Goal: Information Seeking & Learning: Learn about a topic

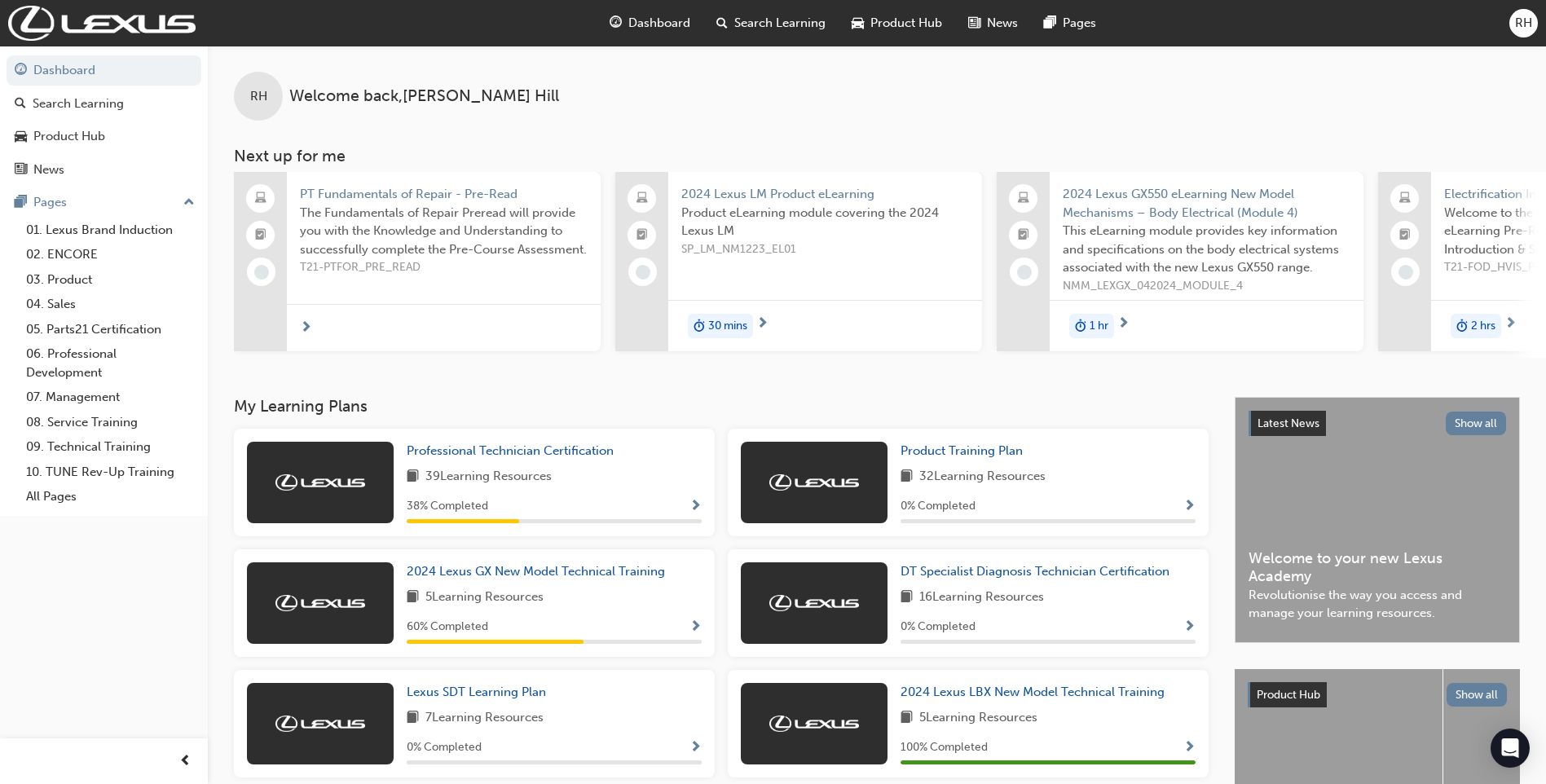
click at [426, 189] on span "PT Fundamentals of Repair - Pre-Read" at bounding box center [444, 194] width 287 height 19
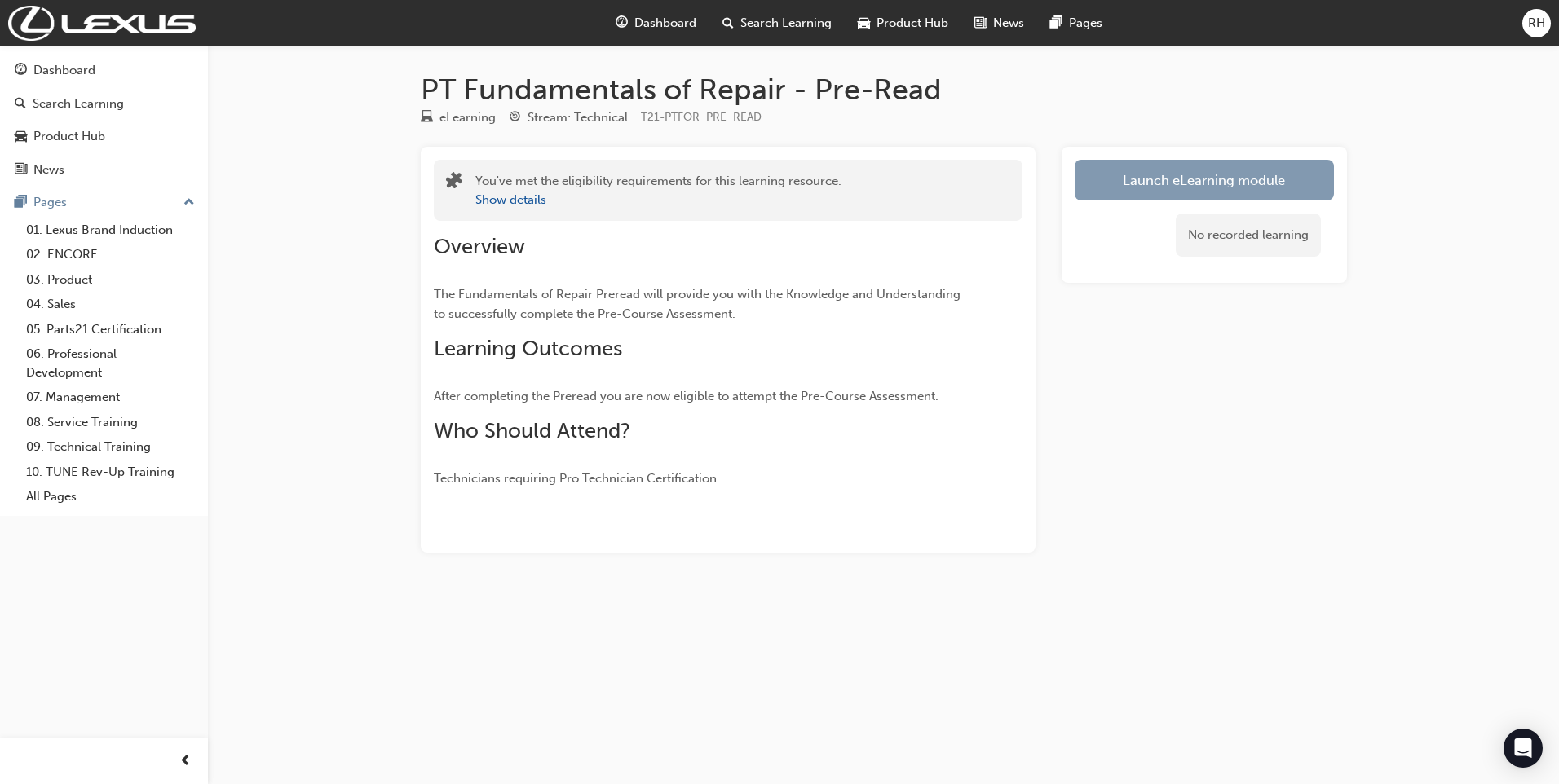
click at [1201, 181] on link "Launch eLearning module" at bounding box center [1204, 180] width 259 height 41
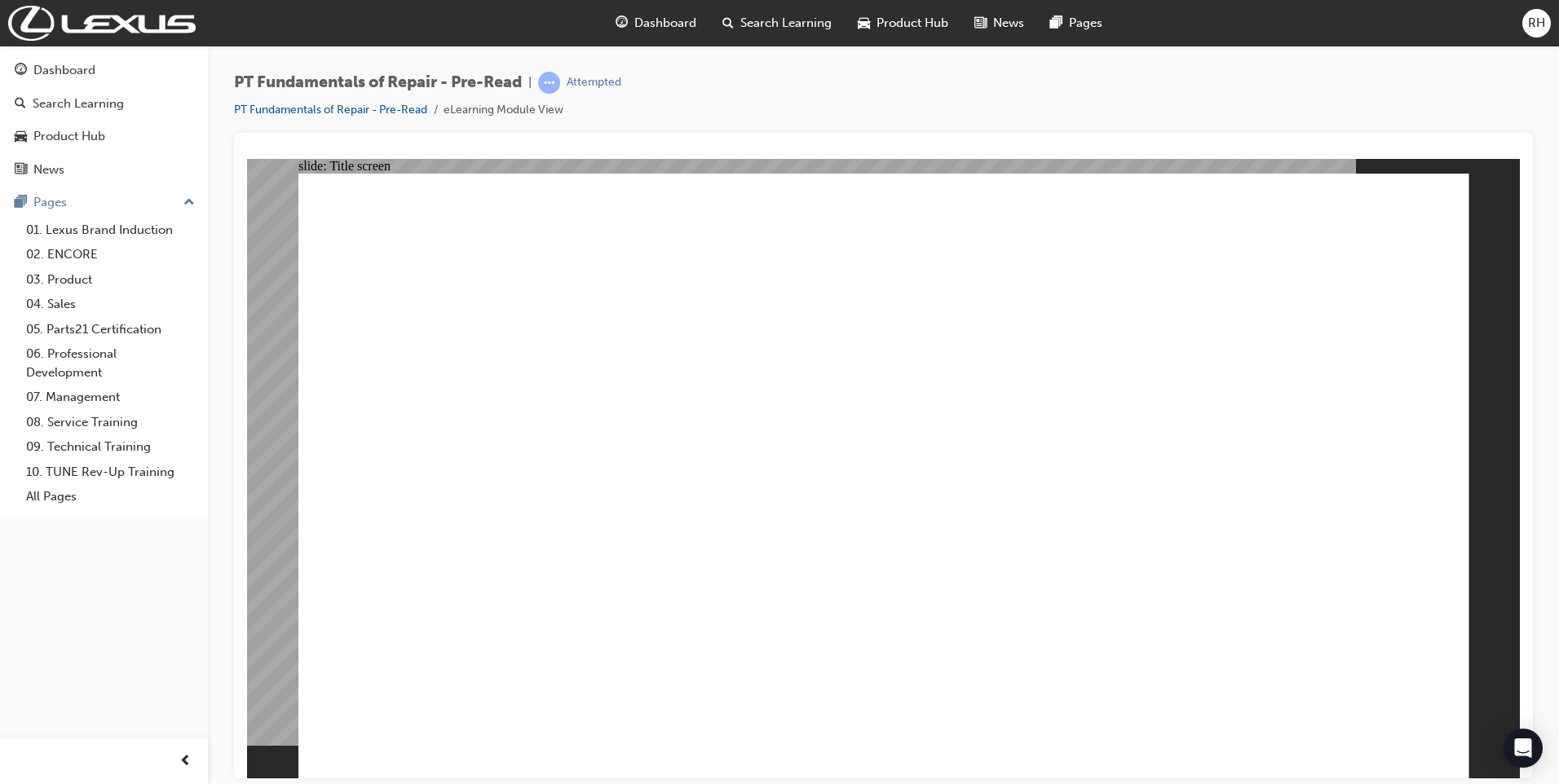
click at [772, 24] on span "Search Learning" at bounding box center [785, 23] width 91 height 19
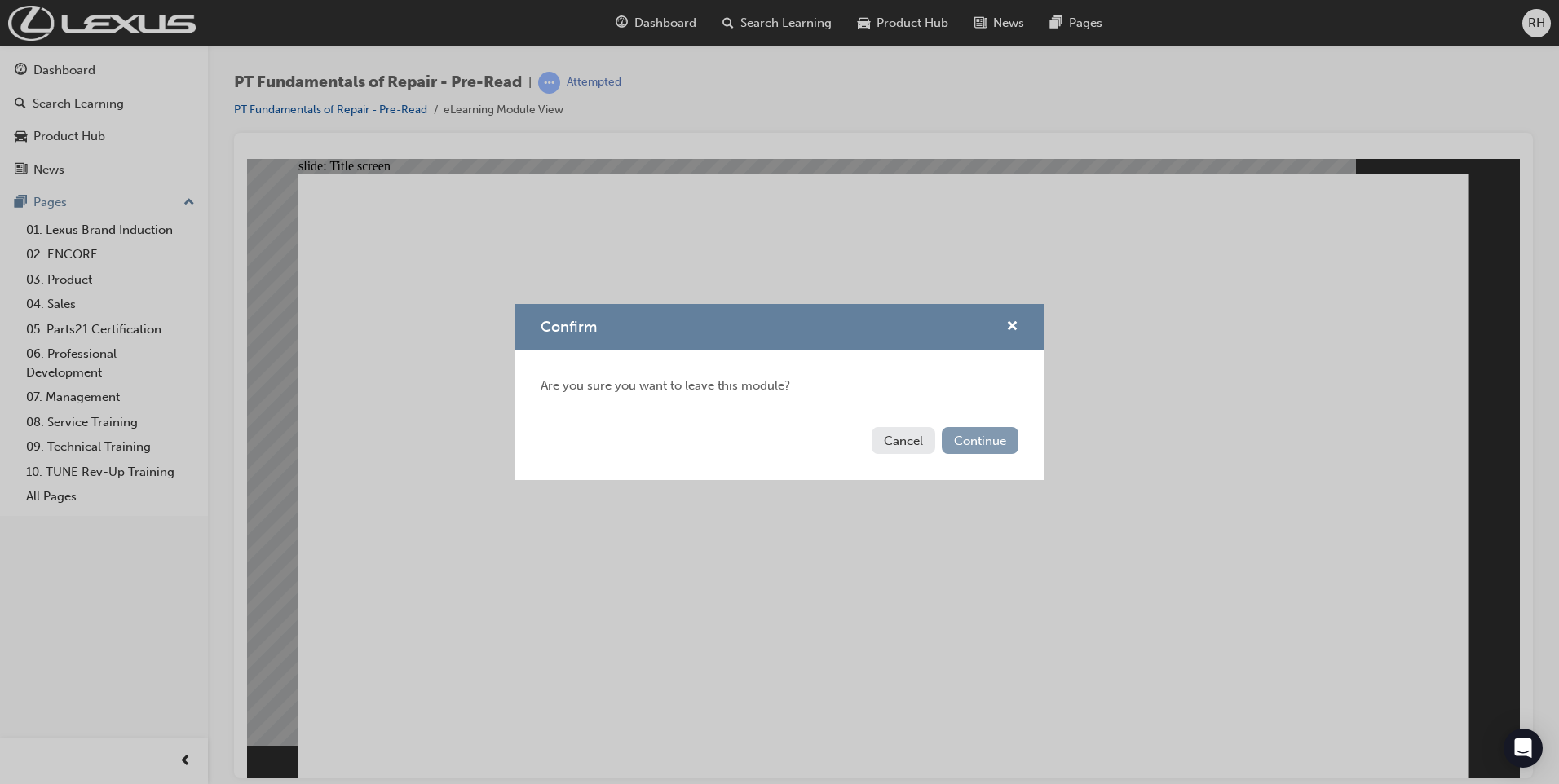
click at [954, 447] on button "Continue" at bounding box center [980, 441] width 77 height 27
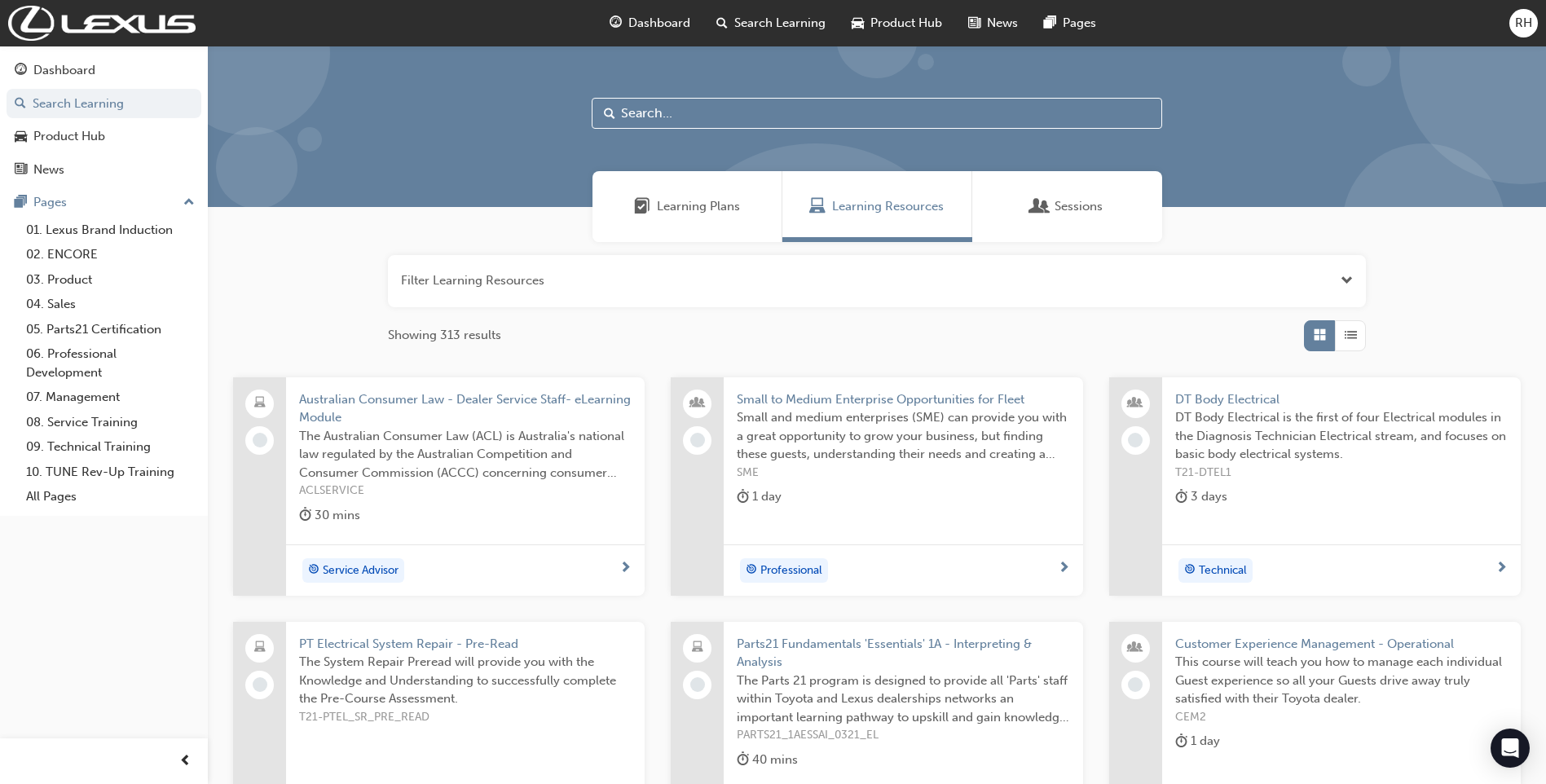
click at [676, 118] on input "text" at bounding box center [876, 113] width 570 height 31
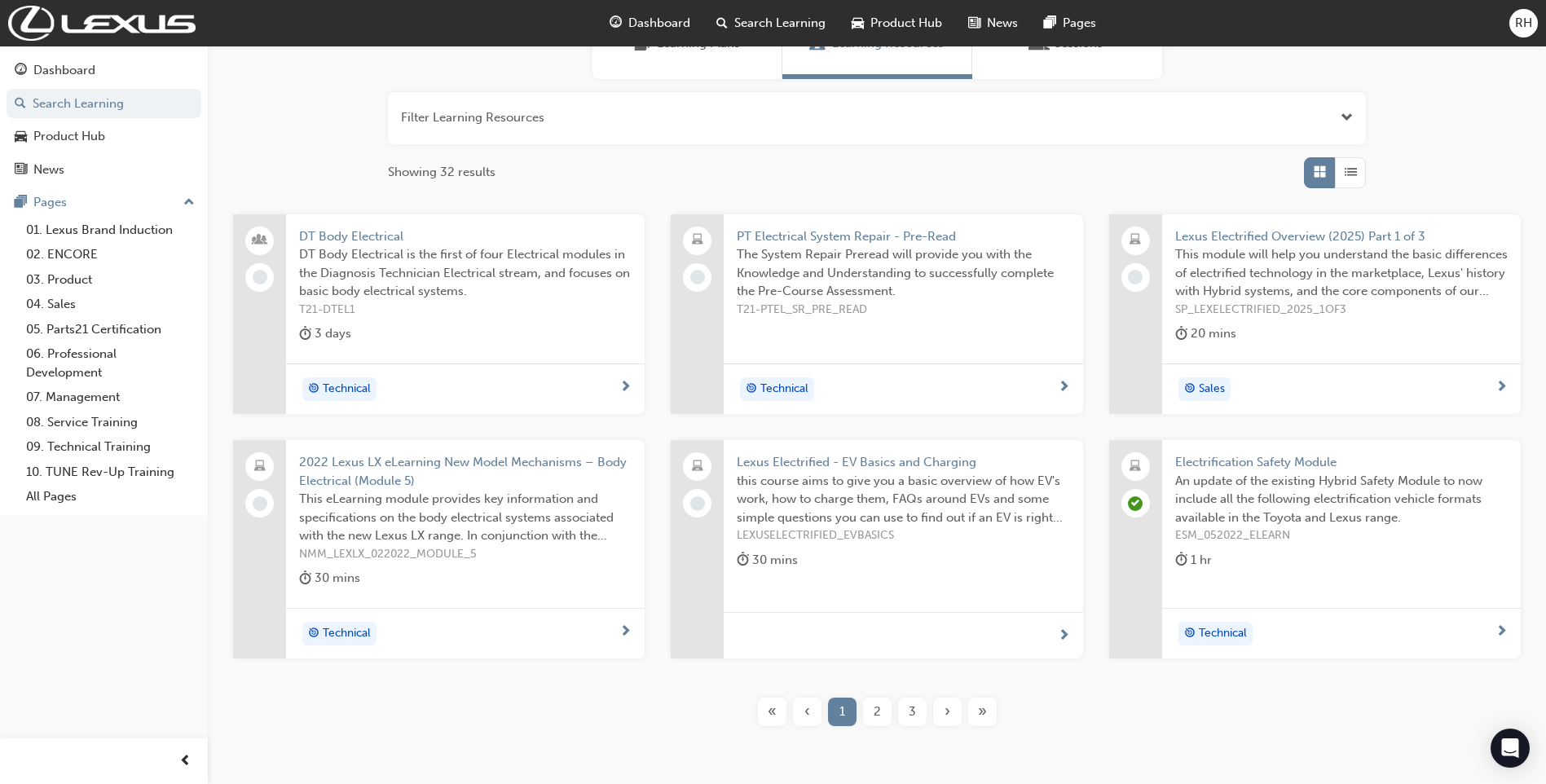
scroll to position [81, 0]
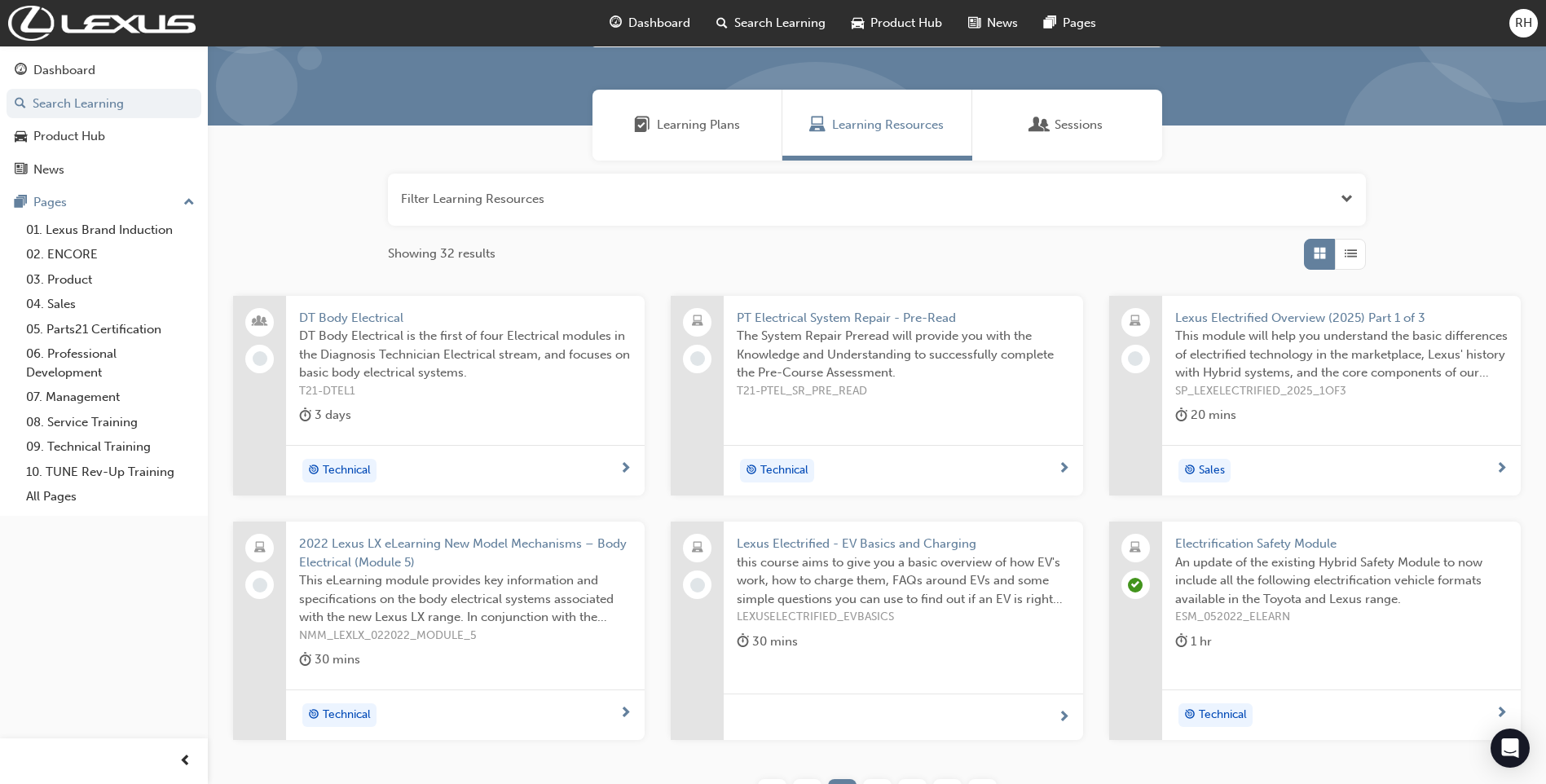
type input "electr"
click at [824, 326] on span "PT Electrical System Repair - Pre-Read" at bounding box center [903, 318] width 333 height 19
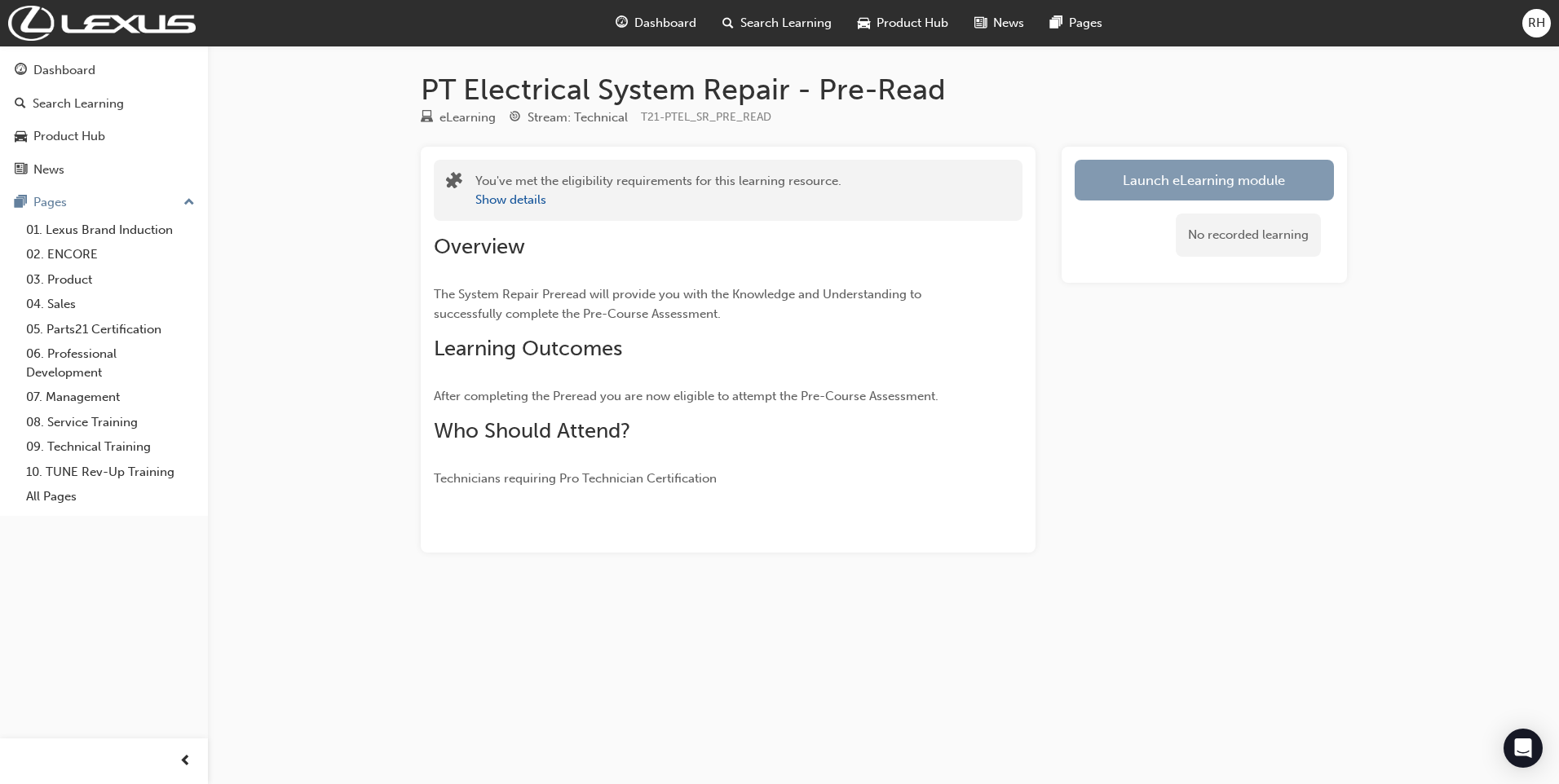
click at [1096, 187] on link "Launch eLearning module" at bounding box center [1204, 180] width 259 height 41
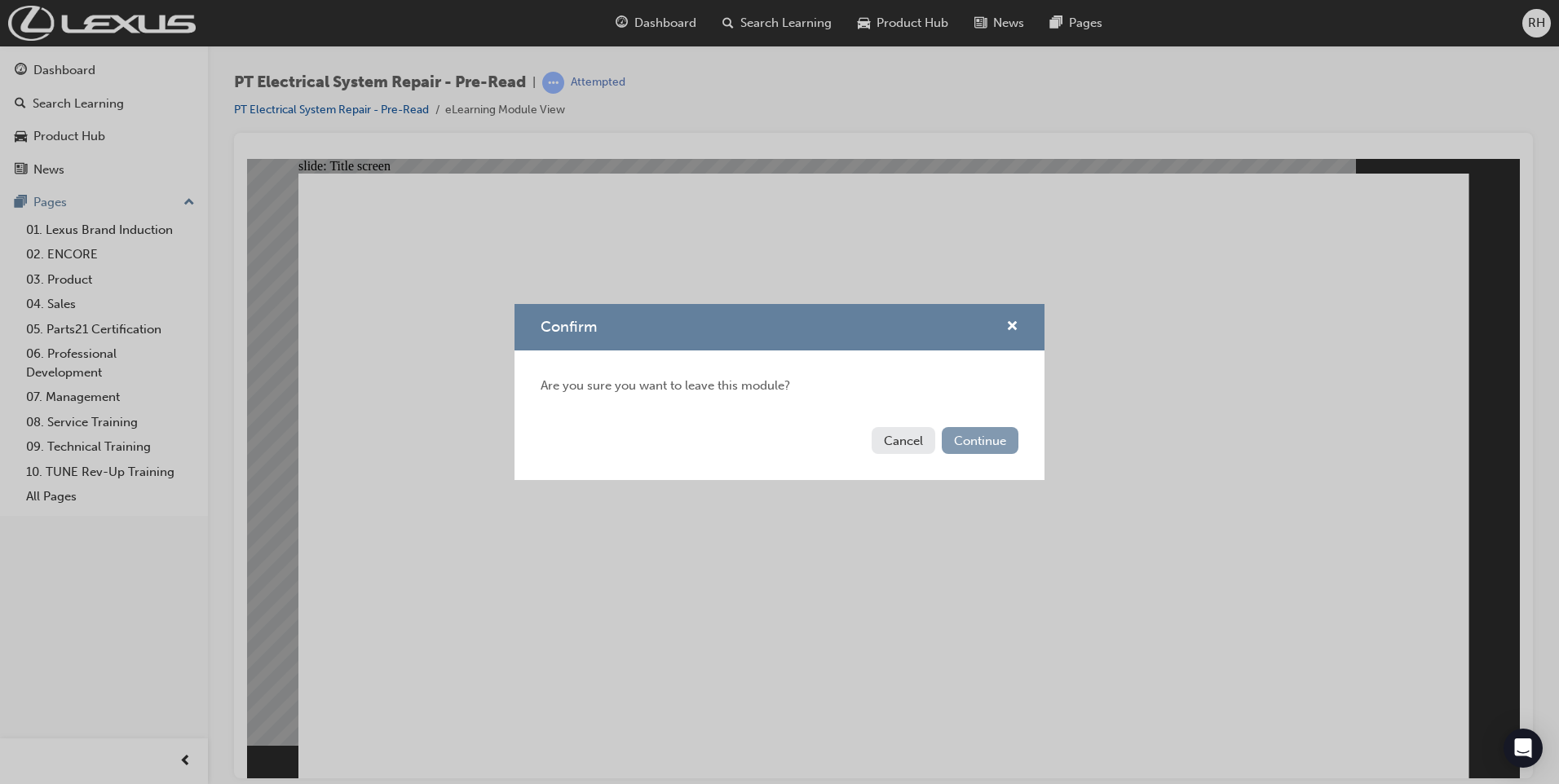
click at [991, 444] on button "Continue" at bounding box center [980, 441] width 77 height 27
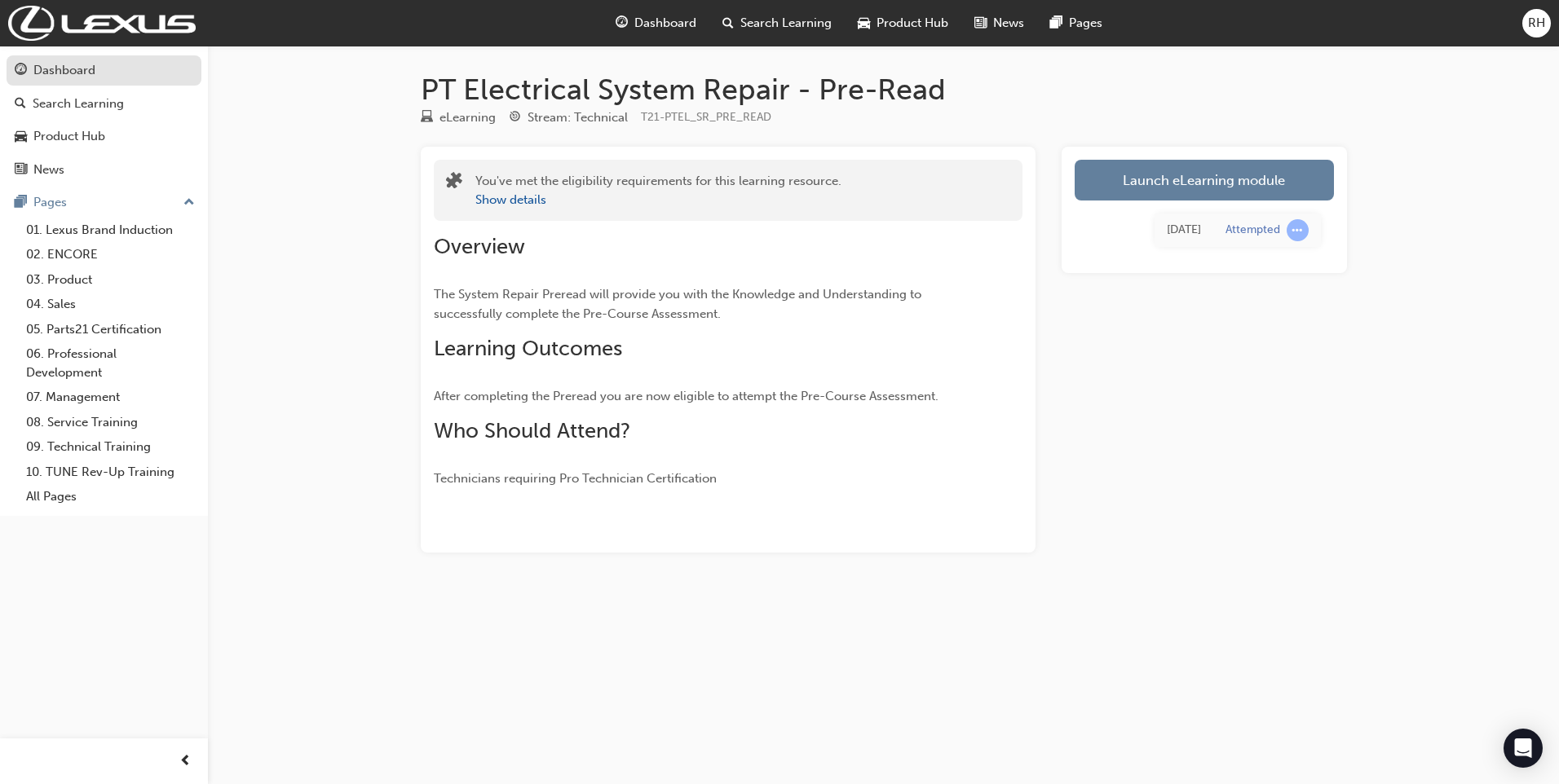
click at [104, 82] on link "Dashboard" at bounding box center [104, 70] width 195 height 30
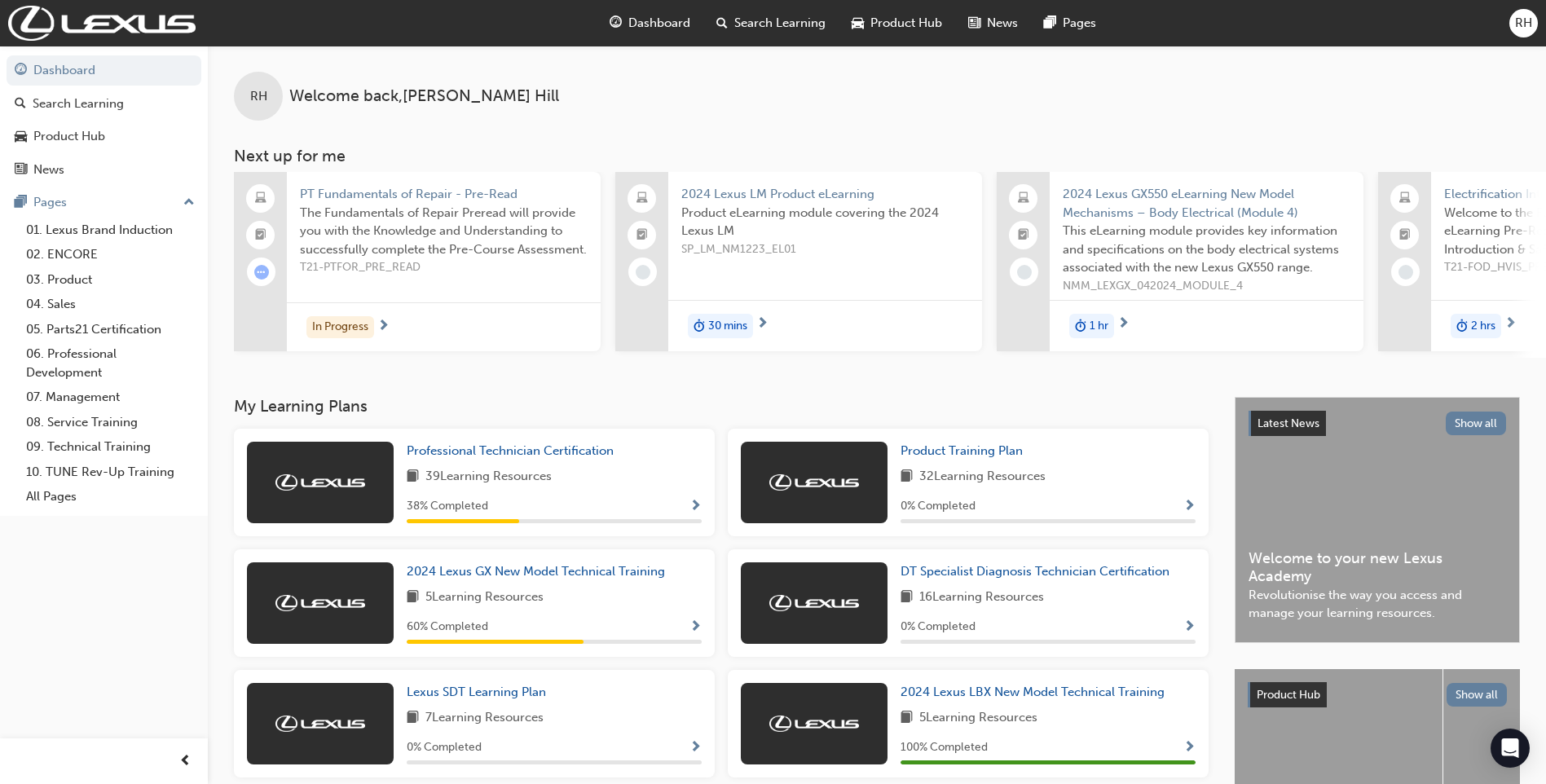
click at [1528, 25] on span "RH" at bounding box center [1523, 23] width 17 height 19
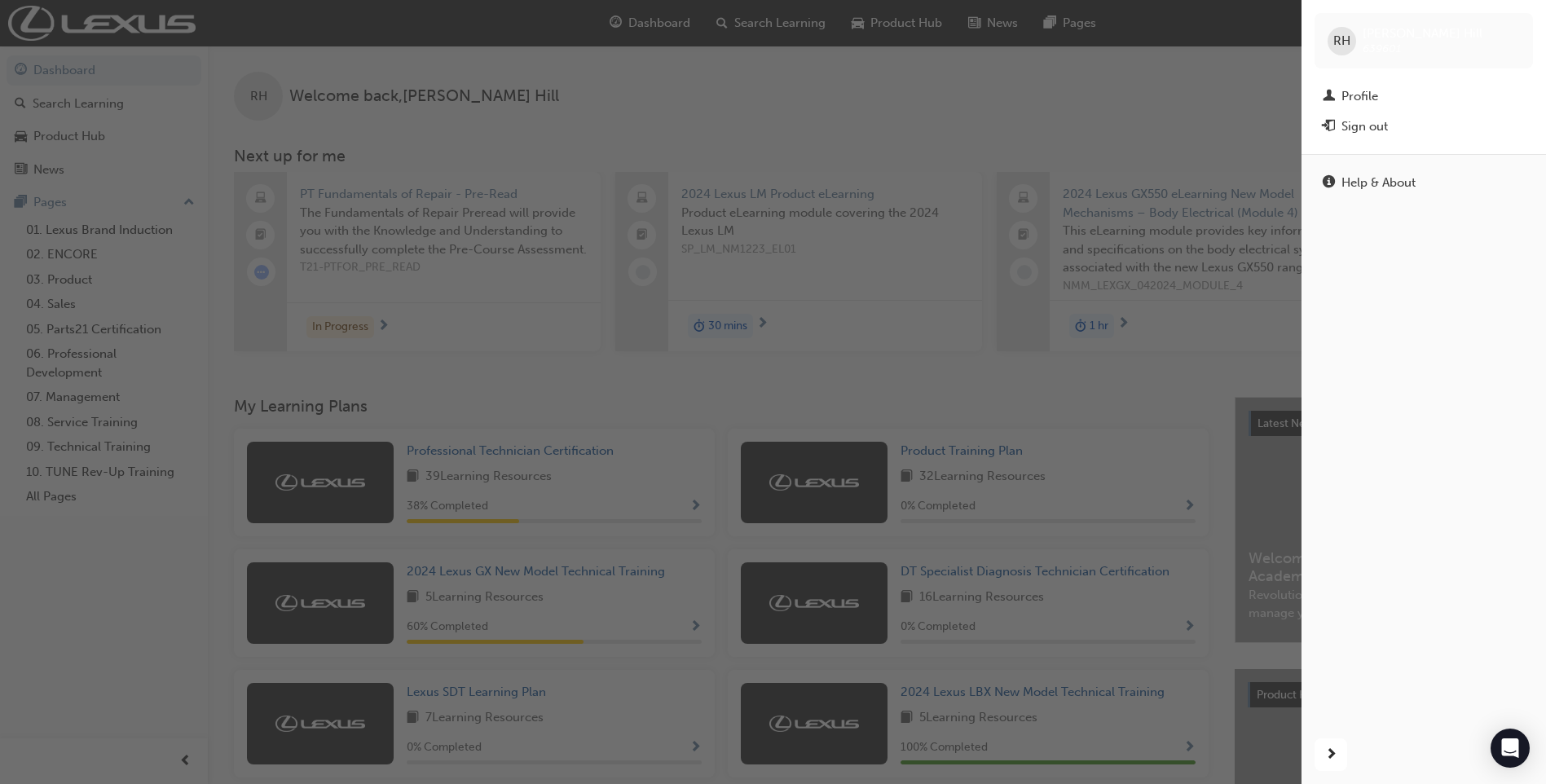
click at [1162, 390] on div "button" at bounding box center [651, 392] width 1301 height 784
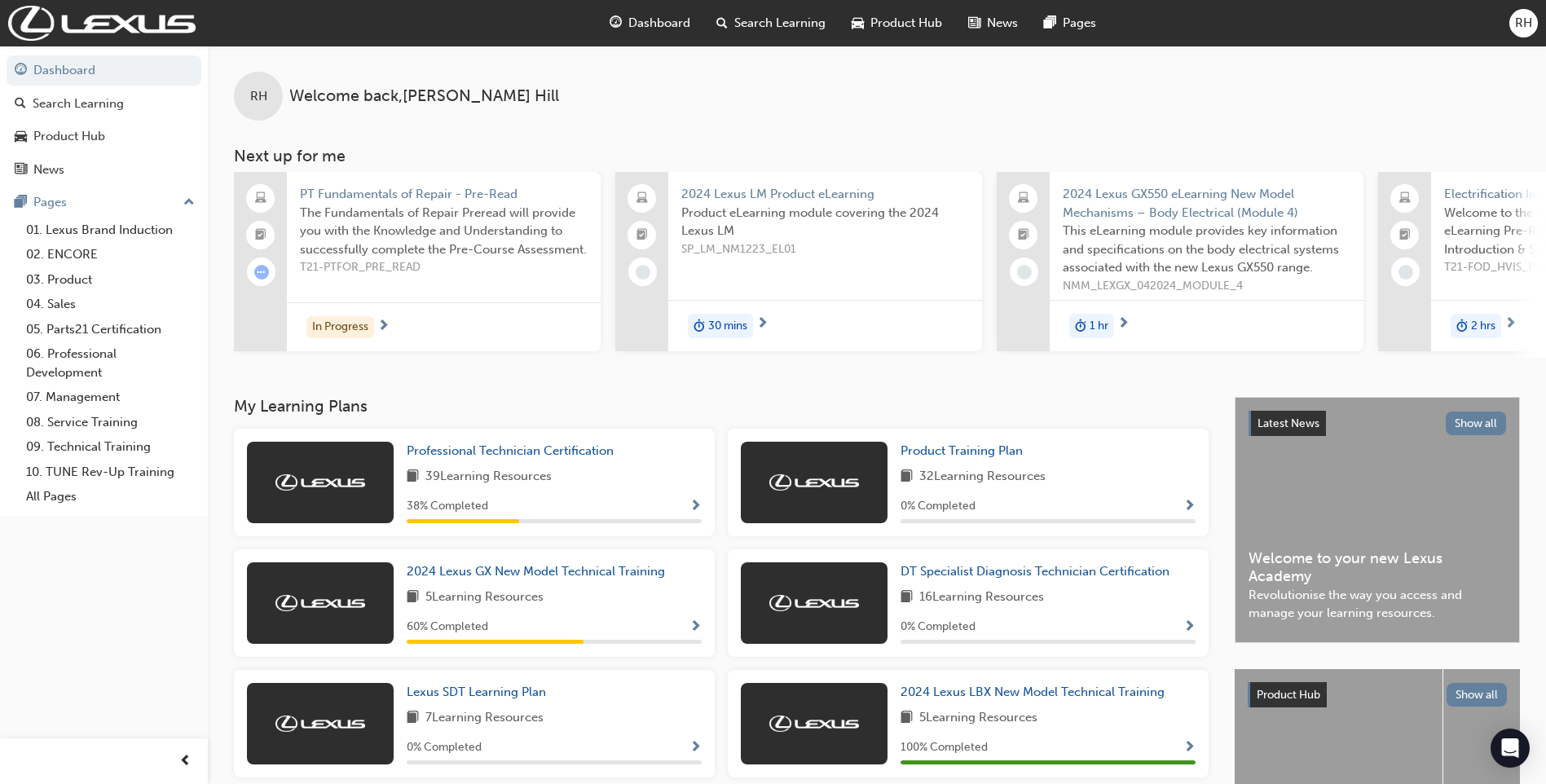
click at [785, 24] on span "Search Learning" at bounding box center [780, 23] width 91 height 19
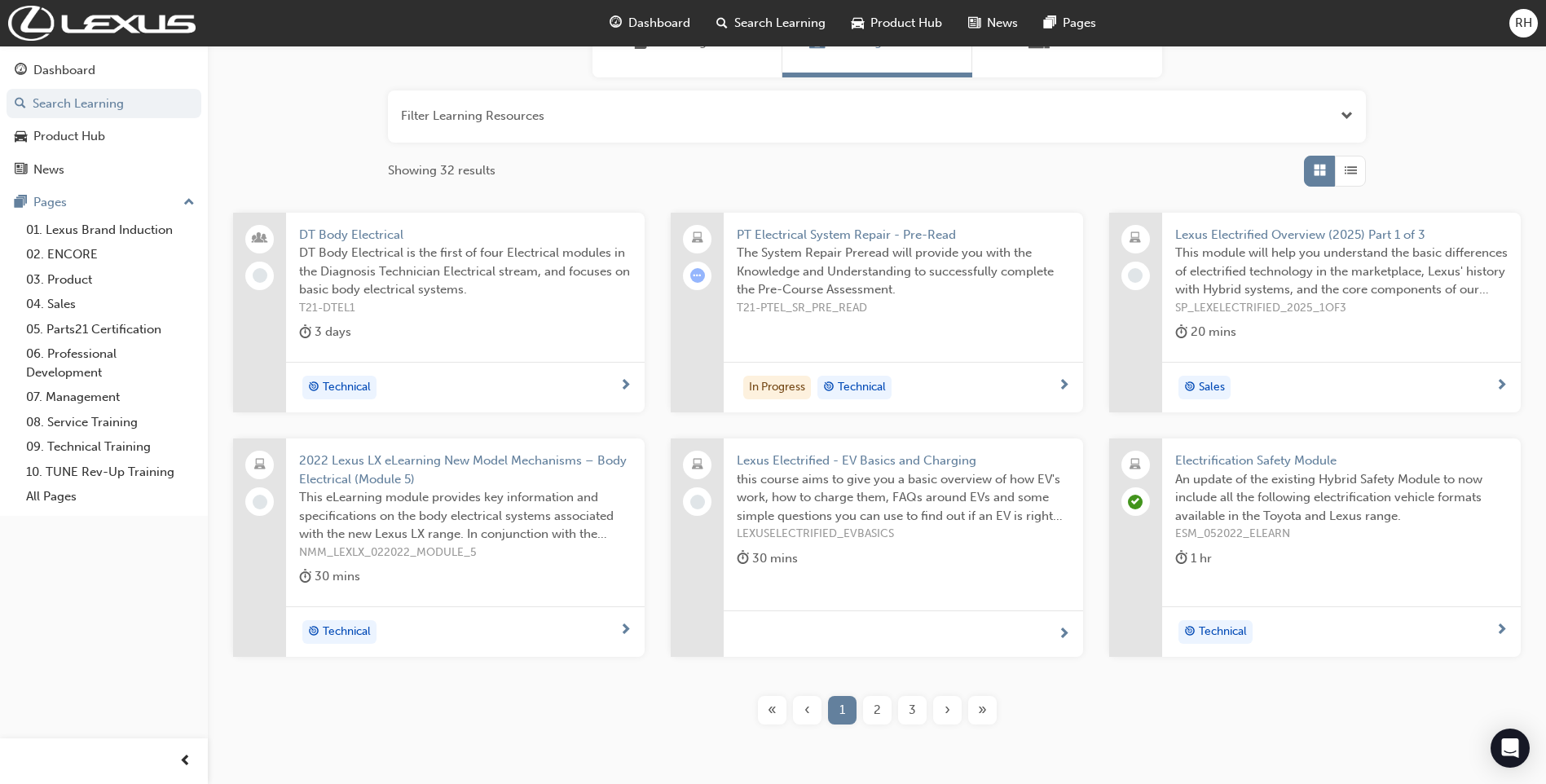
scroll to position [155, 0]
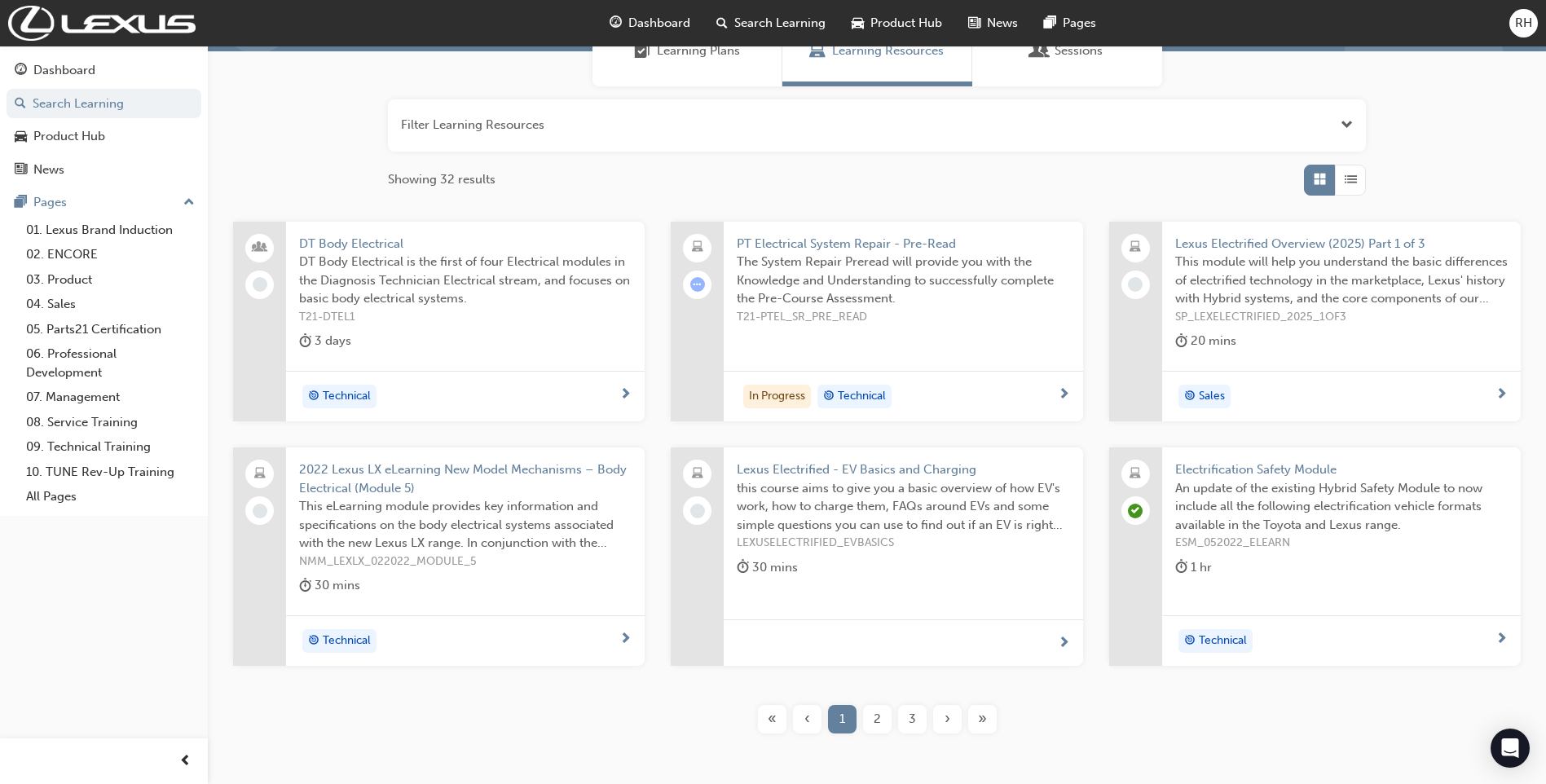
click at [1268, 473] on span "Electrification Safety Module" at bounding box center [1342, 470] width 333 height 19
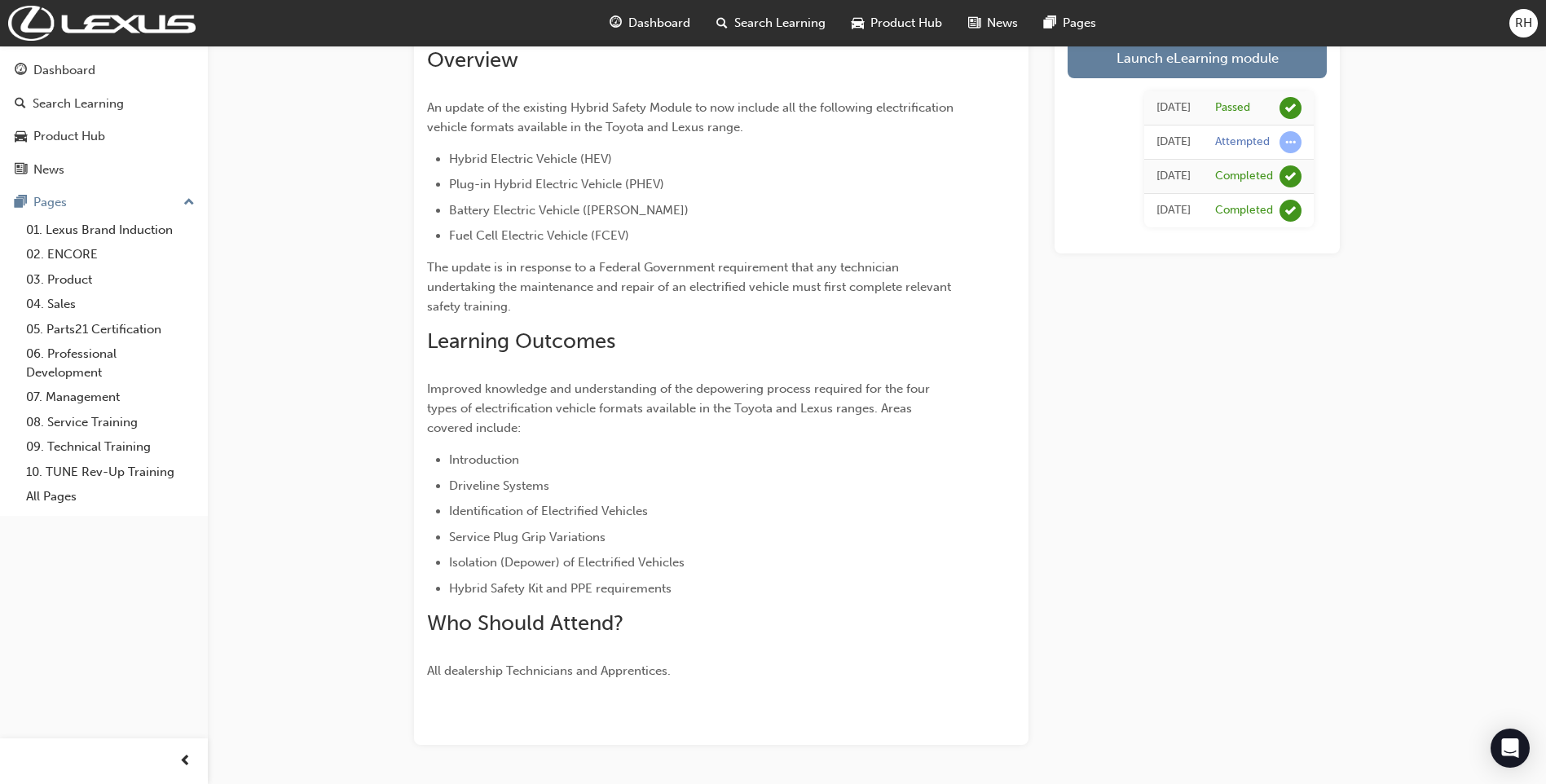
scroll to position [16, 0]
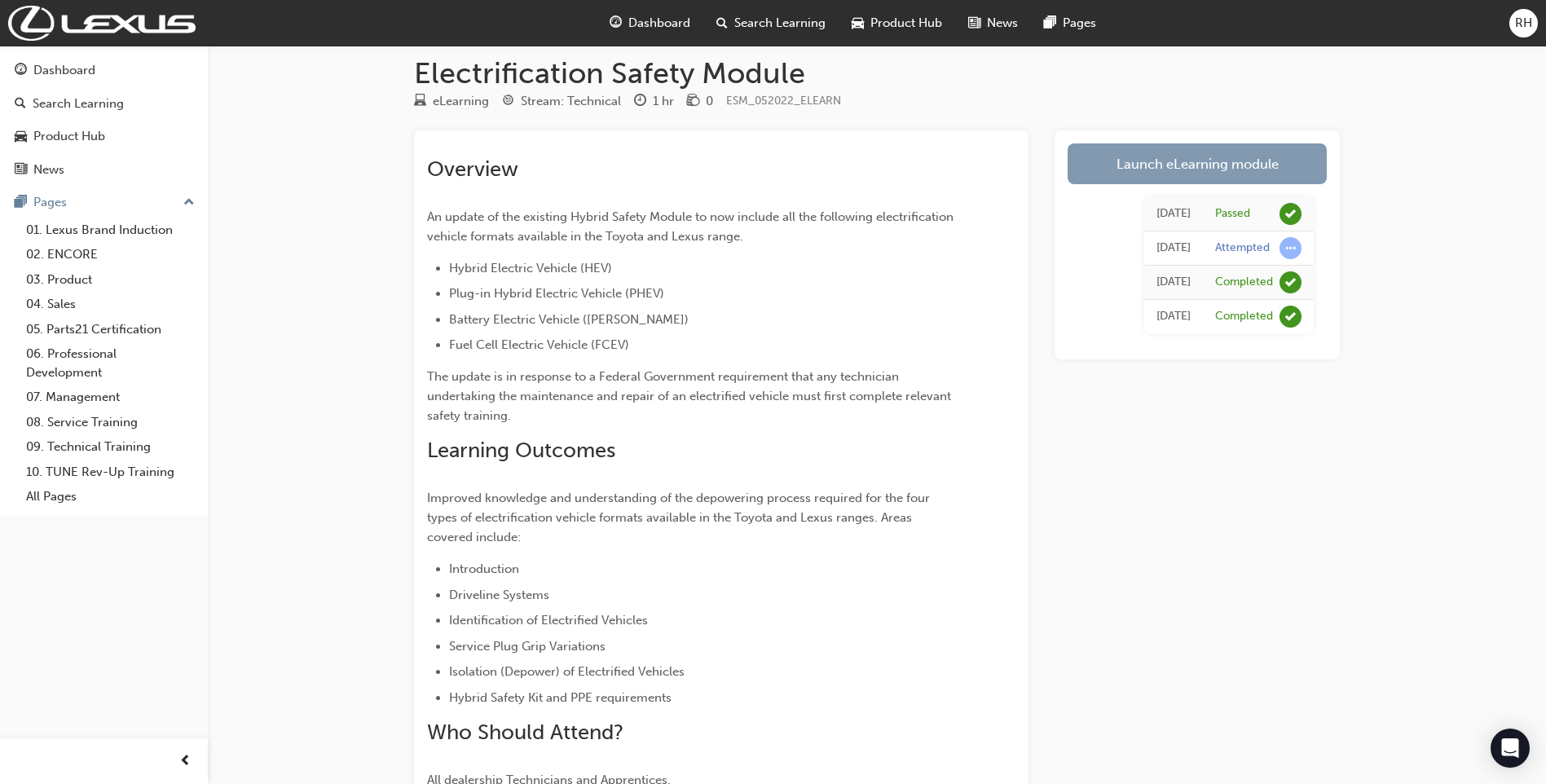
click at [1110, 174] on link "Launch eLearning module" at bounding box center [1197, 163] width 259 height 41
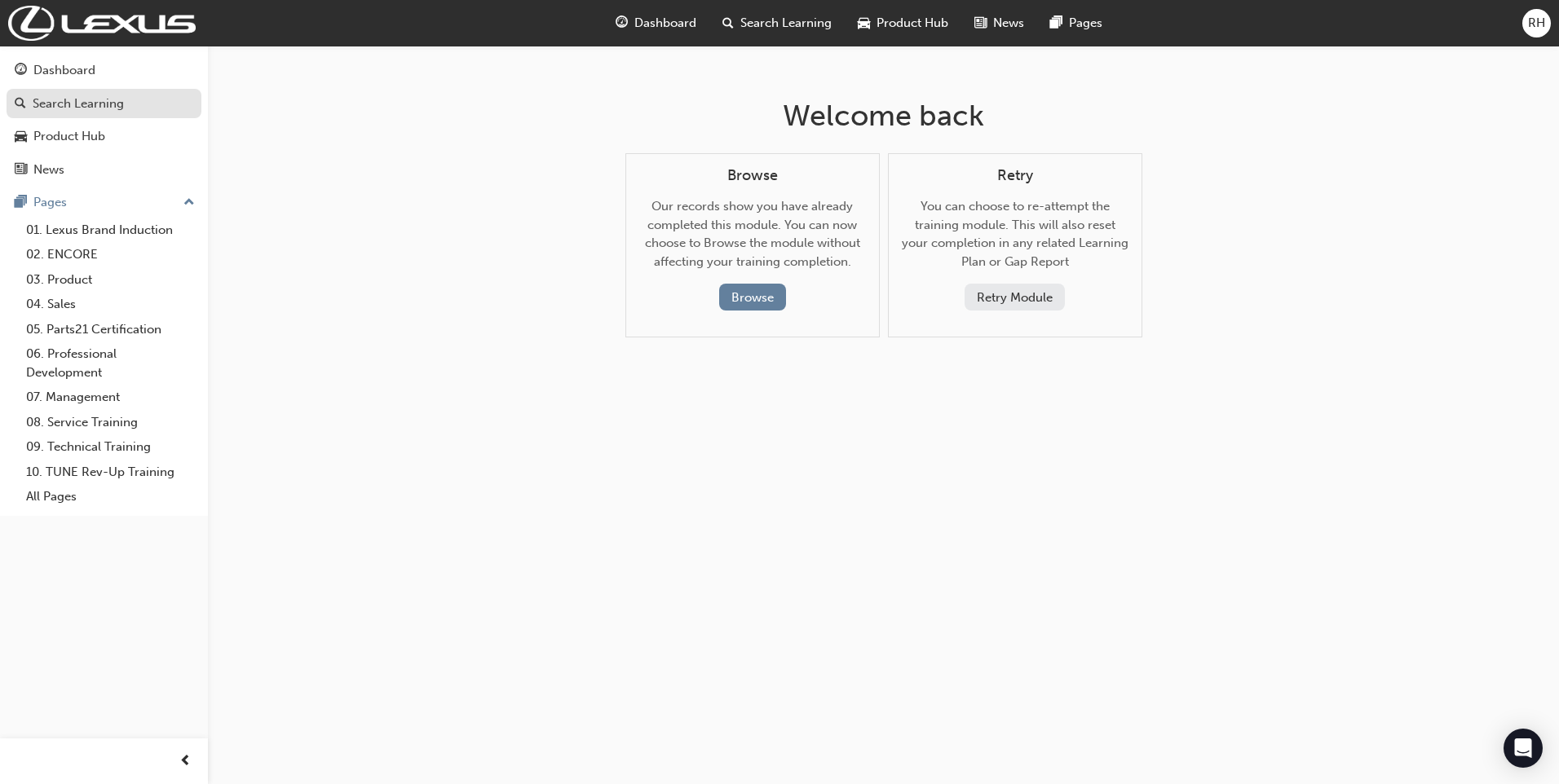
click at [93, 96] on div "Search Learning" at bounding box center [78, 104] width 91 height 19
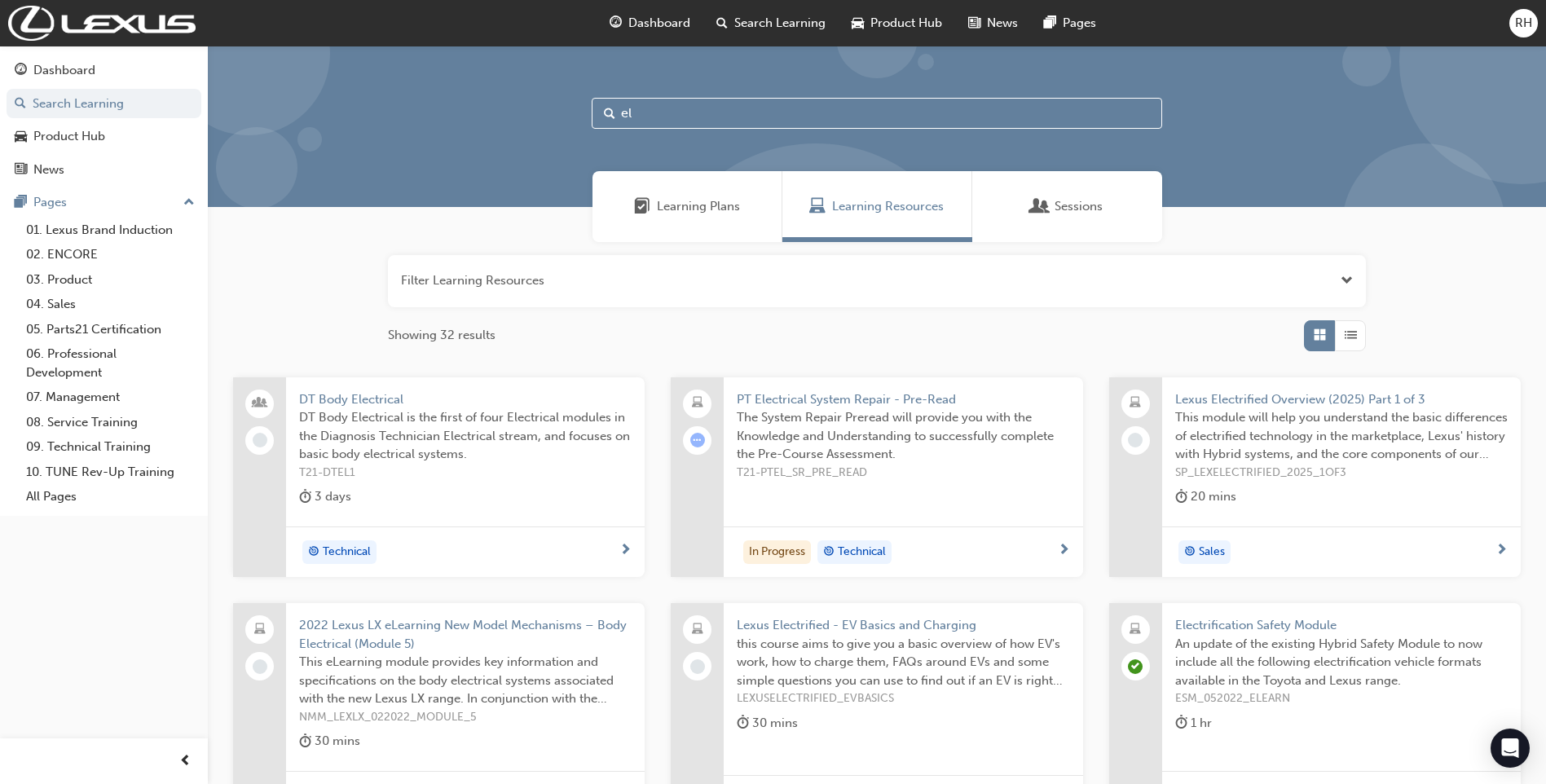
type input "e"
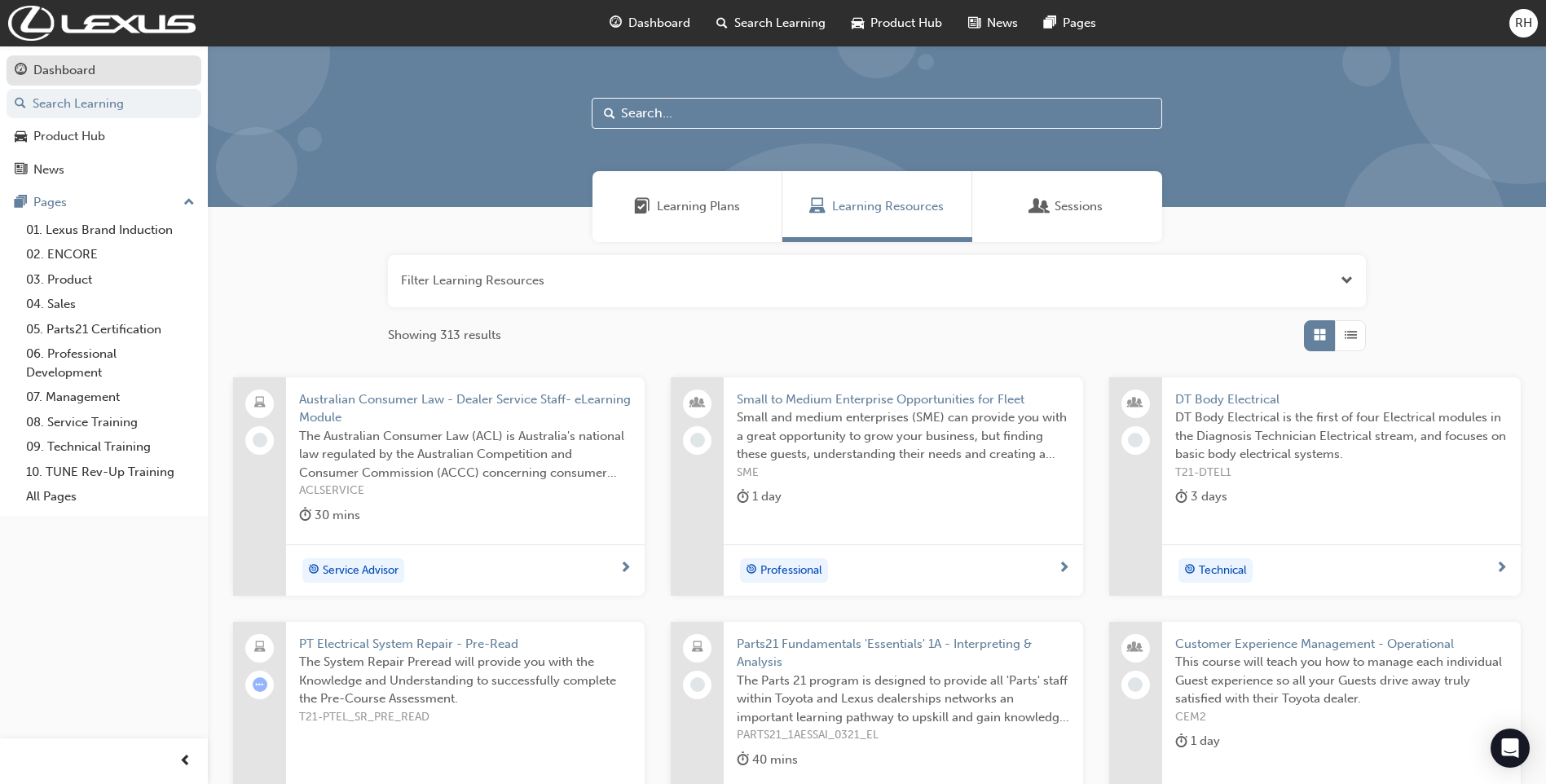
click at [91, 75] on div "Dashboard" at bounding box center [64, 70] width 62 height 19
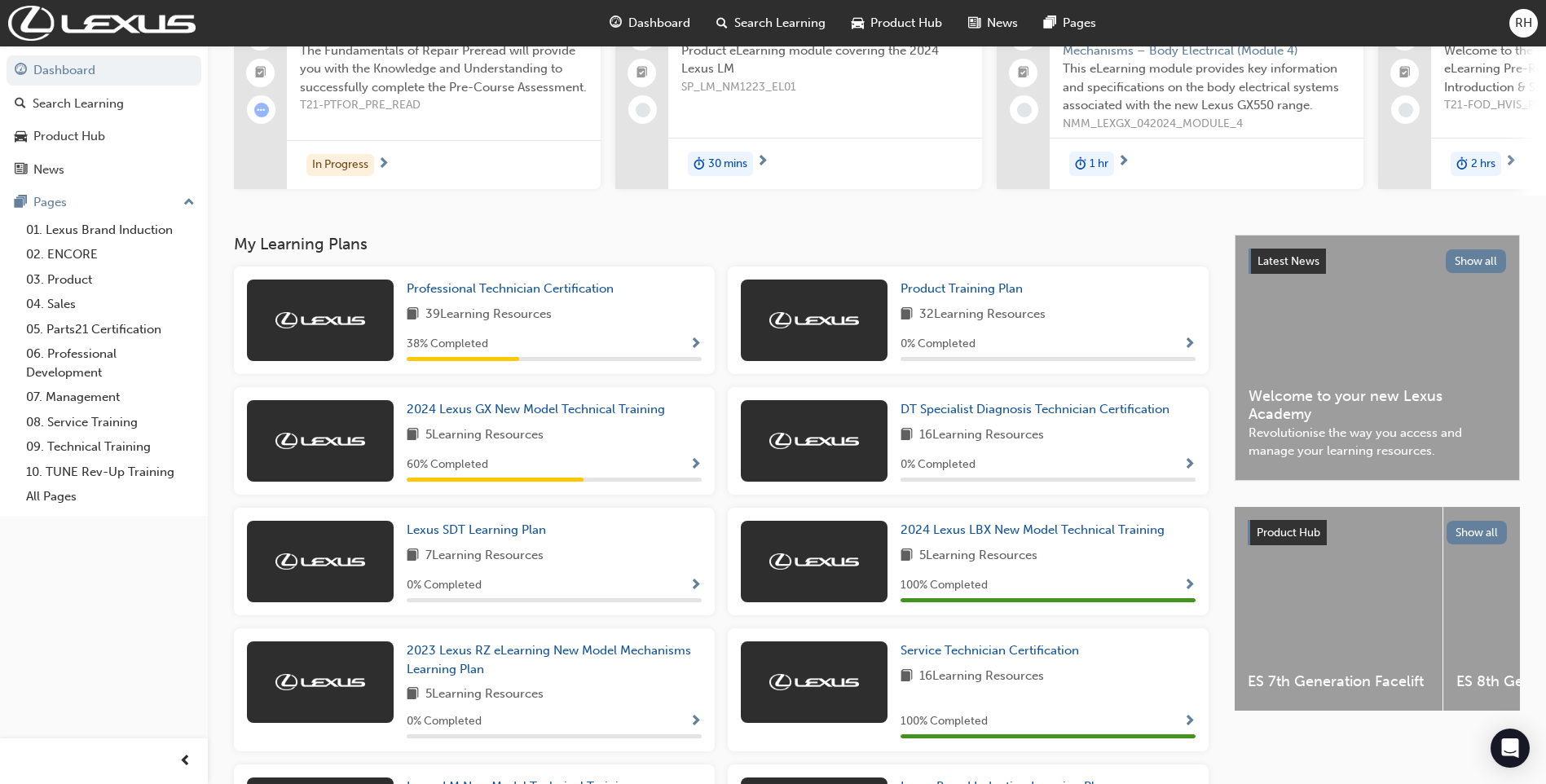
scroll to position [163, 0]
click at [466, 295] on span "Professional Technician Certification" at bounding box center [510, 287] width 207 height 14
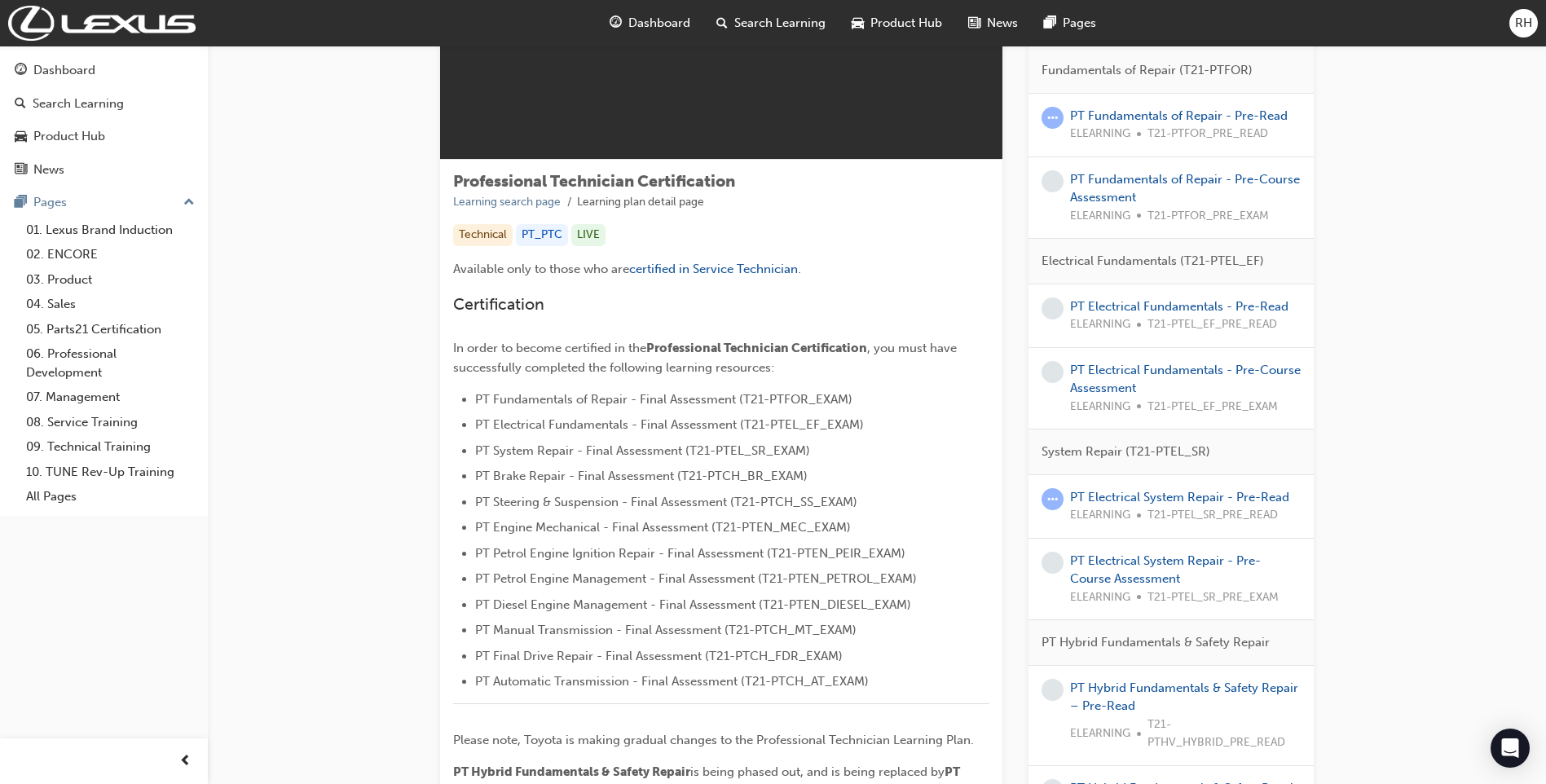
scroll to position [163, 0]
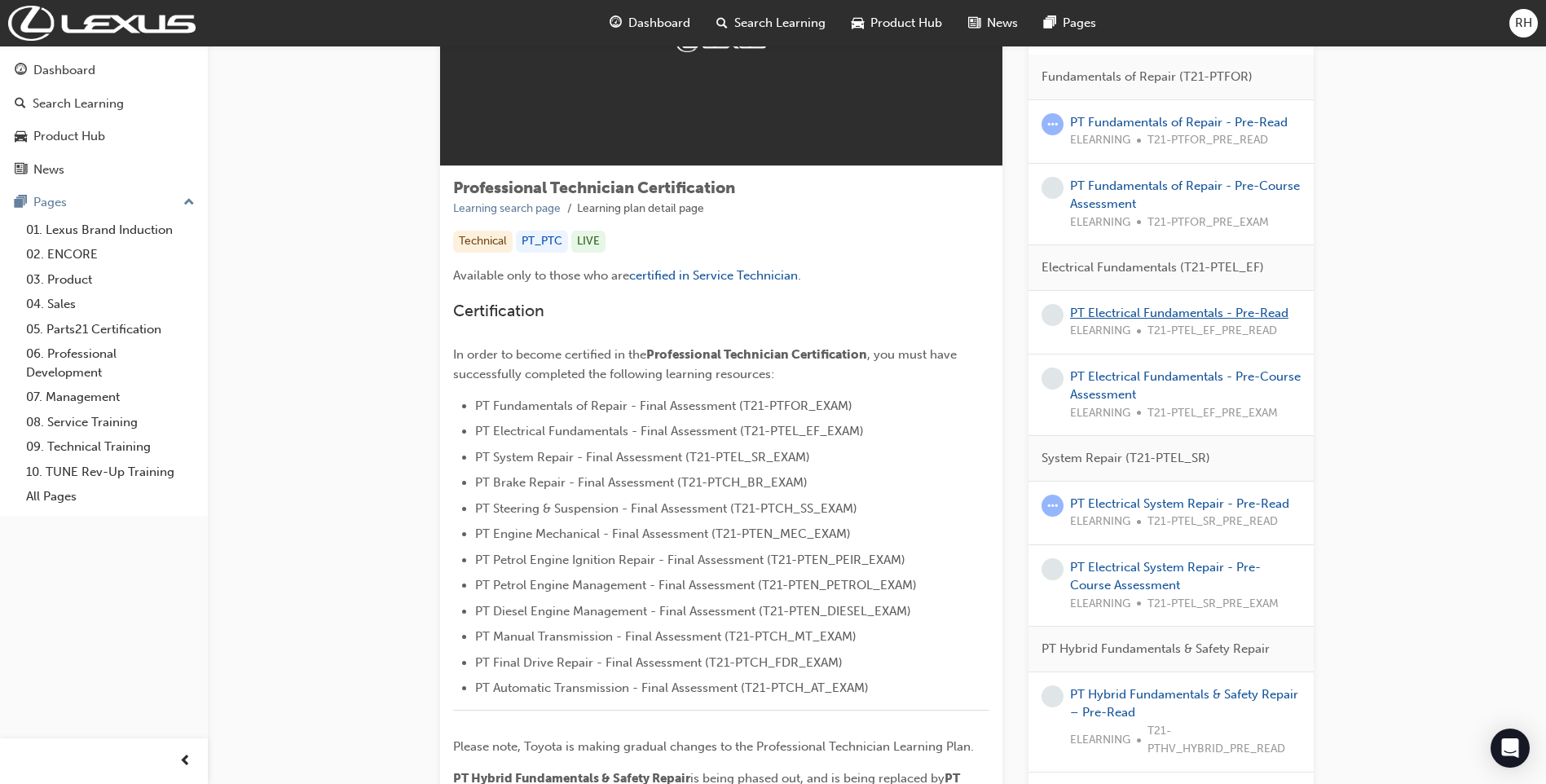
click at [1127, 309] on link "PT Electrical Fundamentals - Pre-Read" at bounding box center [1179, 313] width 219 height 14
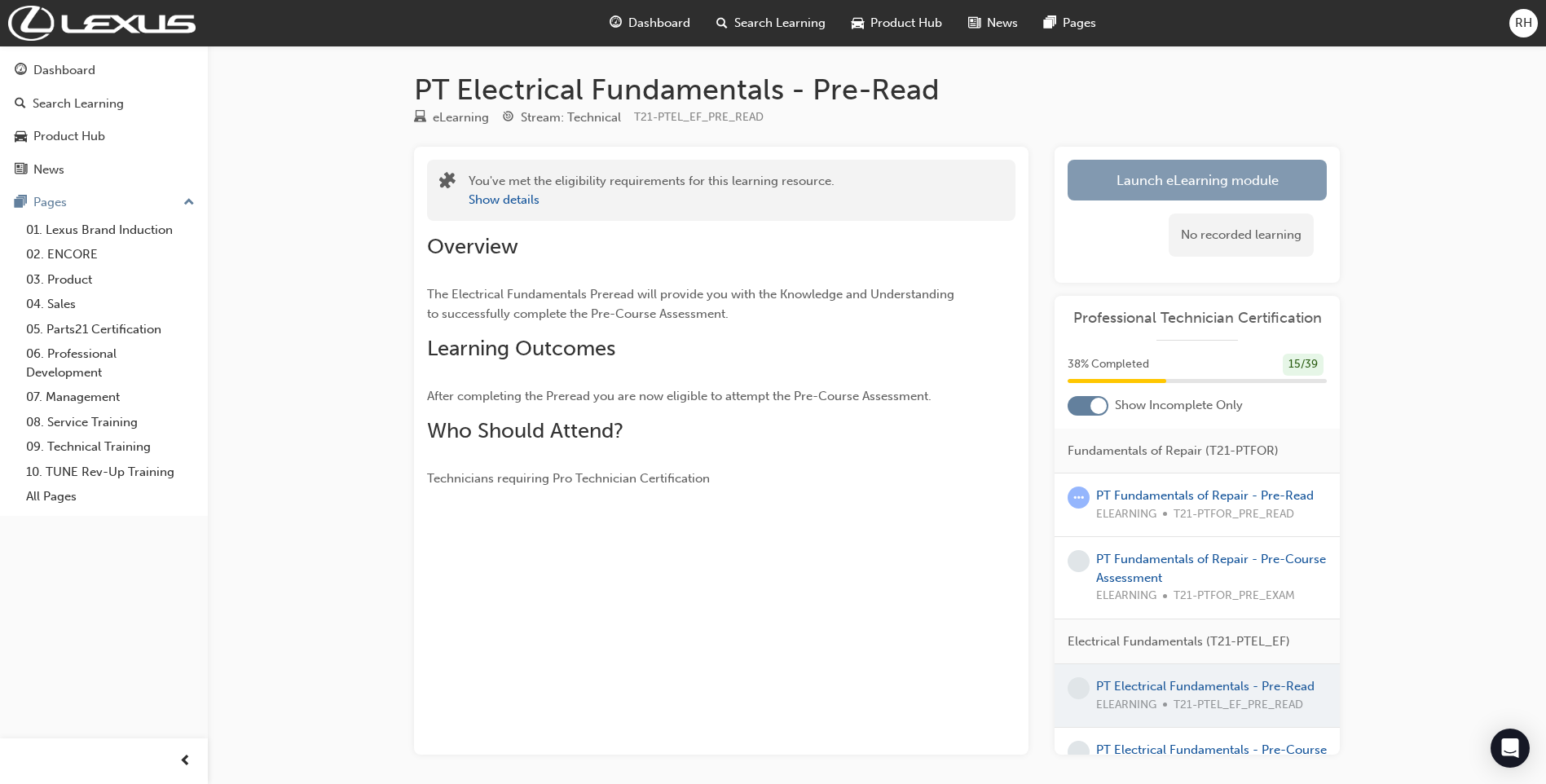
click at [1214, 175] on link "Launch eLearning module" at bounding box center [1197, 180] width 259 height 41
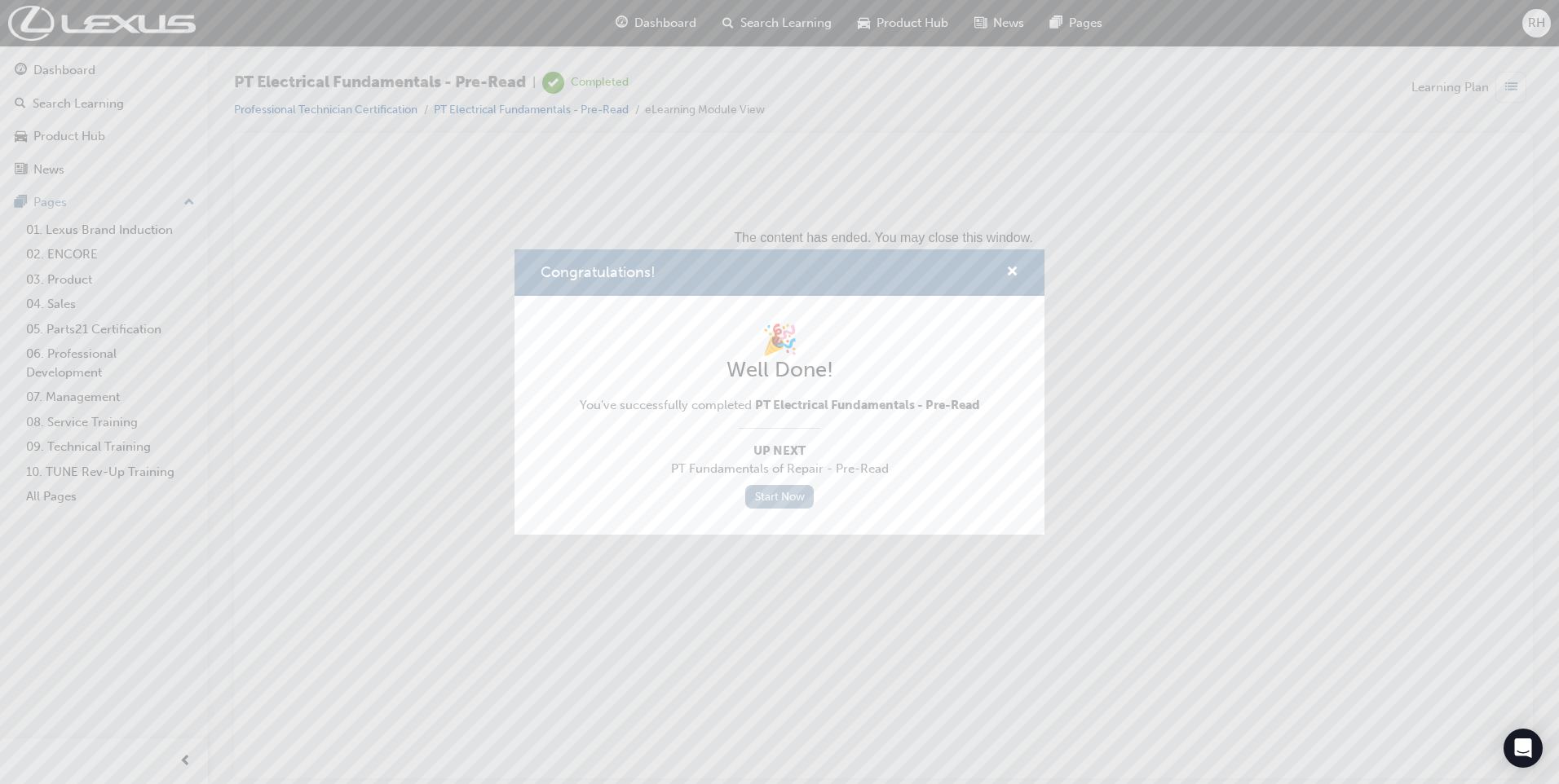
click at [785, 500] on link "Start Now" at bounding box center [779, 497] width 69 height 23
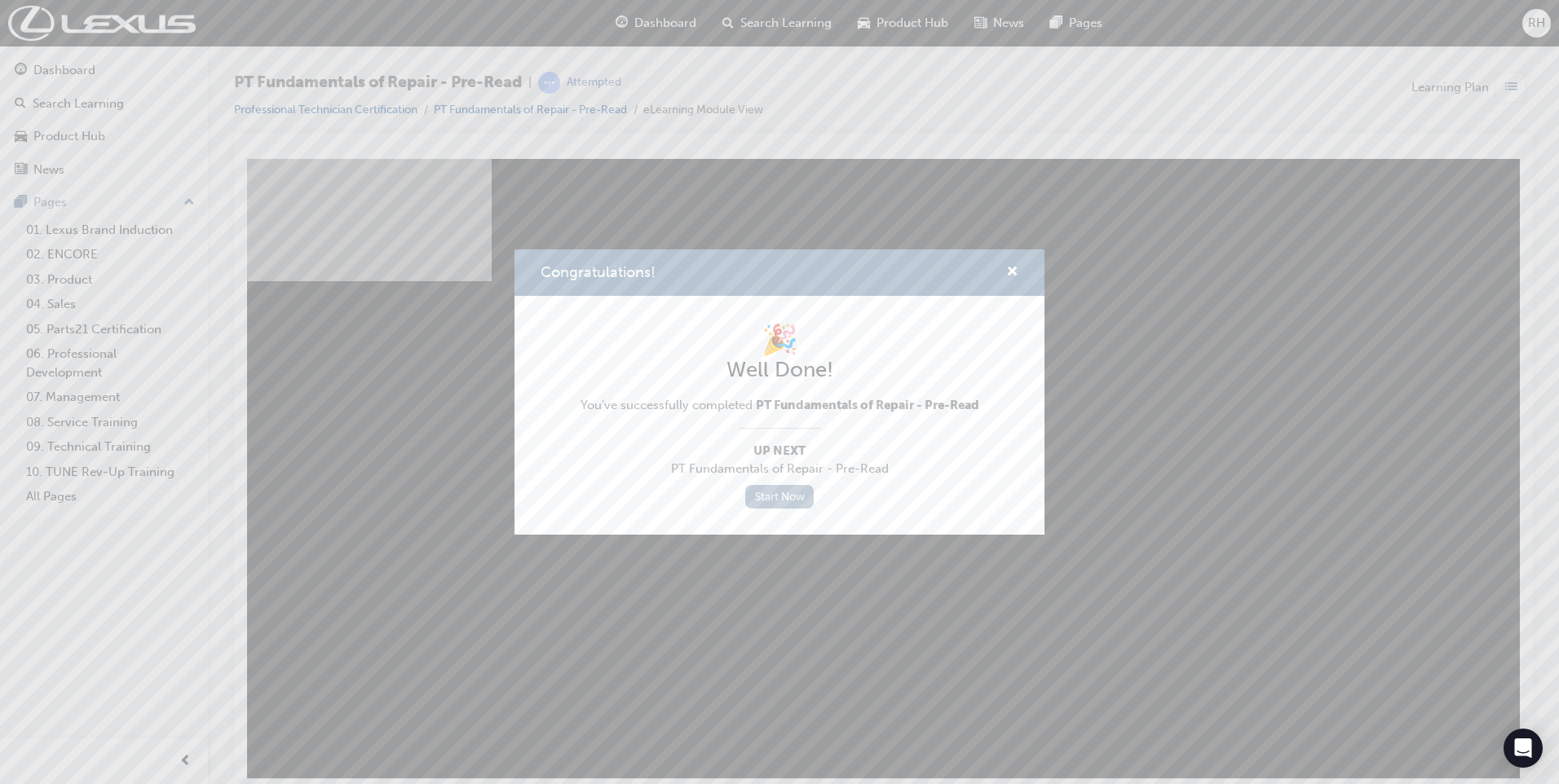
click at [789, 499] on link "Start Now" at bounding box center [779, 497] width 69 height 23
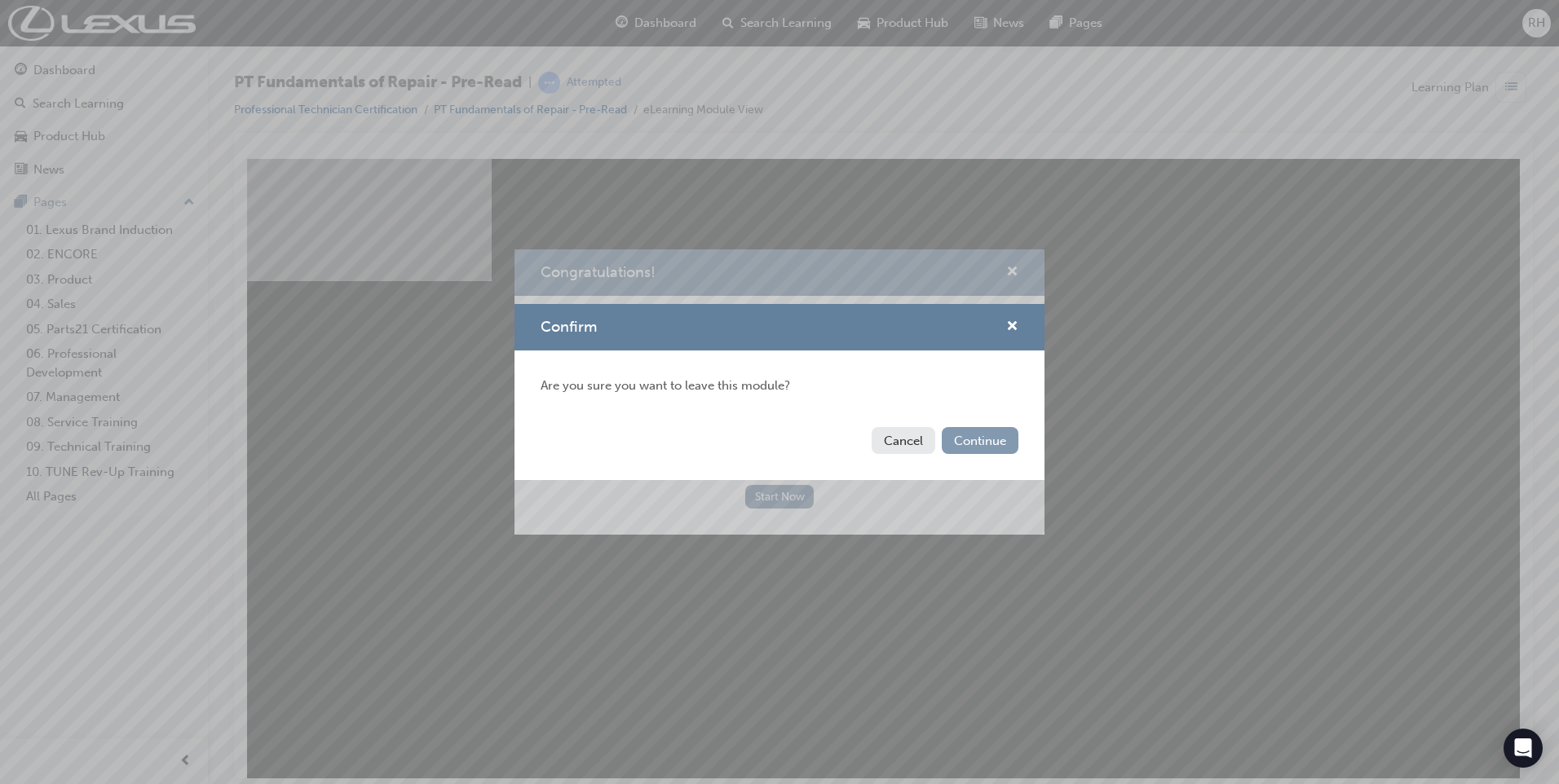
click at [984, 444] on button "Continue" at bounding box center [980, 441] width 77 height 27
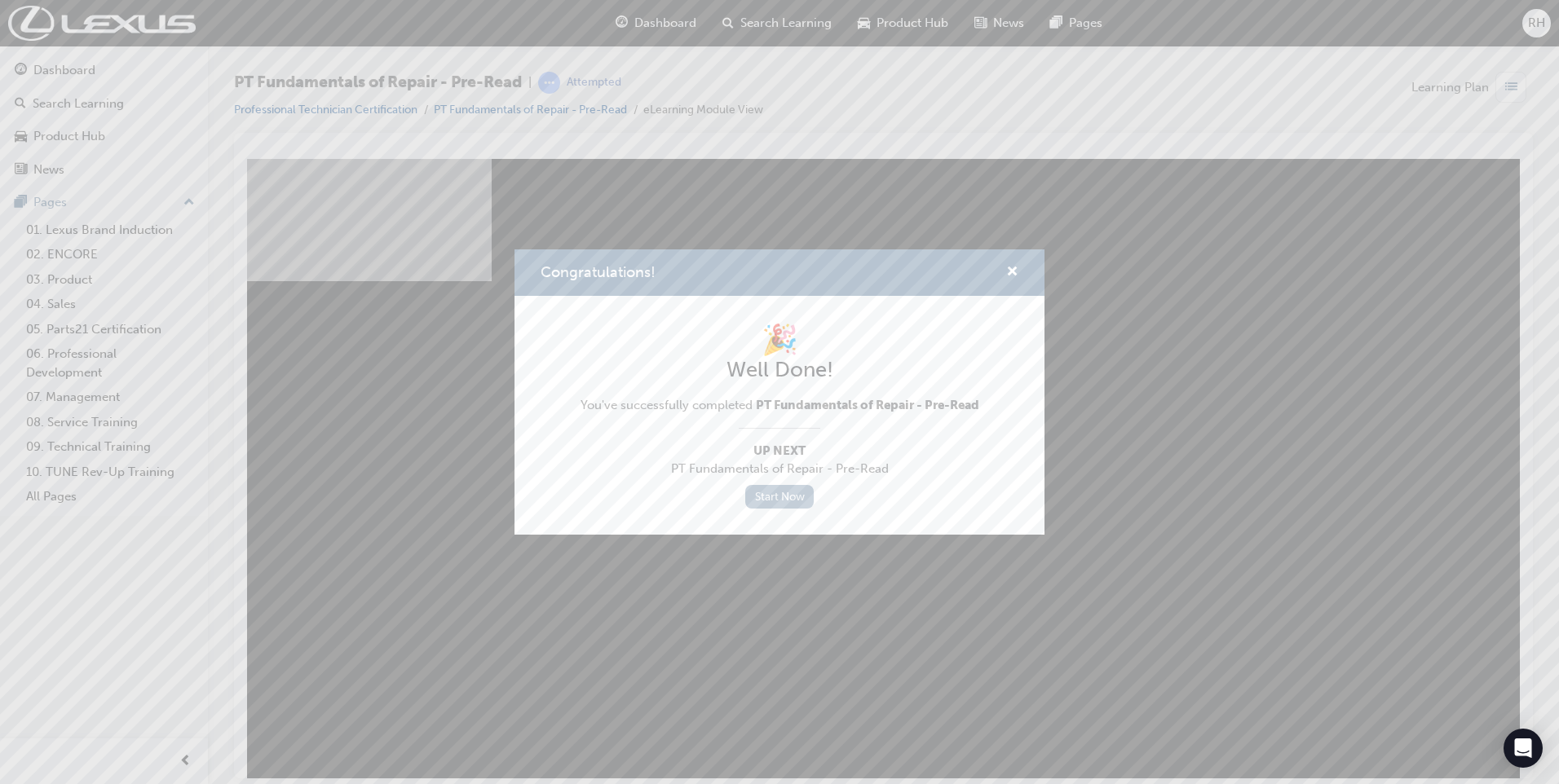
click at [802, 502] on link "Start Now" at bounding box center [779, 497] width 69 height 23
click at [902, 626] on div "Congratulations! 🎉 Well Done! You've successfully completed PT Fundamentals of …" at bounding box center [779, 392] width 1559 height 784
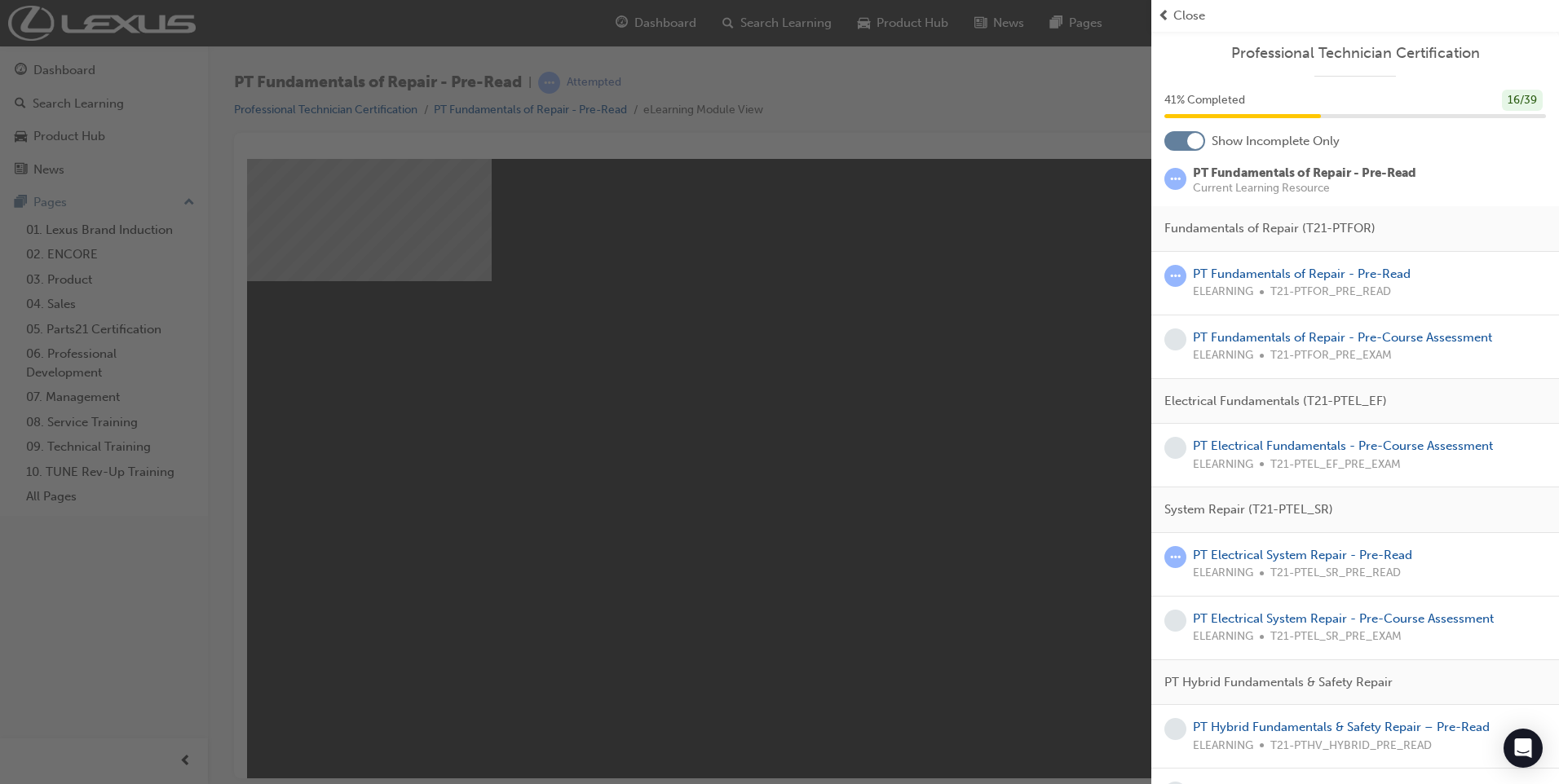
click at [1176, 18] on span "Close" at bounding box center [1188, 15] width 32 height 19
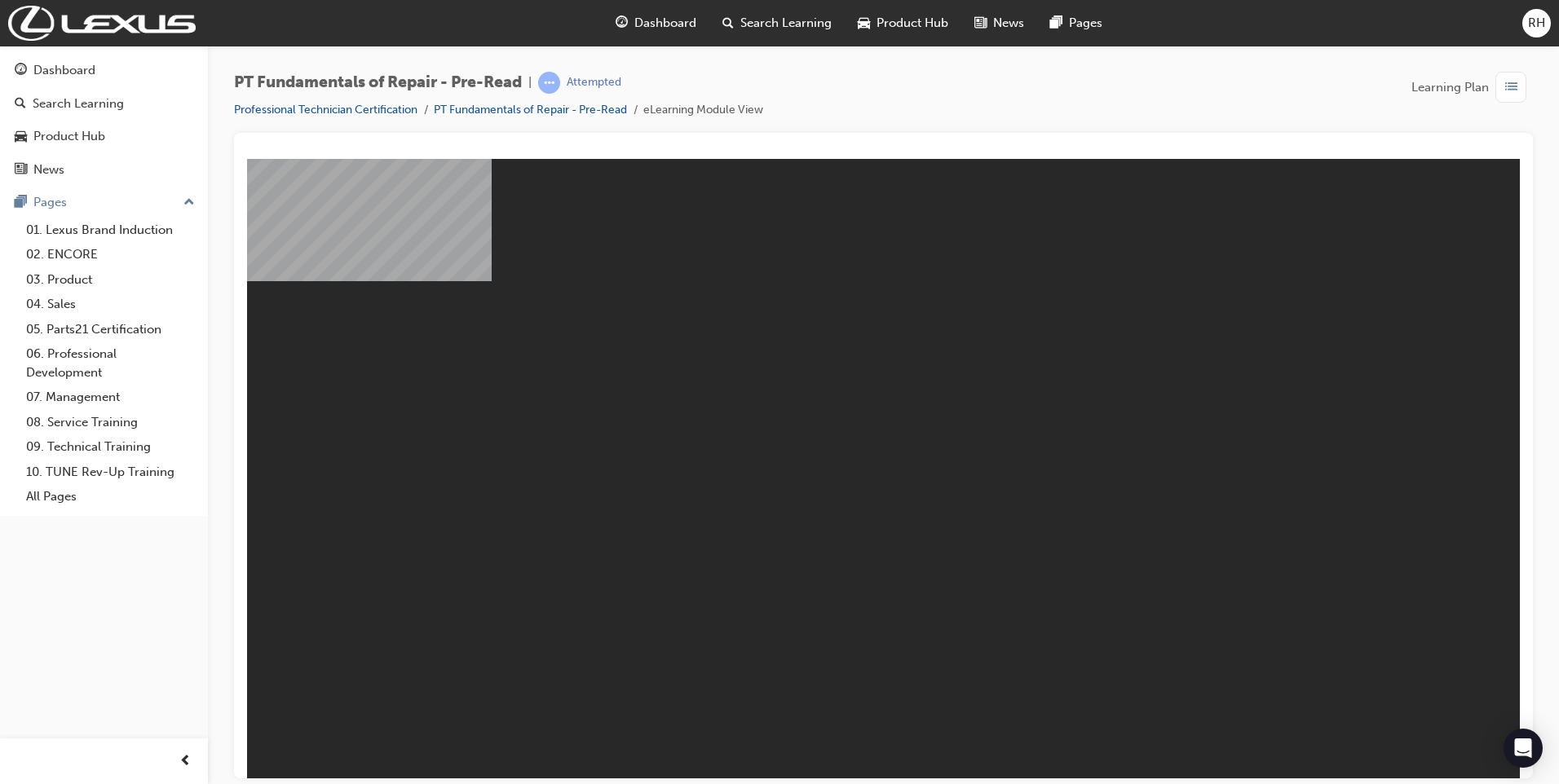
click at [1515, 86] on span "list-icon" at bounding box center [1511, 88] width 13 height 21
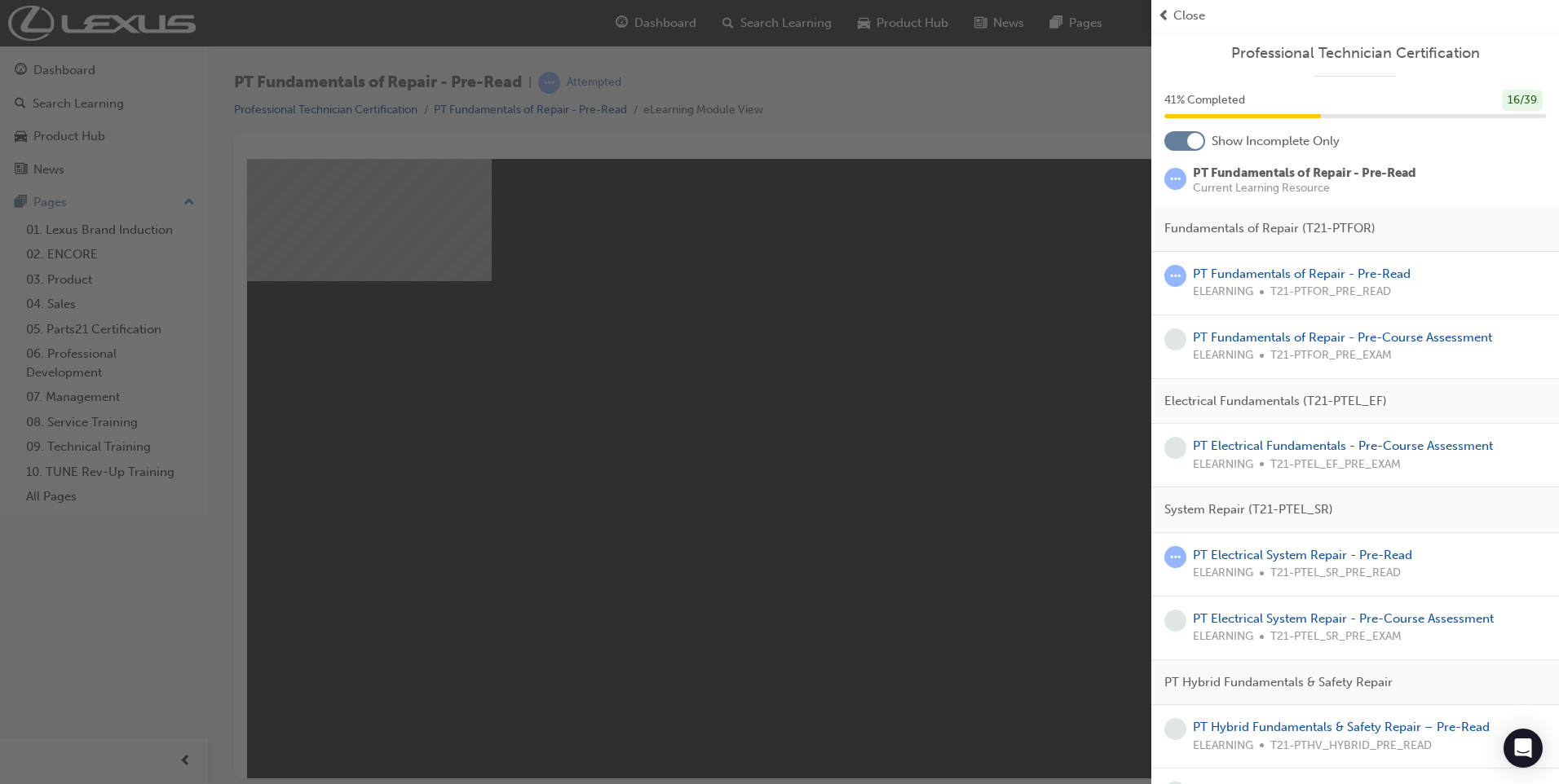
click at [1175, 14] on span "Close" at bounding box center [1188, 15] width 32 height 19
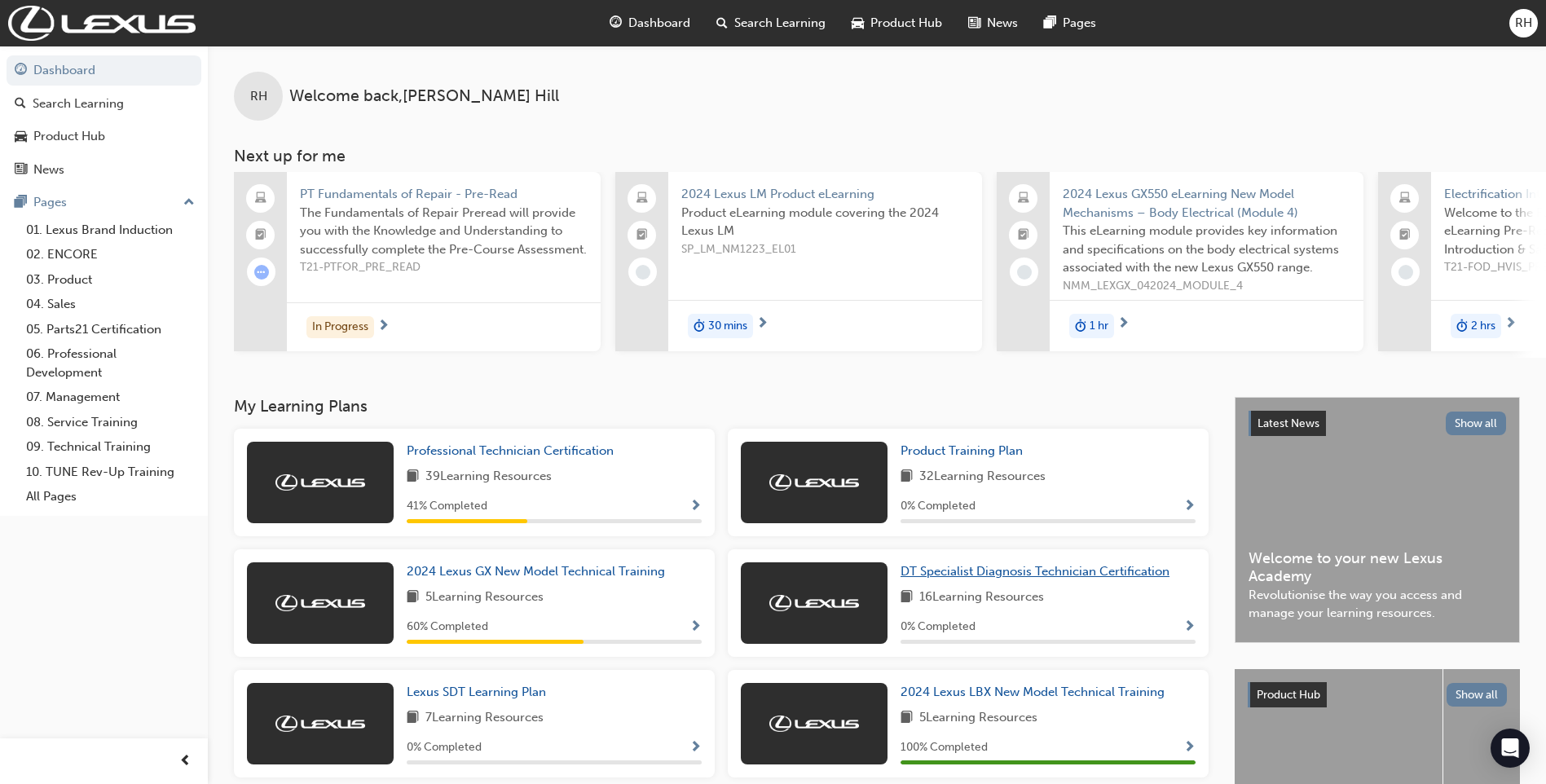
click at [996, 578] on span "DT Specialist Diagnosis Technician Certification" at bounding box center [1035, 571] width 269 height 14
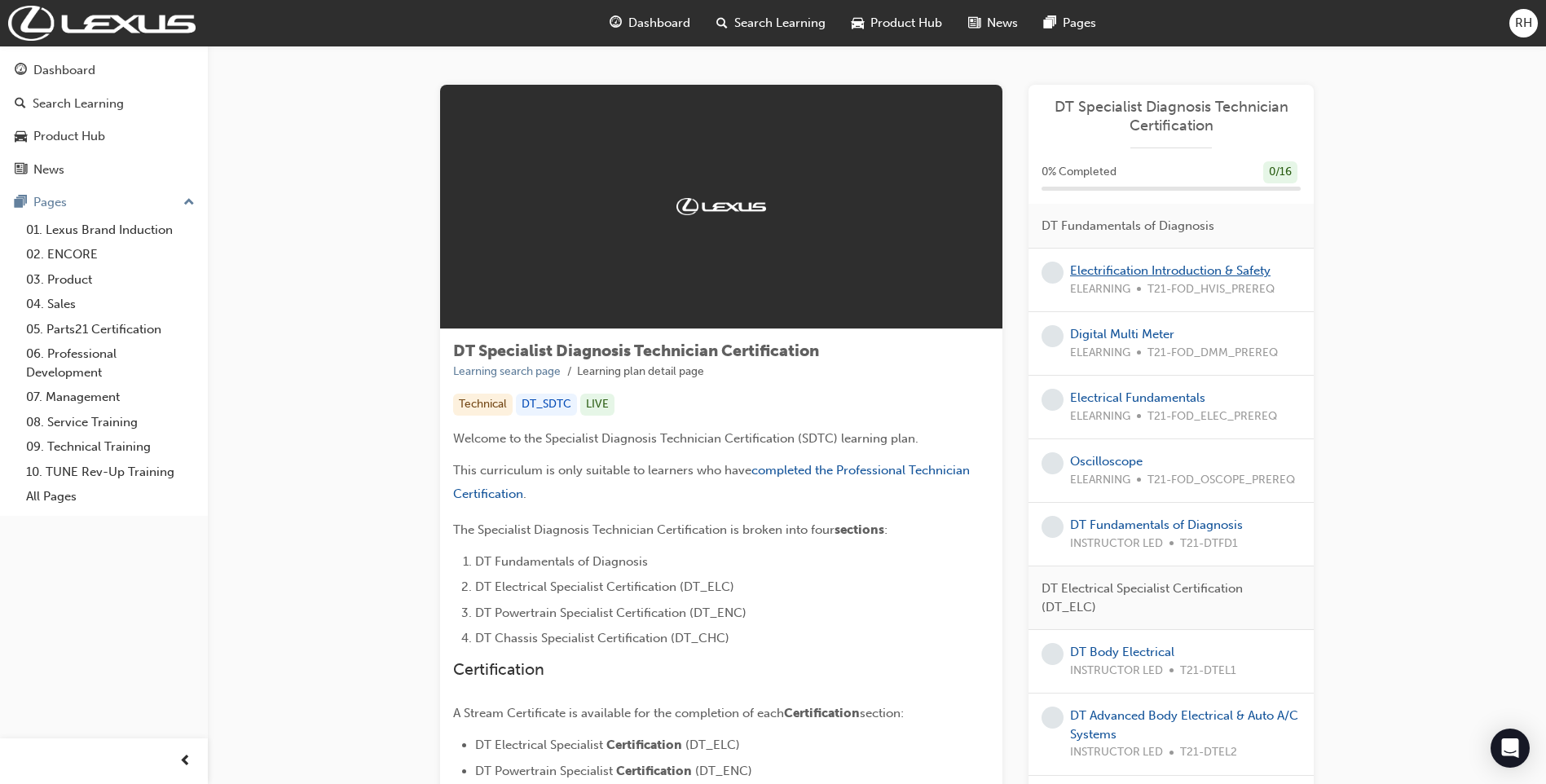
click at [1147, 272] on link "Electrification Introduction & Safety" at bounding box center [1170, 270] width 201 height 14
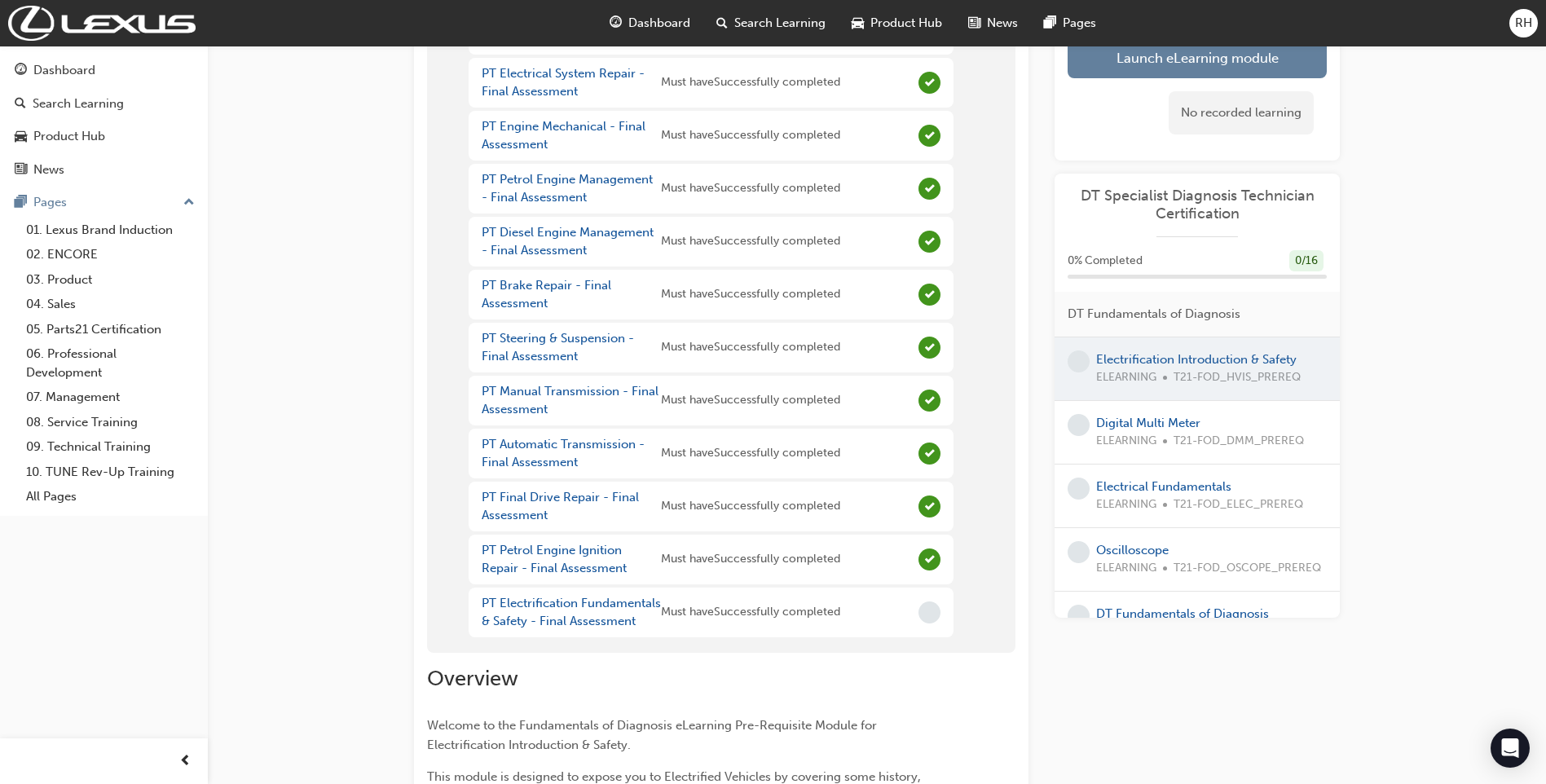
scroll to position [245, 0]
click at [609, 606] on link "PT Electrification Fundamentals & Safety - Final Assessment" at bounding box center [571, 610] width 179 height 33
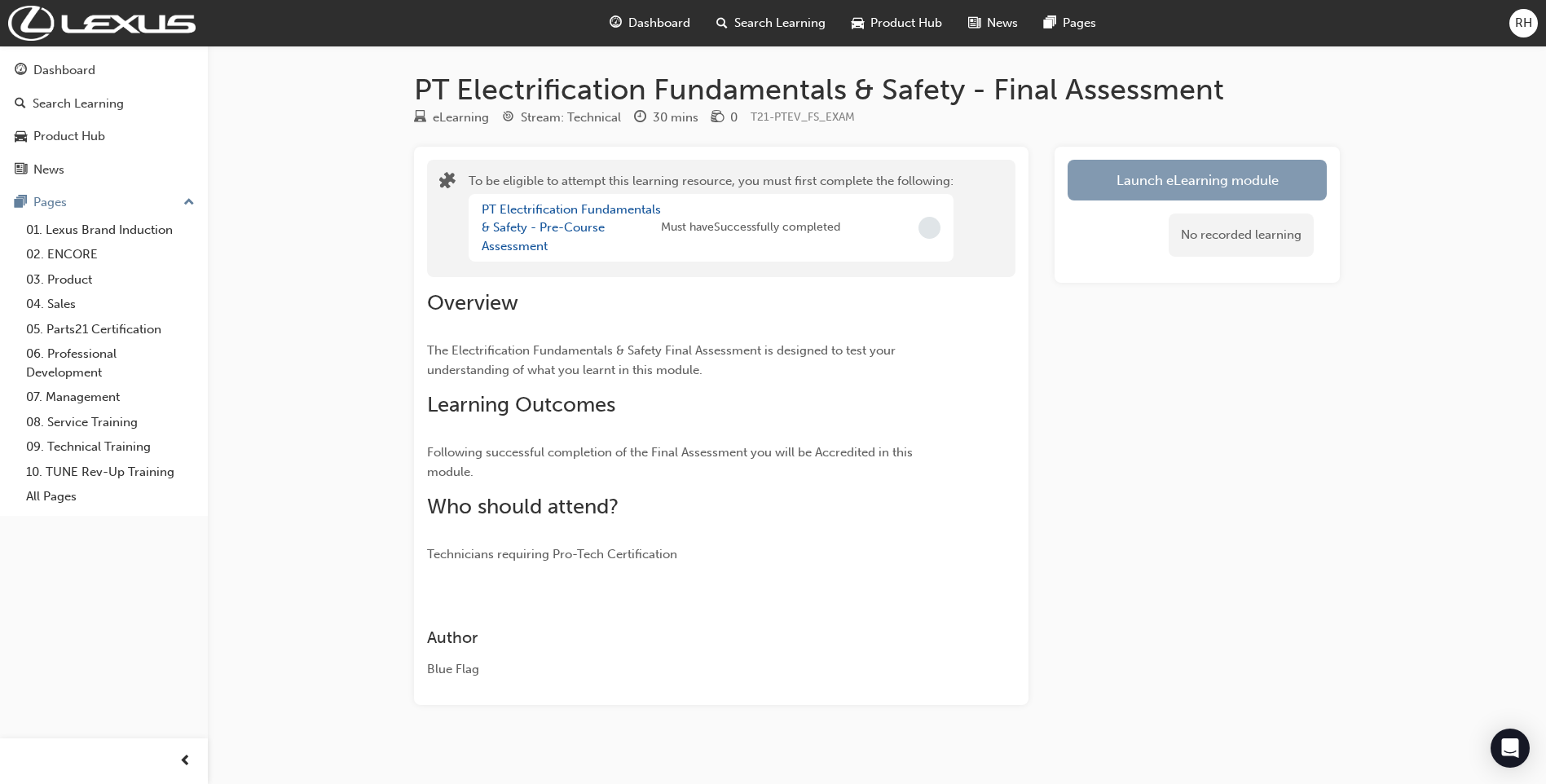
click at [1193, 180] on button "Launch eLearning module" at bounding box center [1197, 180] width 259 height 41
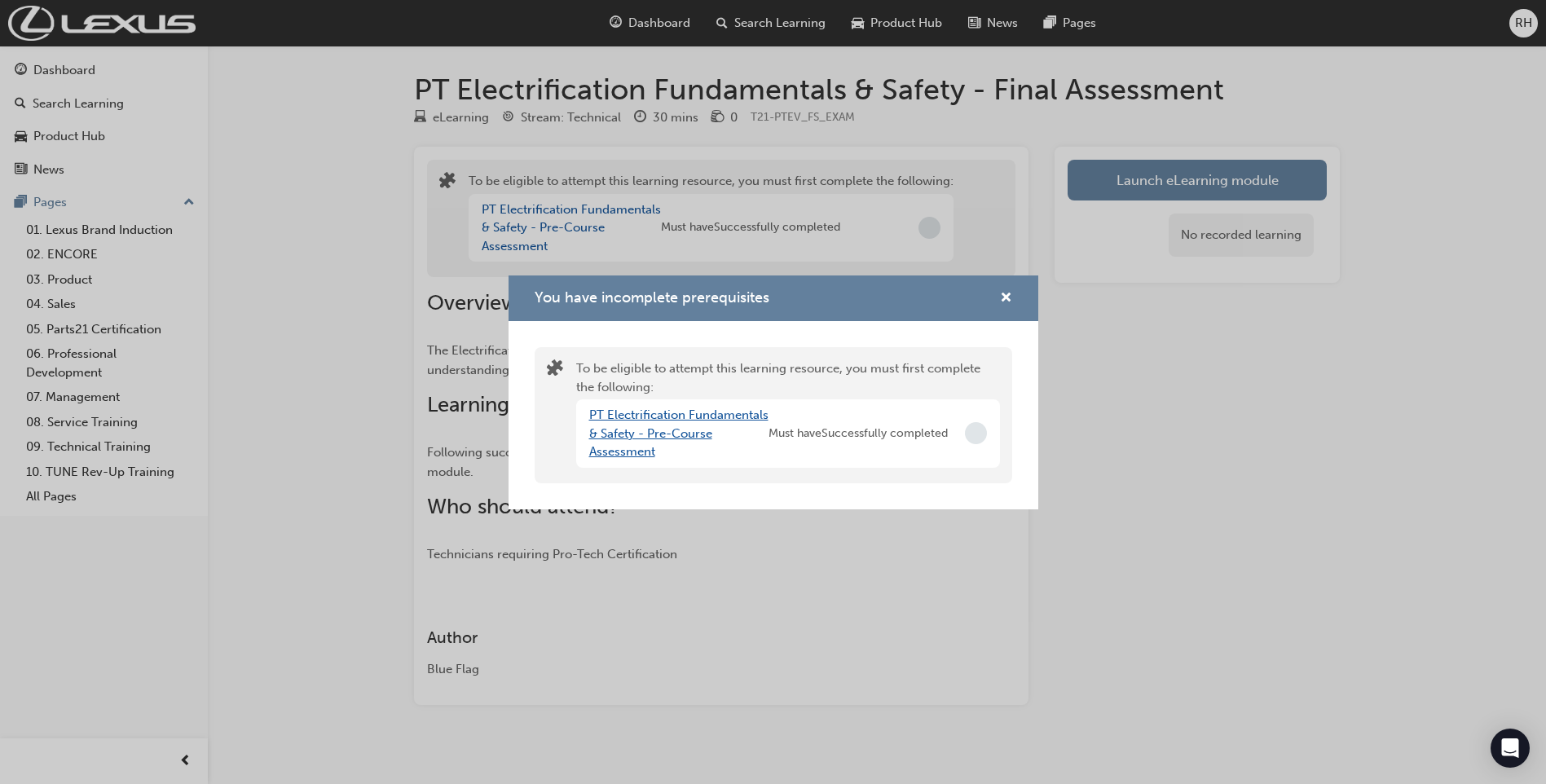
click at [625, 416] on link "PT Electrification Fundamentals & Safety - Pre-Course Assessment" at bounding box center [679, 433] width 179 height 51
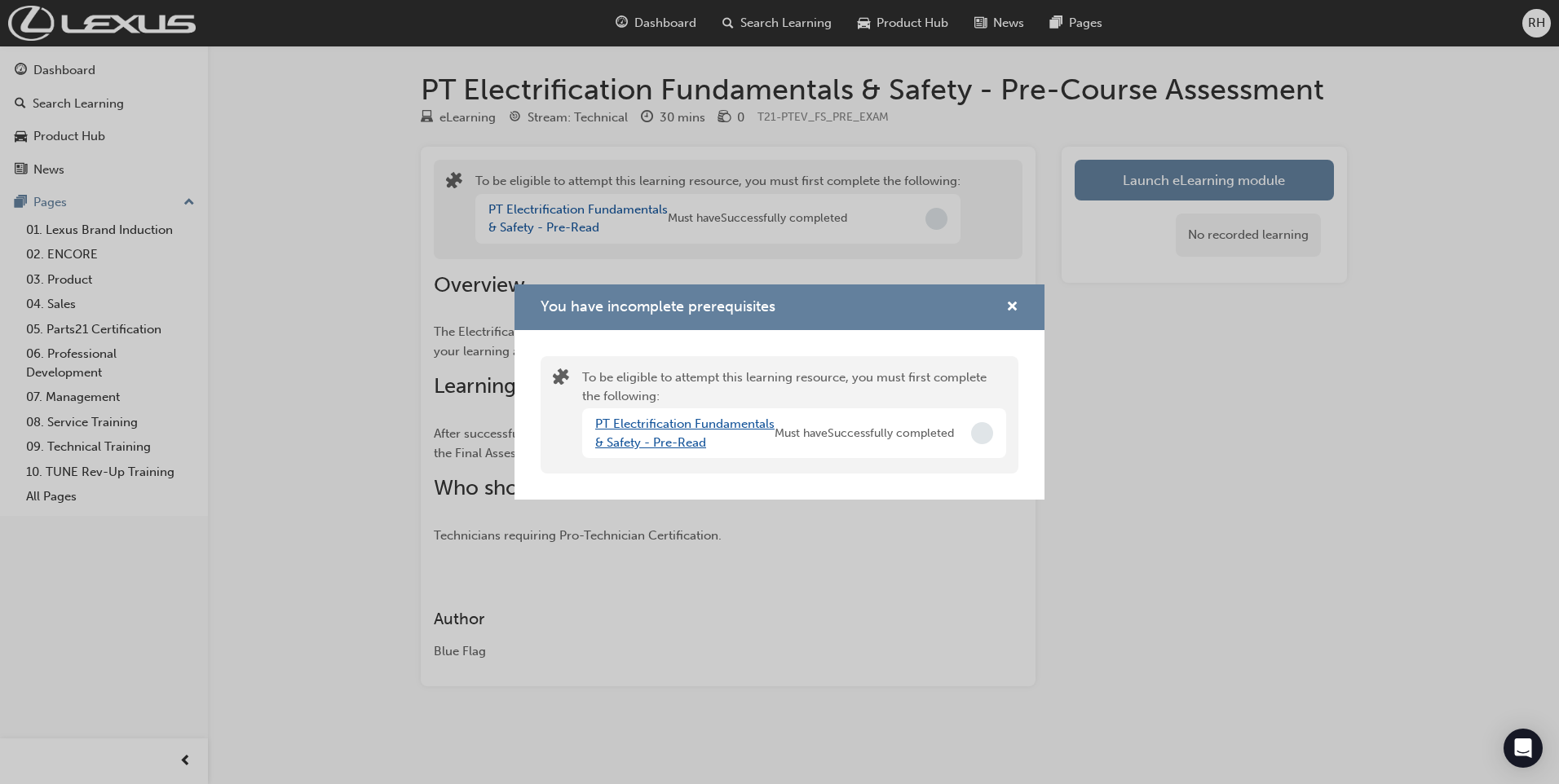
click at [651, 427] on link "PT Electrification Fundamentals & Safety - Pre-Read" at bounding box center [684, 433] width 179 height 33
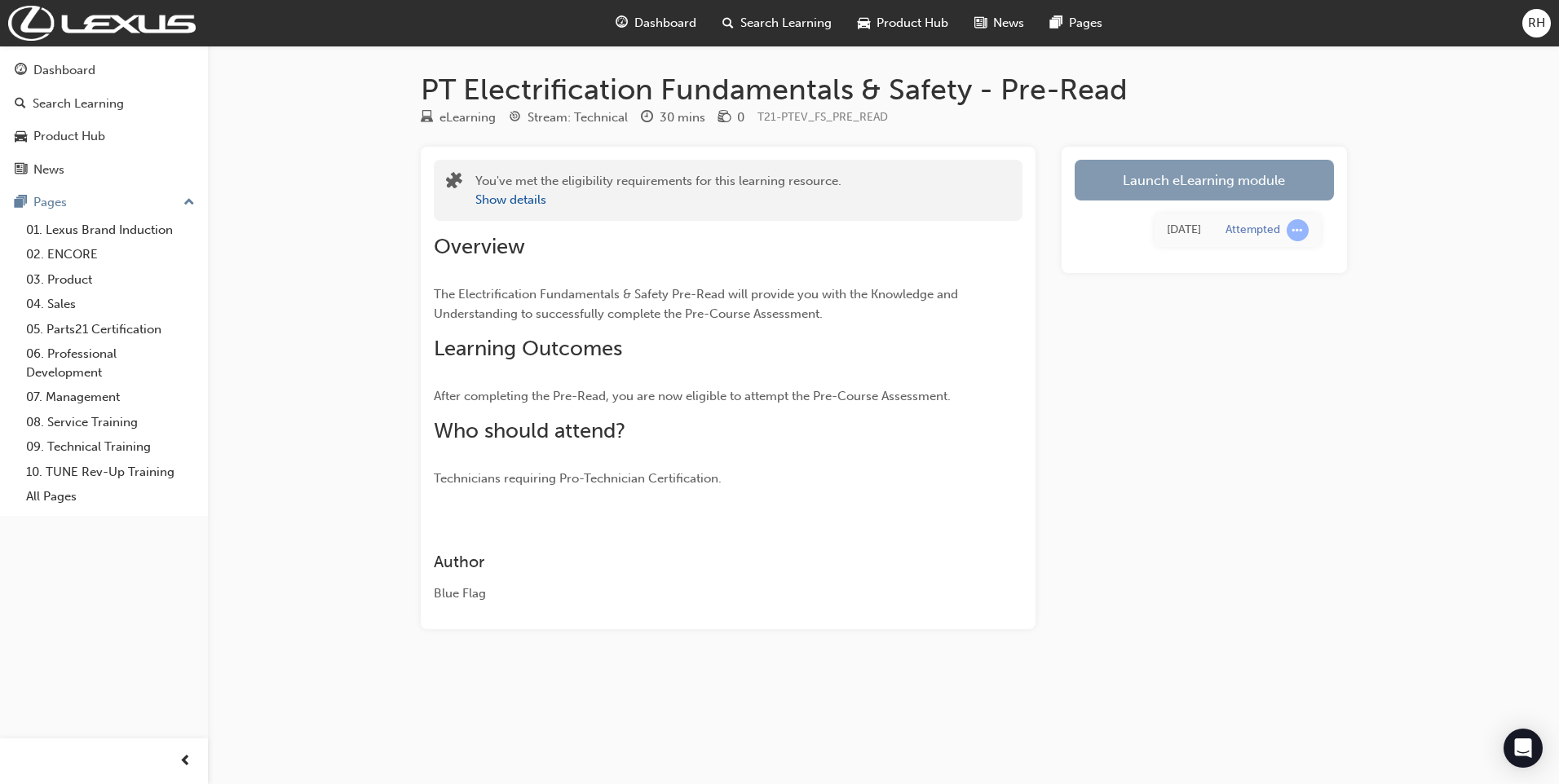
click at [1176, 187] on link "Launch eLearning module" at bounding box center [1204, 180] width 259 height 41
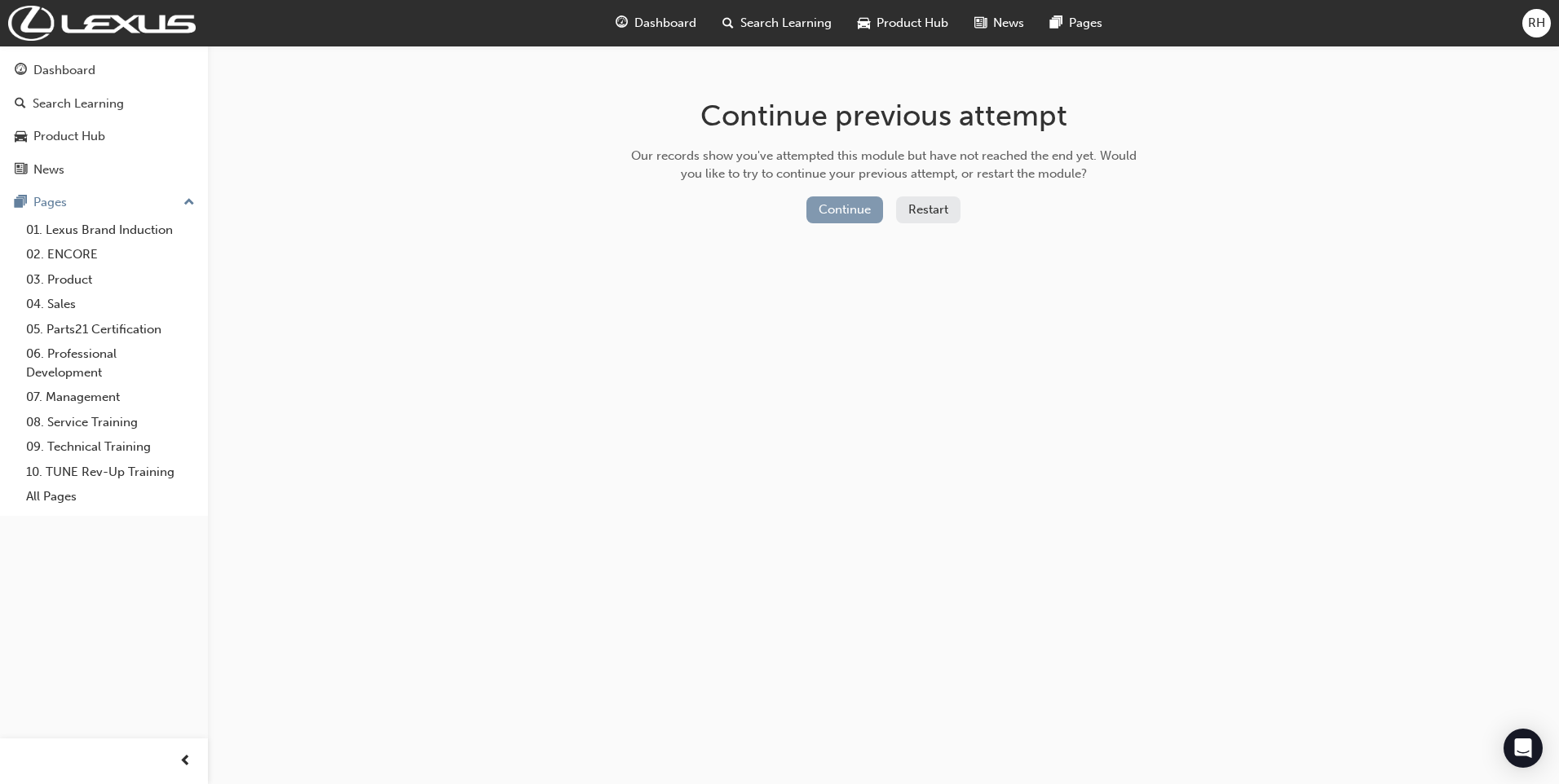
click at [846, 220] on button "Continue" at bounding box center [844, 210] width 77 height 27
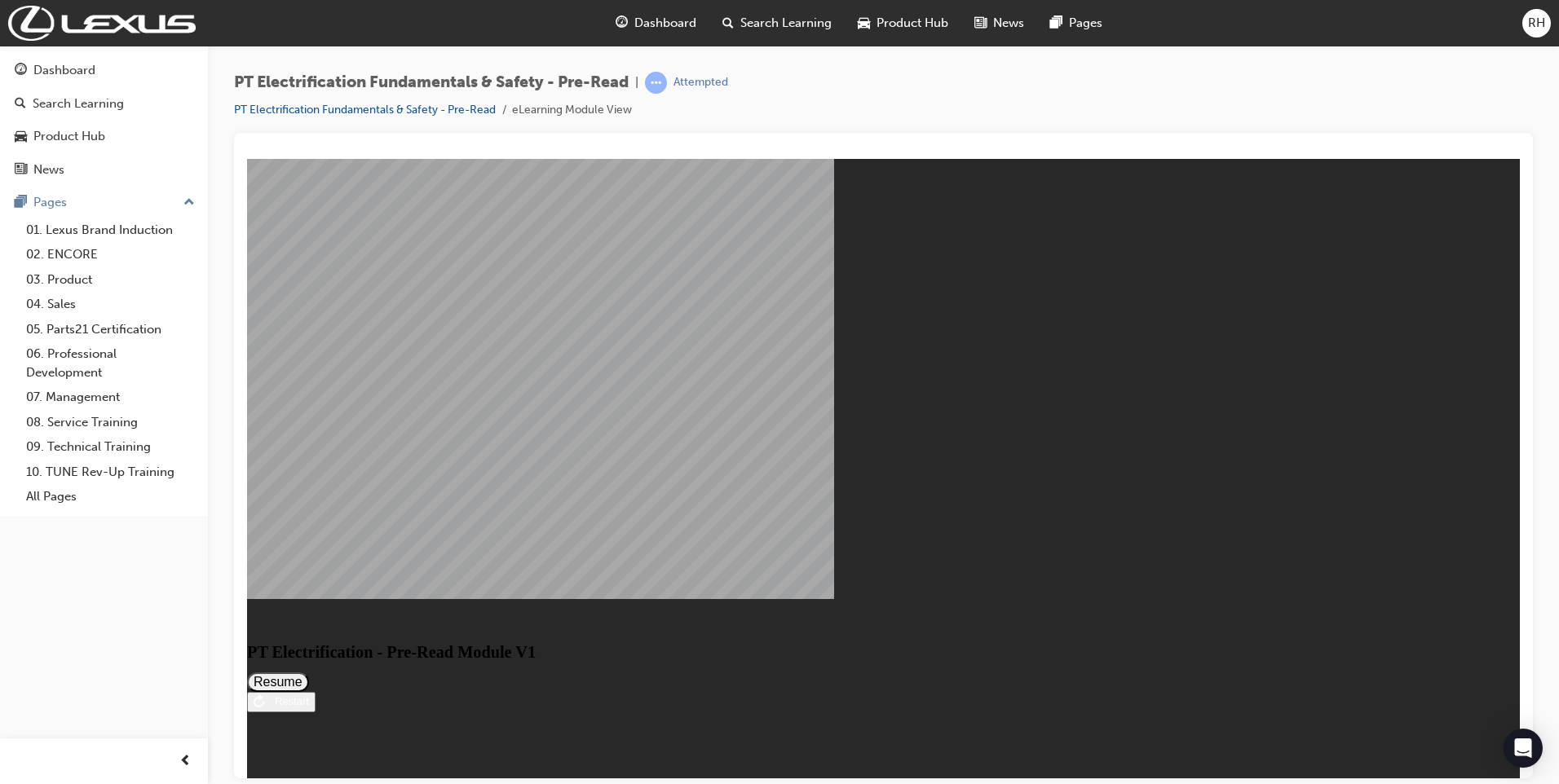
click at [309, 671] on button "Resume" at bounding box center [277, 681] width 62 height 20
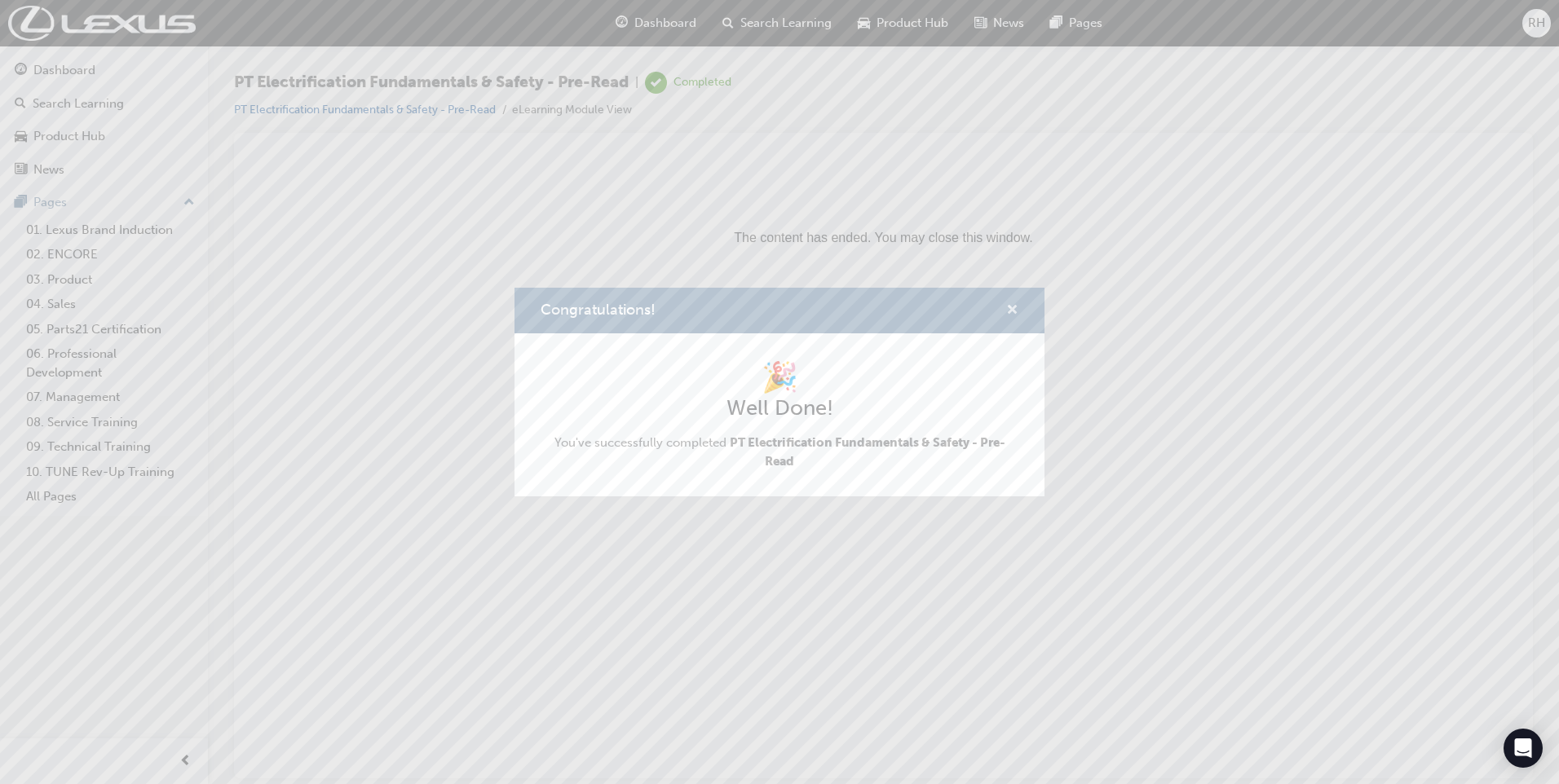
click at [1012, 310] on span "cross-icon" at bounding box center [1012, 311] width 13 height 14
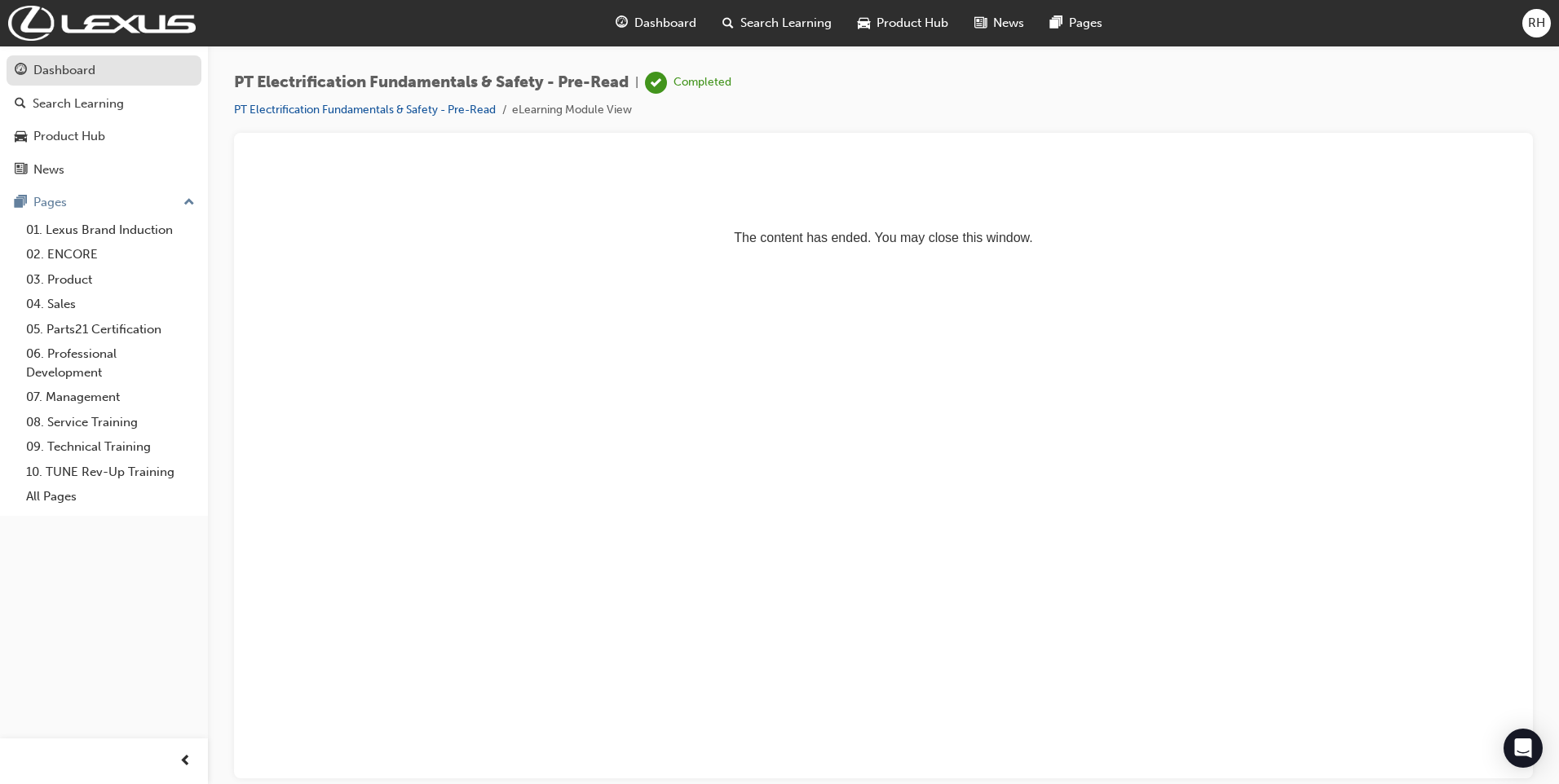
click at [112, 79] on div "Dashboard" at bounding box center [104, 70] width 179 height 21
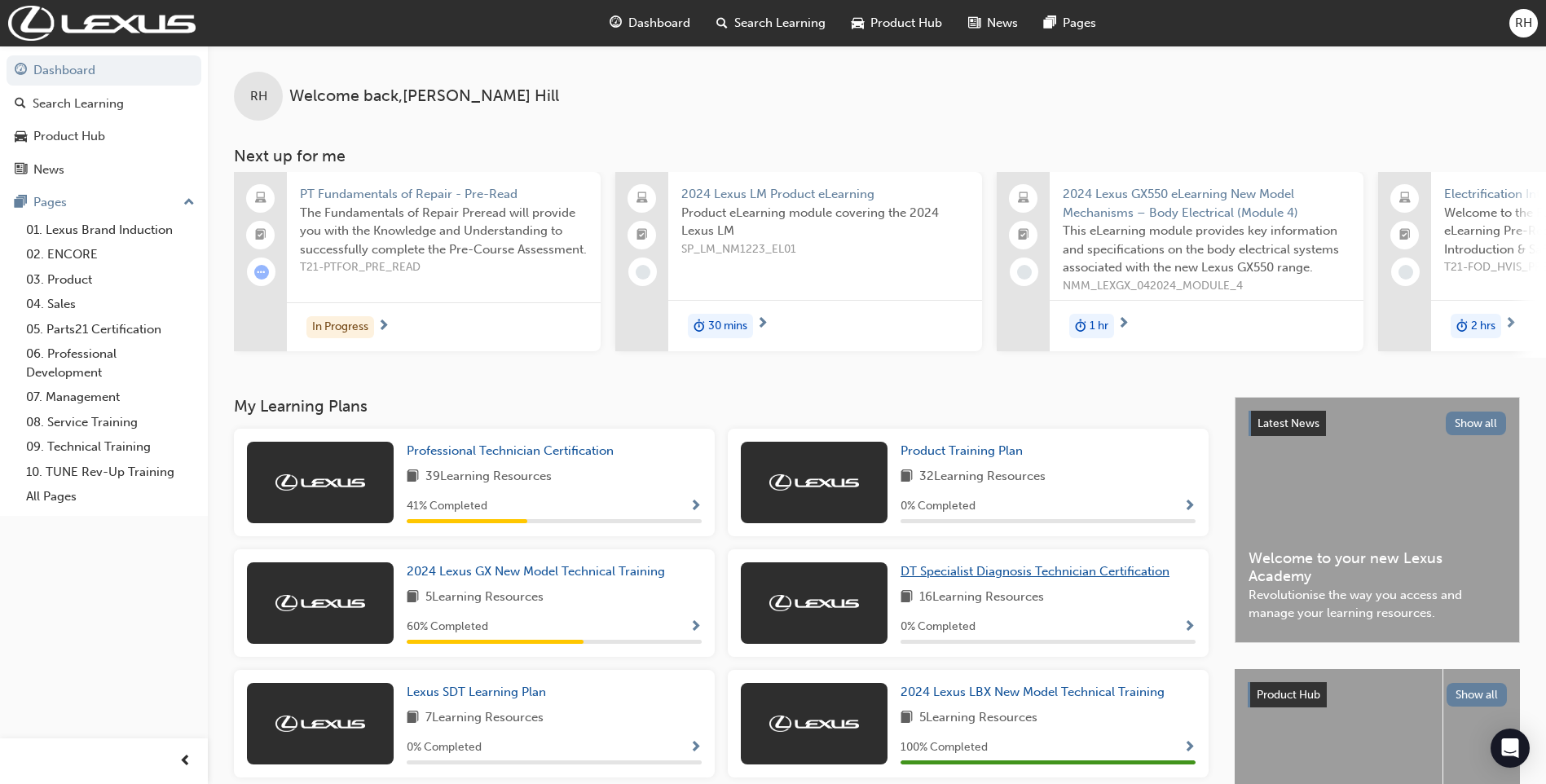
click at [985, 577] on span "DT Specialist Diagnosis Technician Certification" at bounding box center [1035, 571] width 269 height 14
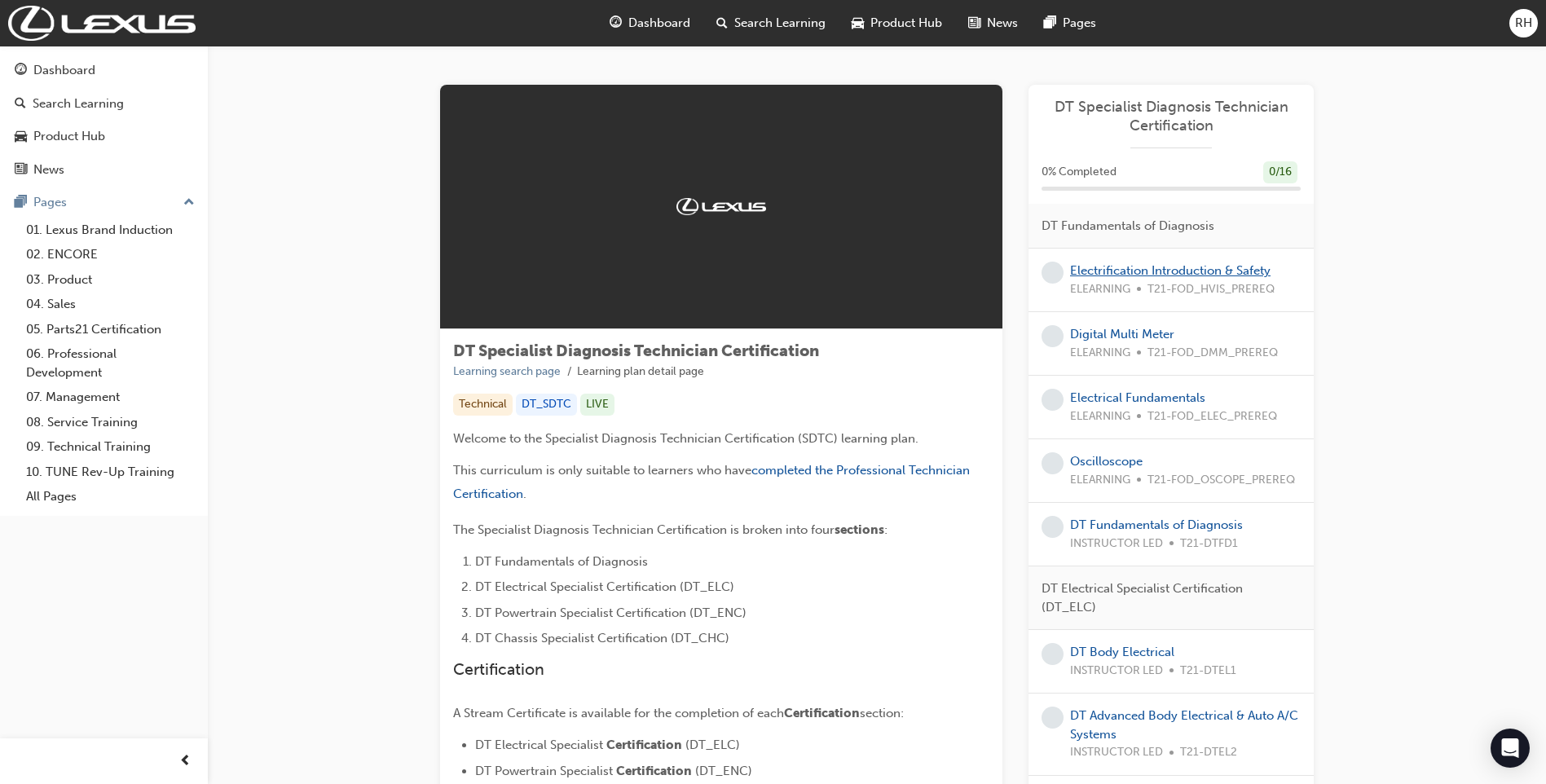
click at [1131, 270] on link "Electrification Introduction & Safety" at bounding box center [1170, 270] width 201 height 14
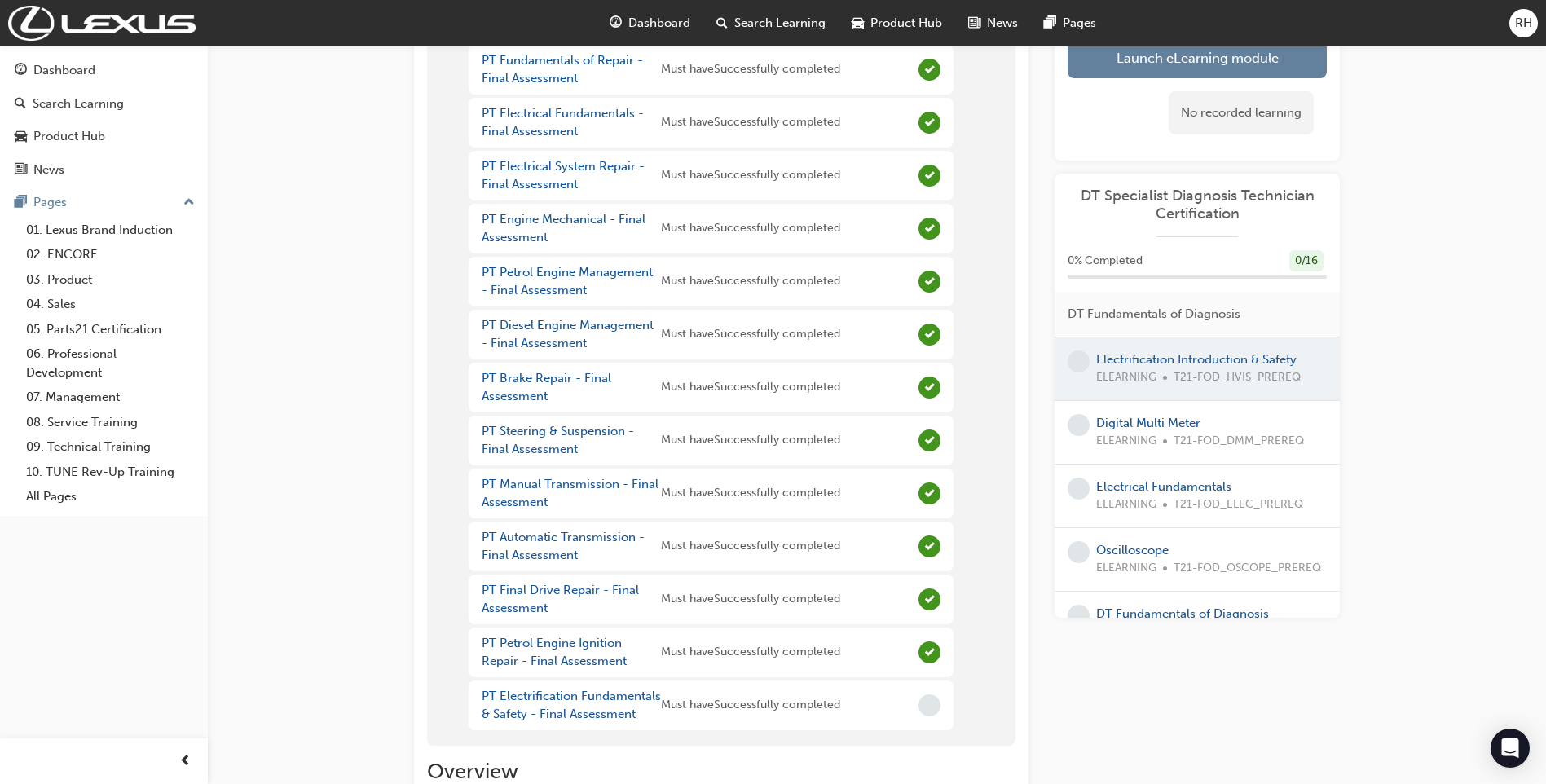
scroll to position [326, 0]
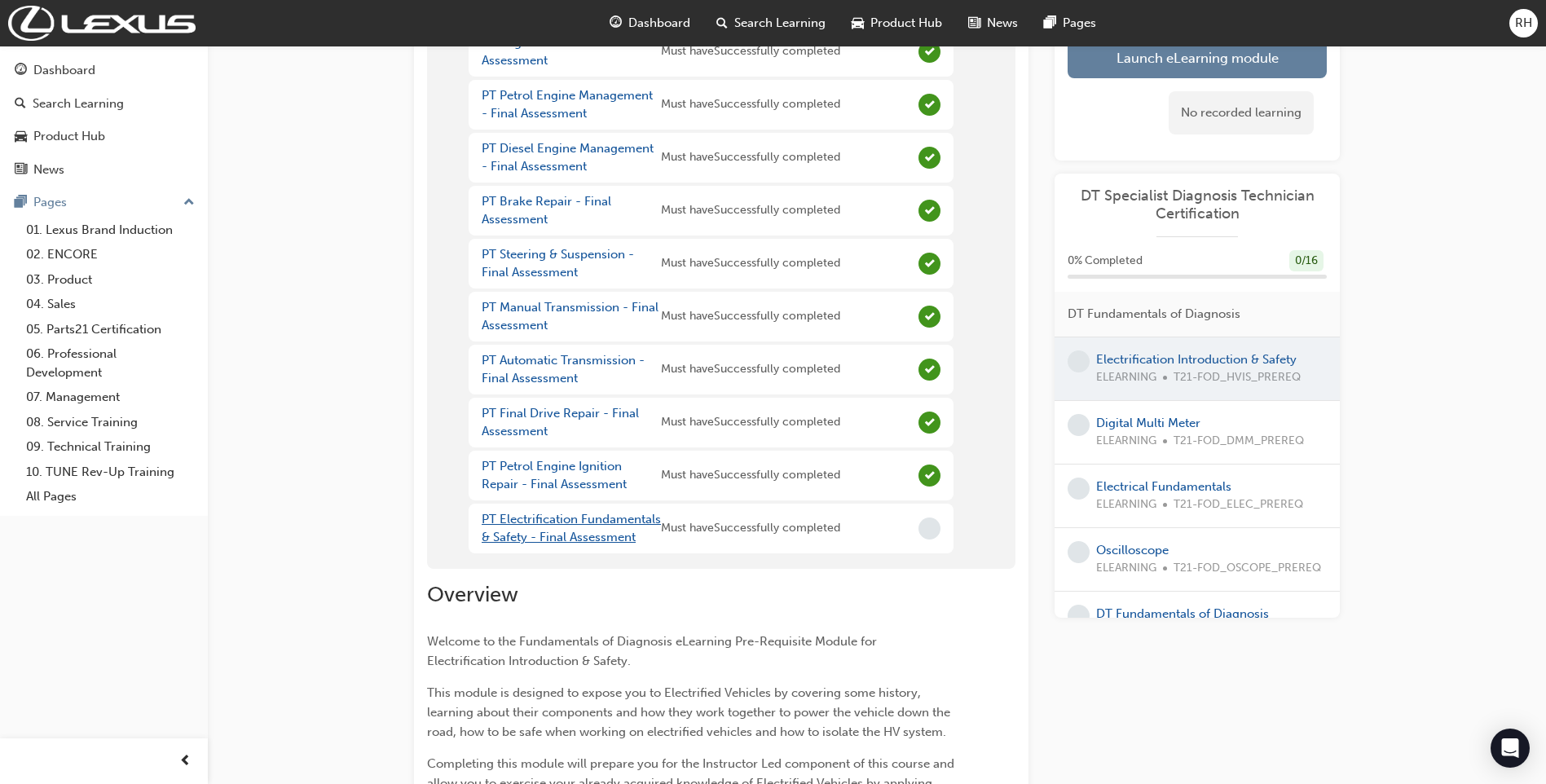
click at [552, 529] on link "PT Electrification Fundamentals & Safety - Final Assessment" at bounding box center [571, 527] width 179 height 33
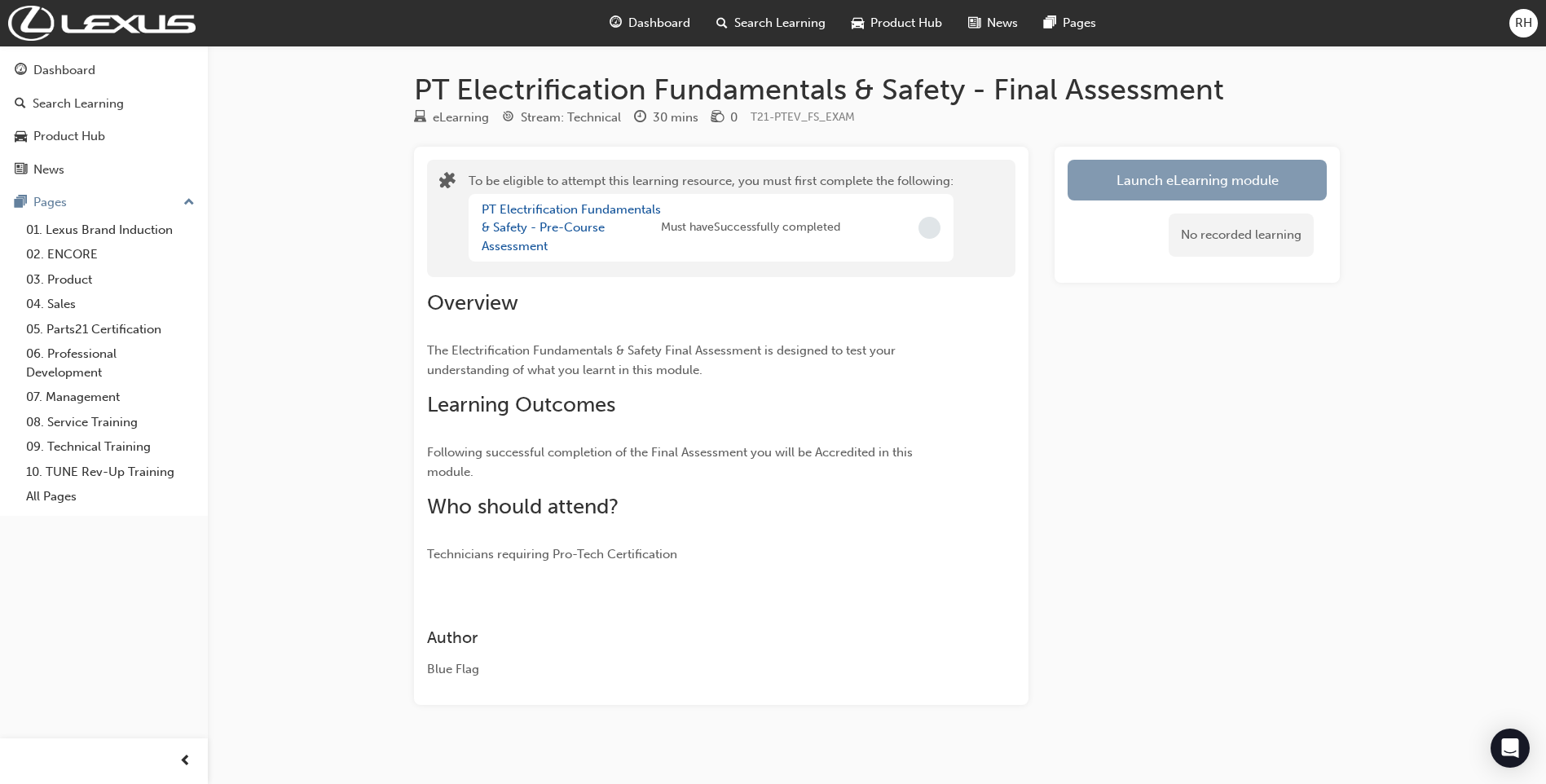
click at [1135, 179] on button "Launch eLearning module" at bounding box center [1197, 180] width 259 height 41
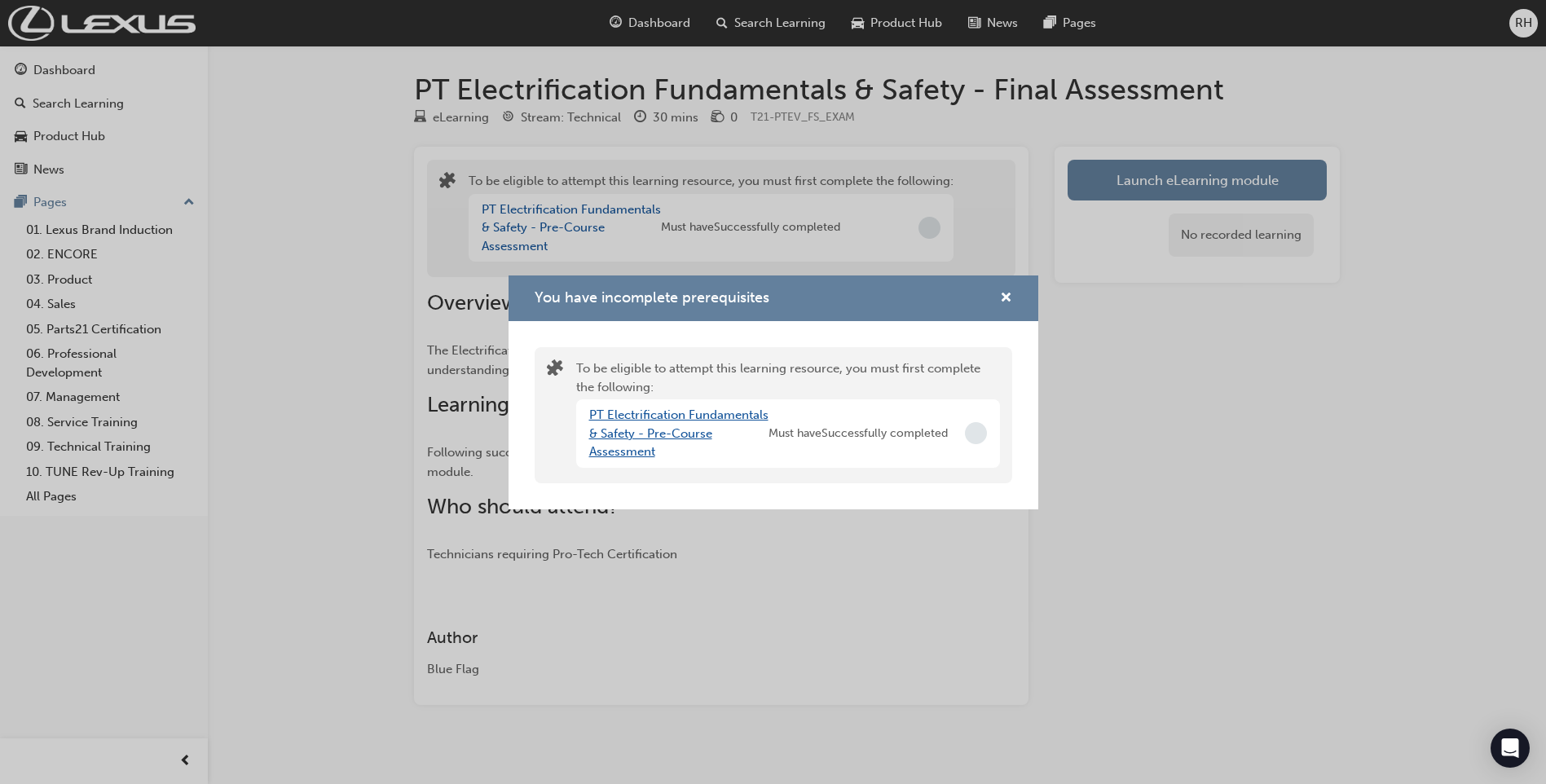
click at [669, 415] on link "PT Electrification Fundamentals & Safety - Pre-Course Assessment" at bounding box center [679, 433] width 179 height 51
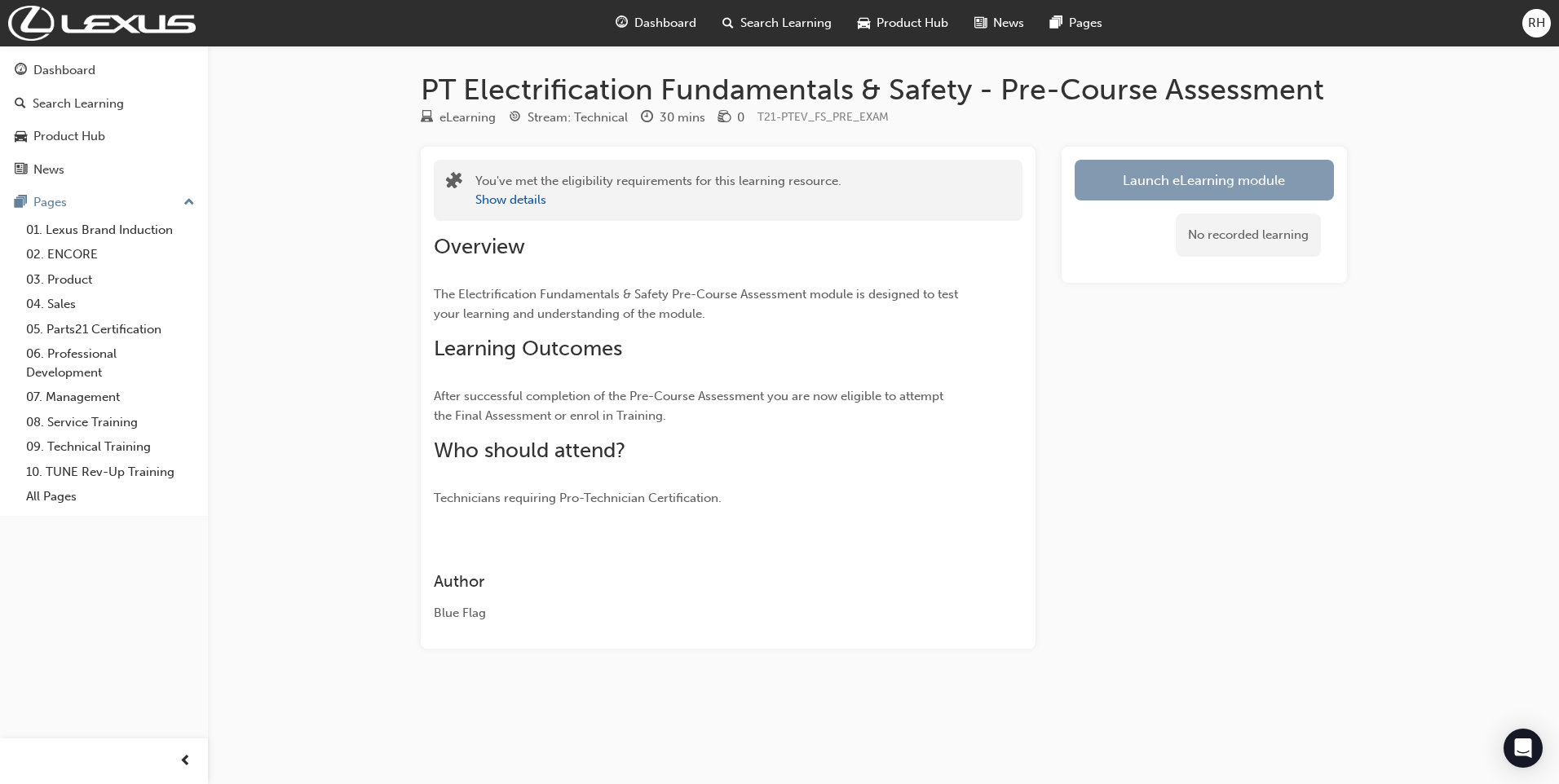
click at [1130, 177] on link "Launch eLearning module" at bounding box center [1204, 180] width 259 height 41
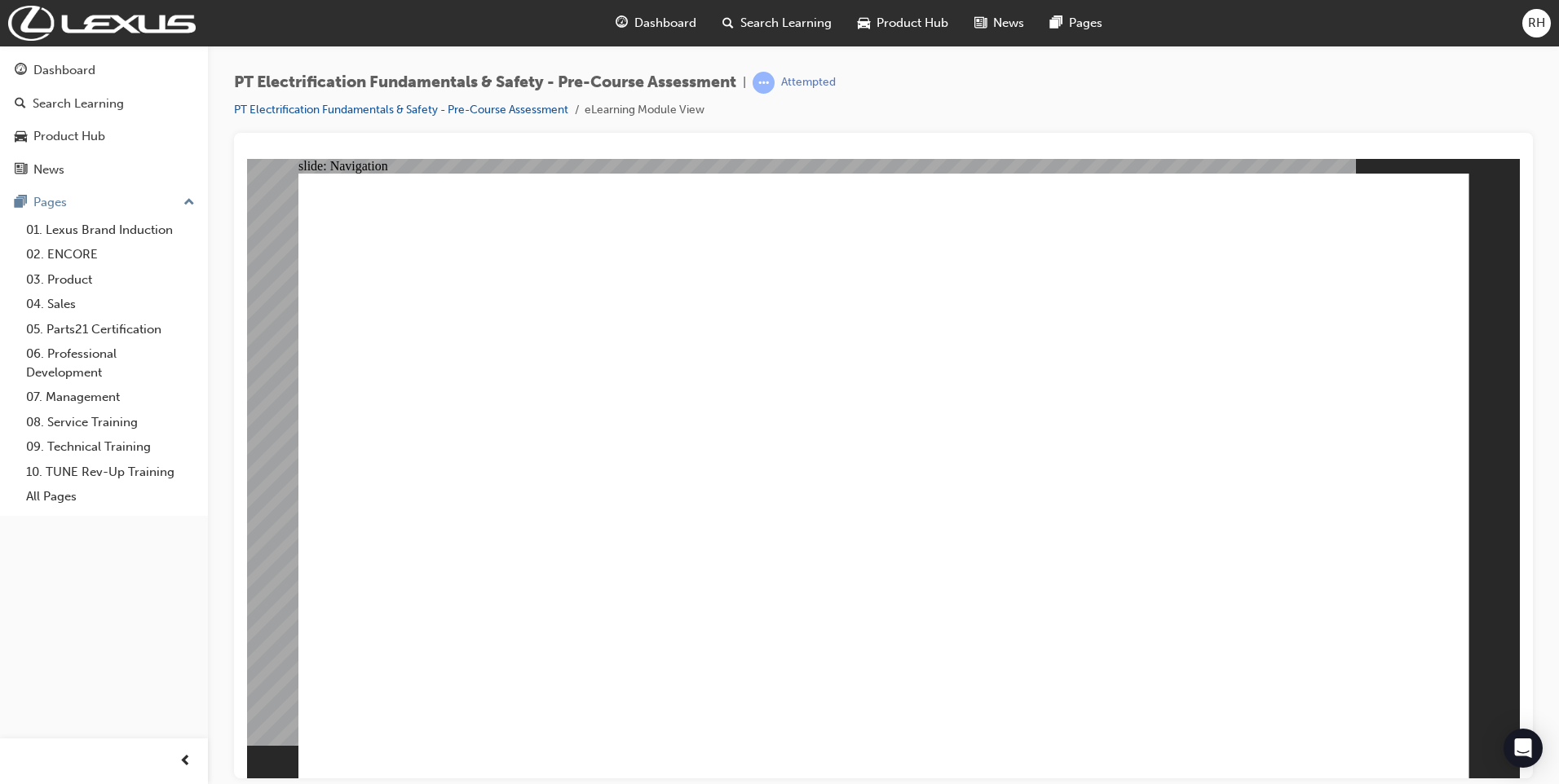
checkbox input "true"
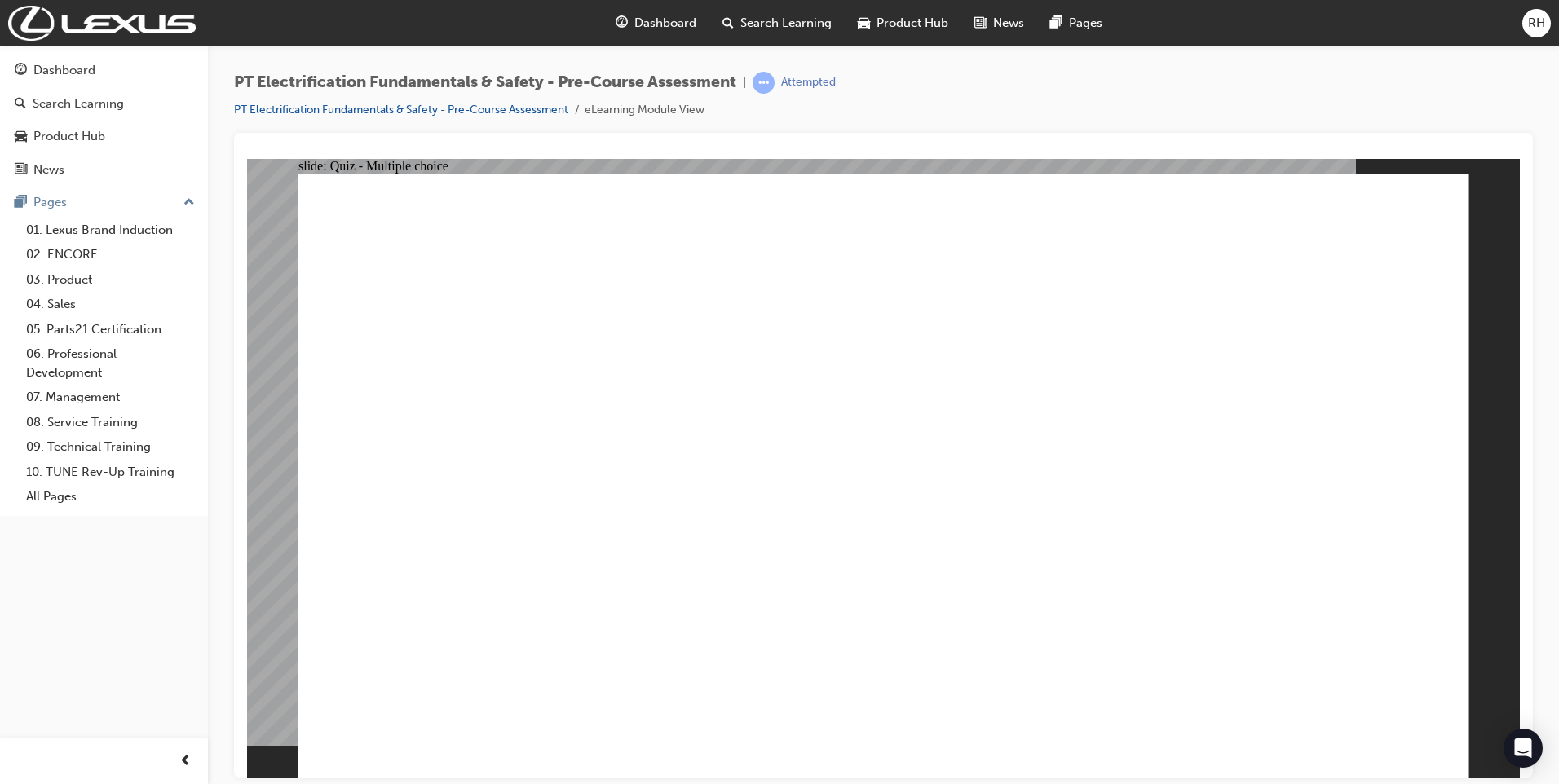
radio input "true"
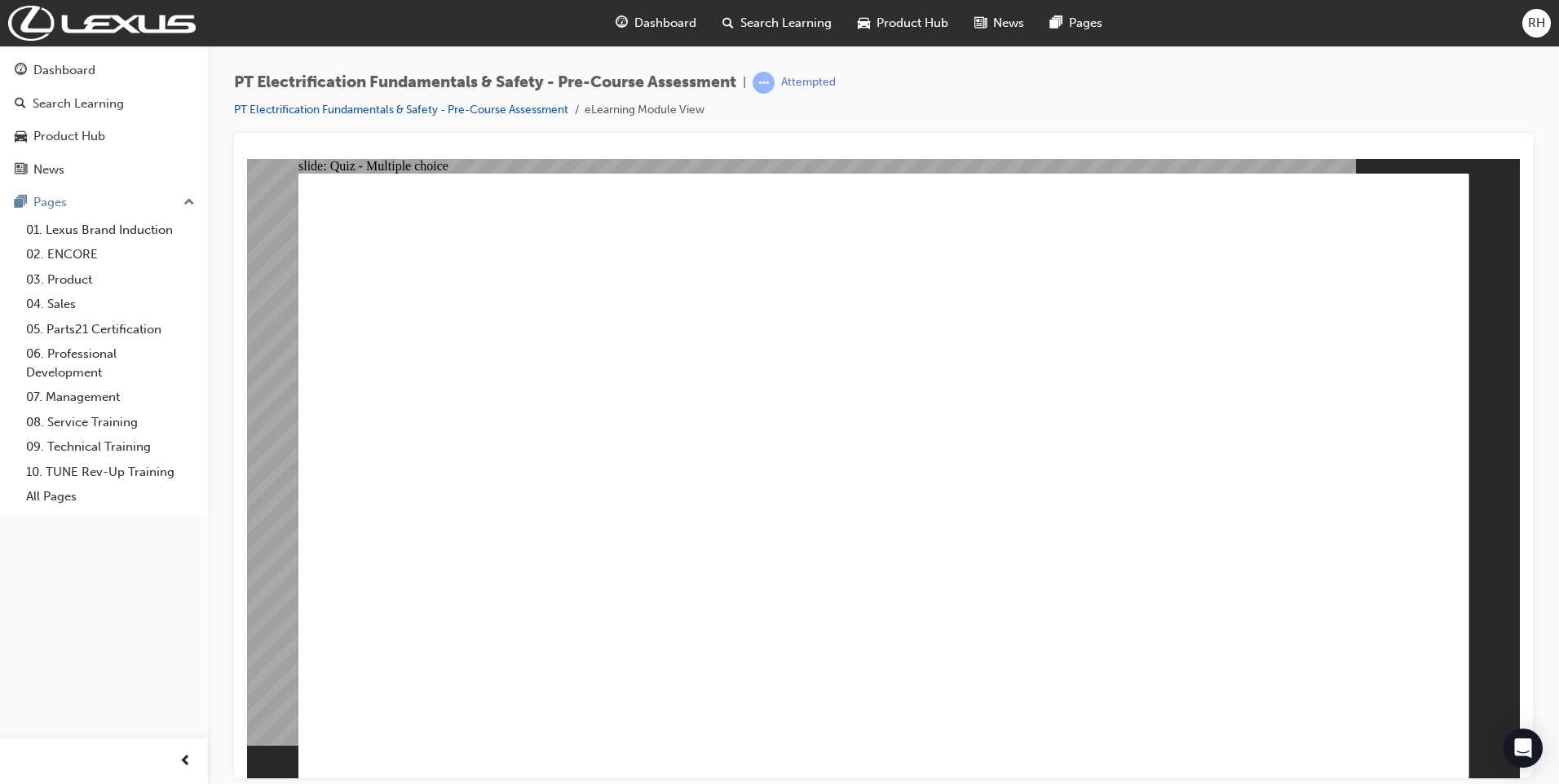
radio input "true"
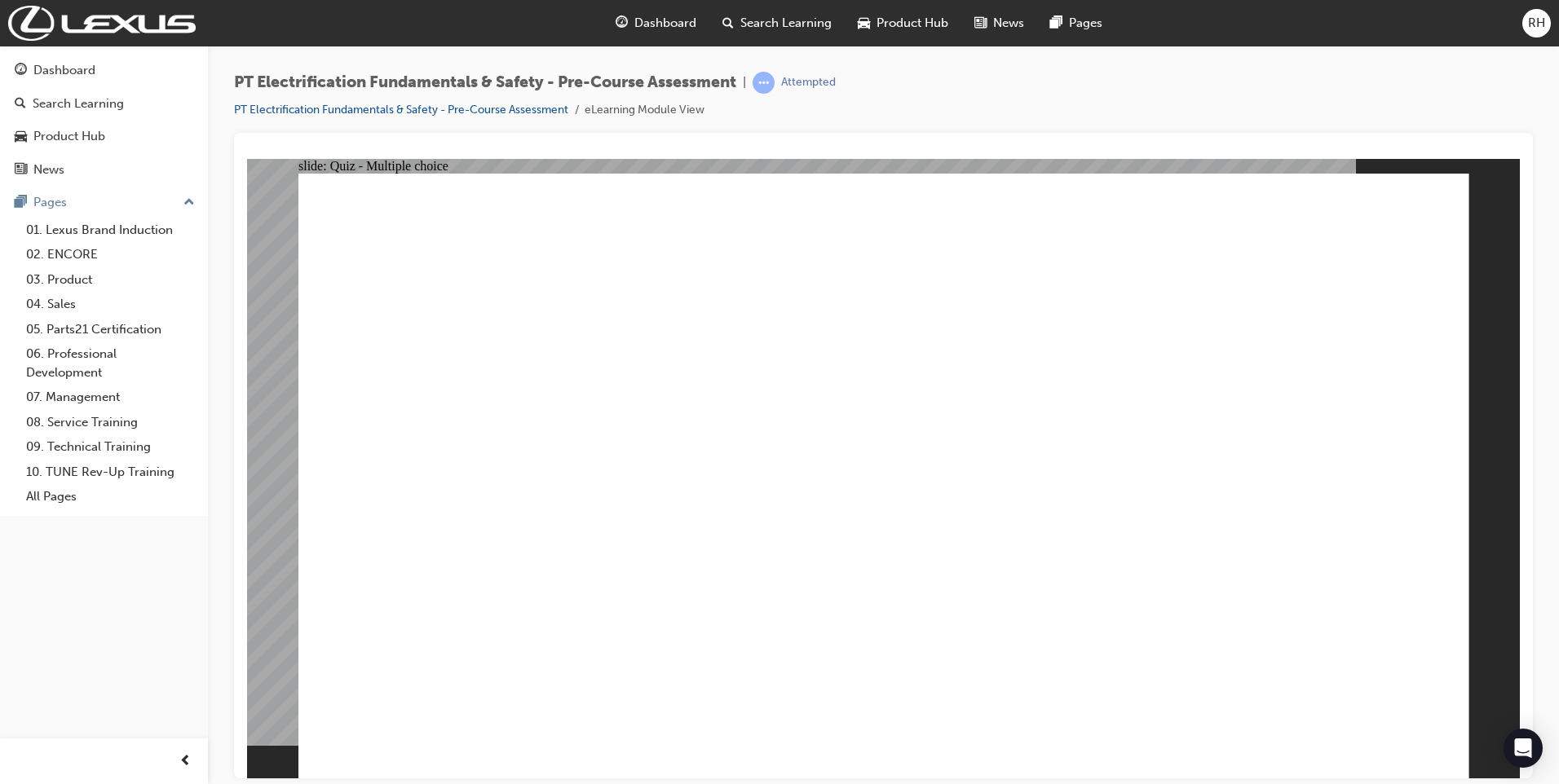
radio input "true"
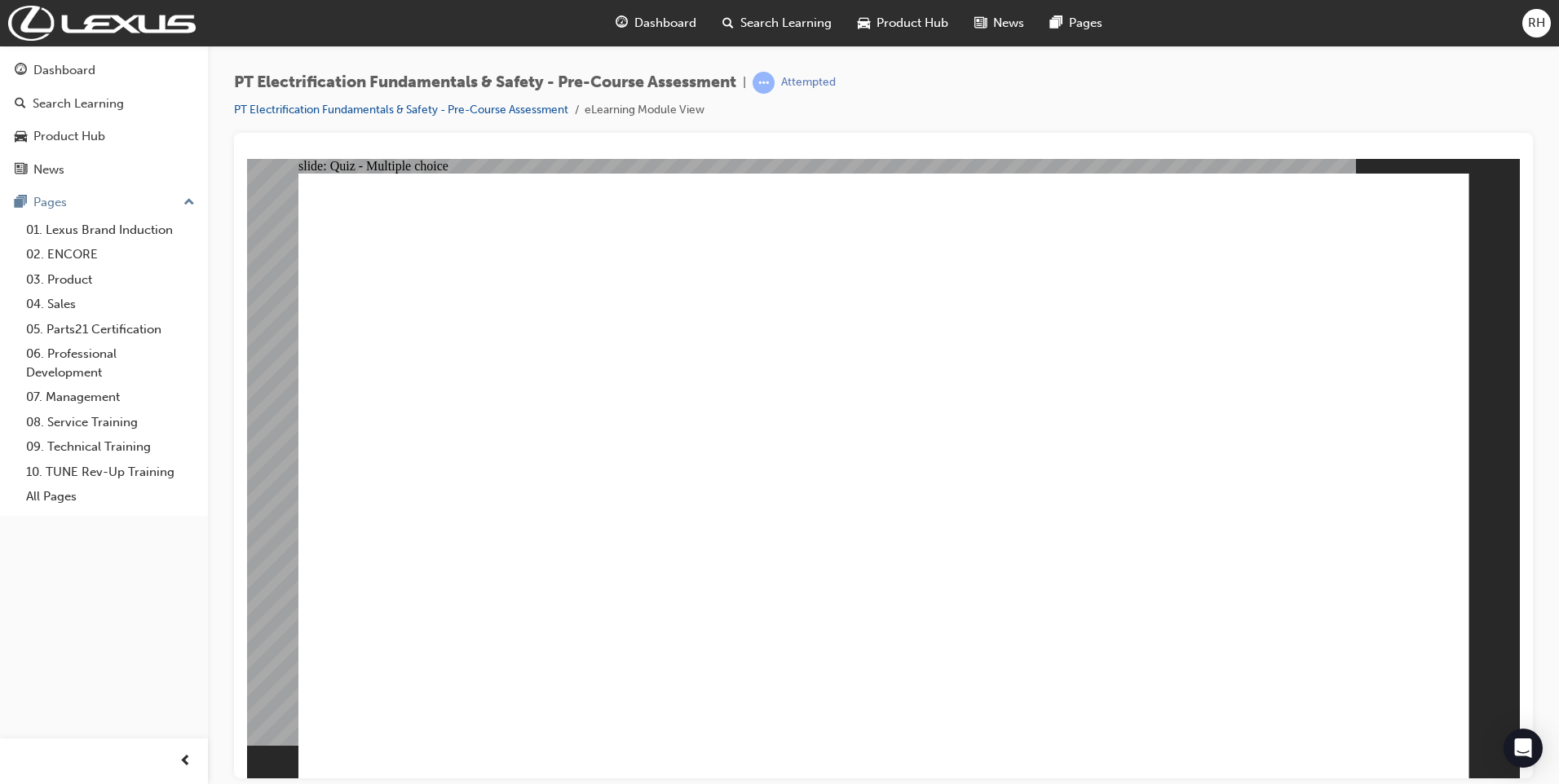
radio input "true"
checkbox input "true"
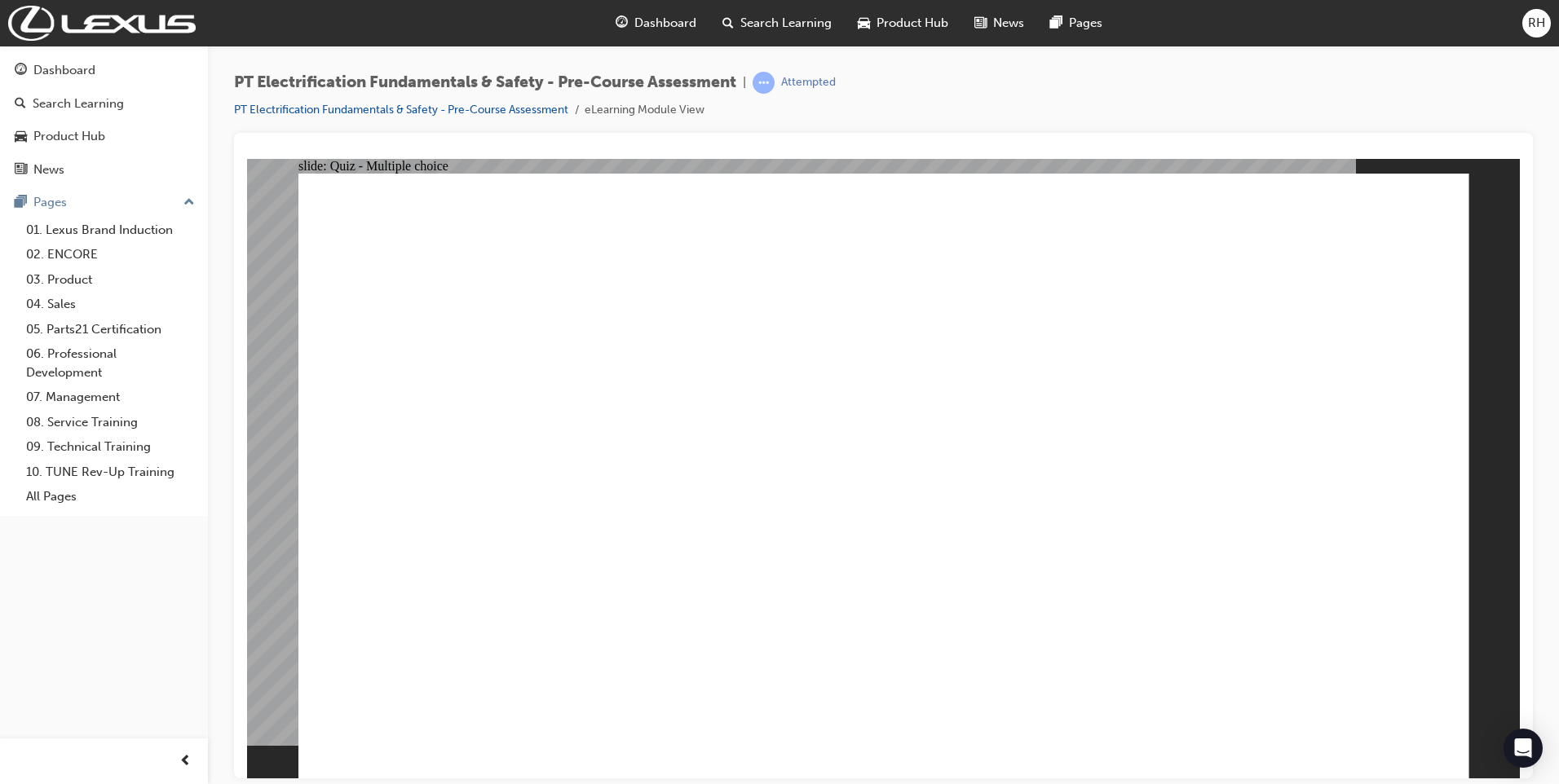
checkbox input "true"
radio input "true"
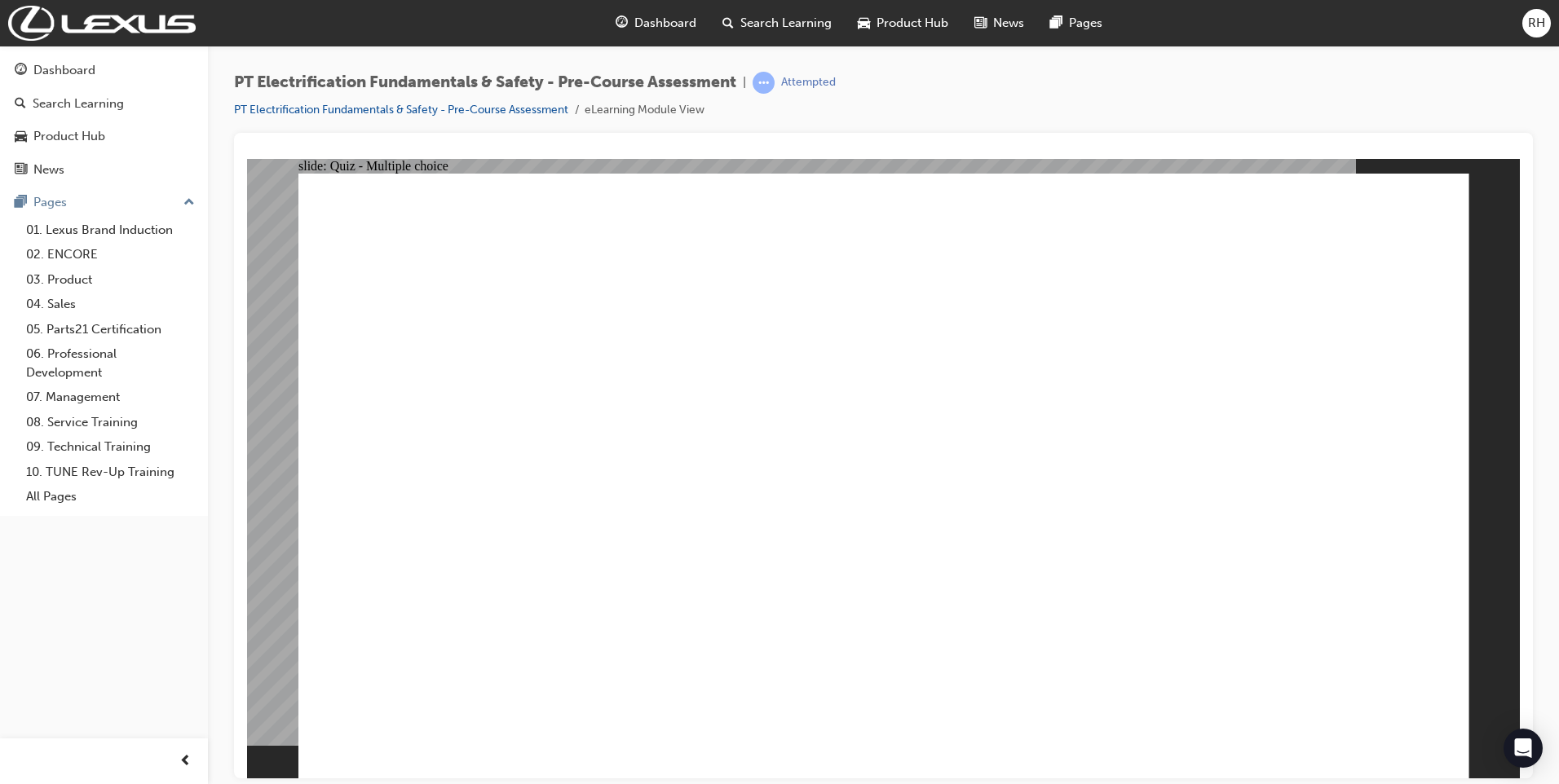
radio input "true"
drag, startPoint x: 1526, startPoint y: 359, endPoint x: 1523, endPoint y: 434, distance: 75.1
click at [1523, 434] on div at bounding box center [883, 455] width 1299 height 645
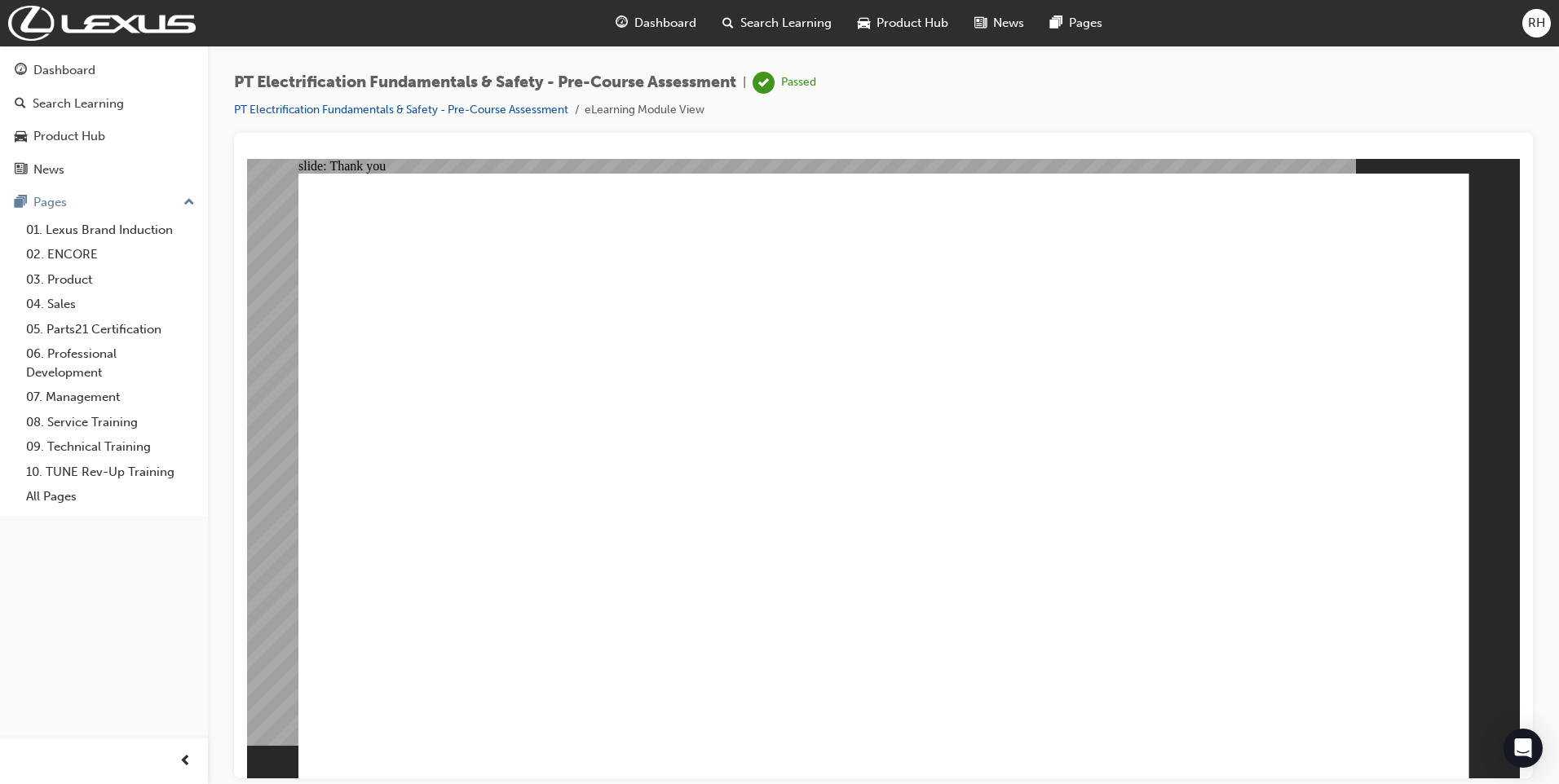
drag, startPoint x: 850, startPoint y: 628, endPoint x: 866, endPoint y: 652, distance: 28.8
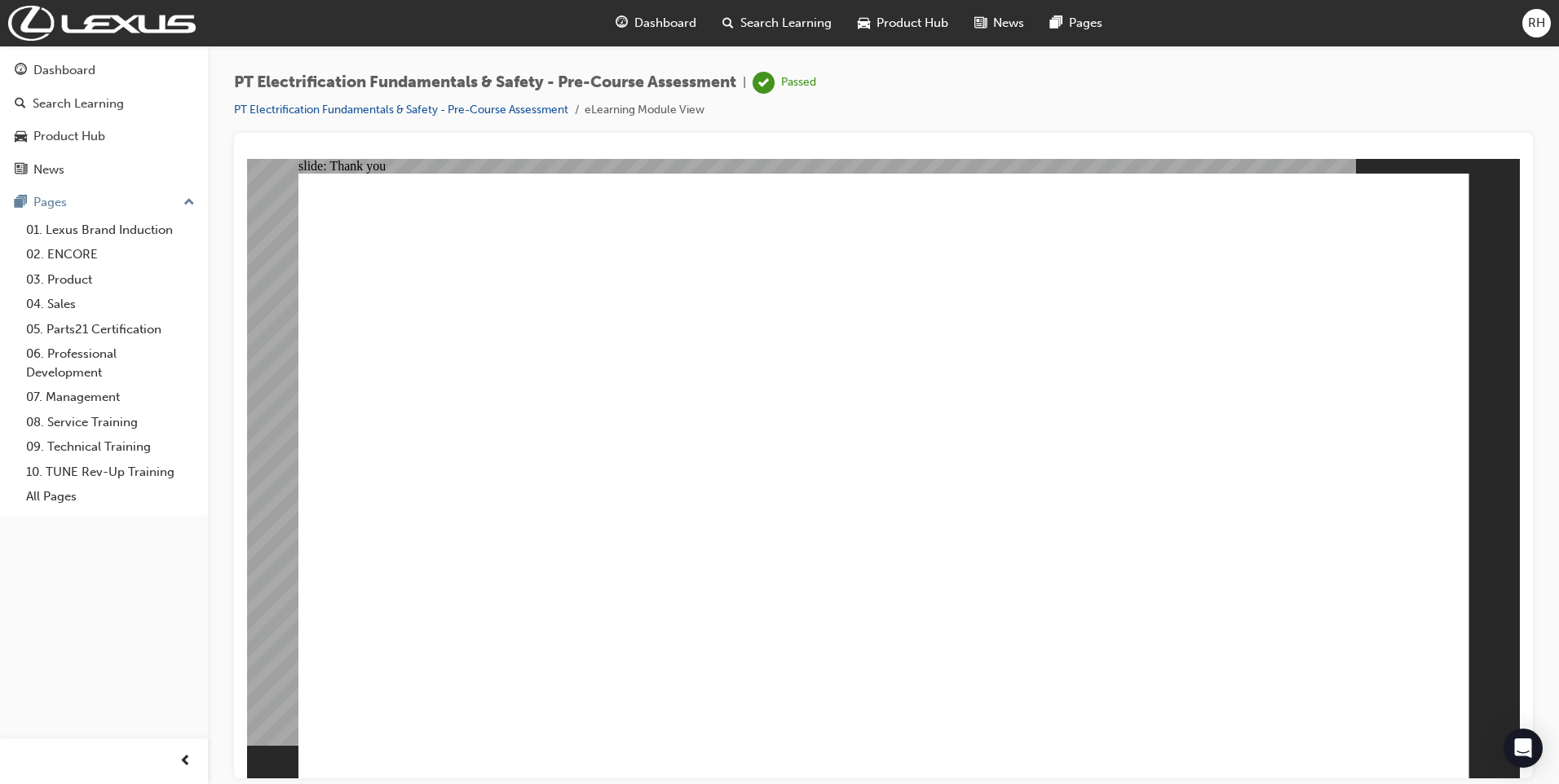
click at [76, 80] on link "Dashboard" at bounding box center [104, 70] width 195 height 30
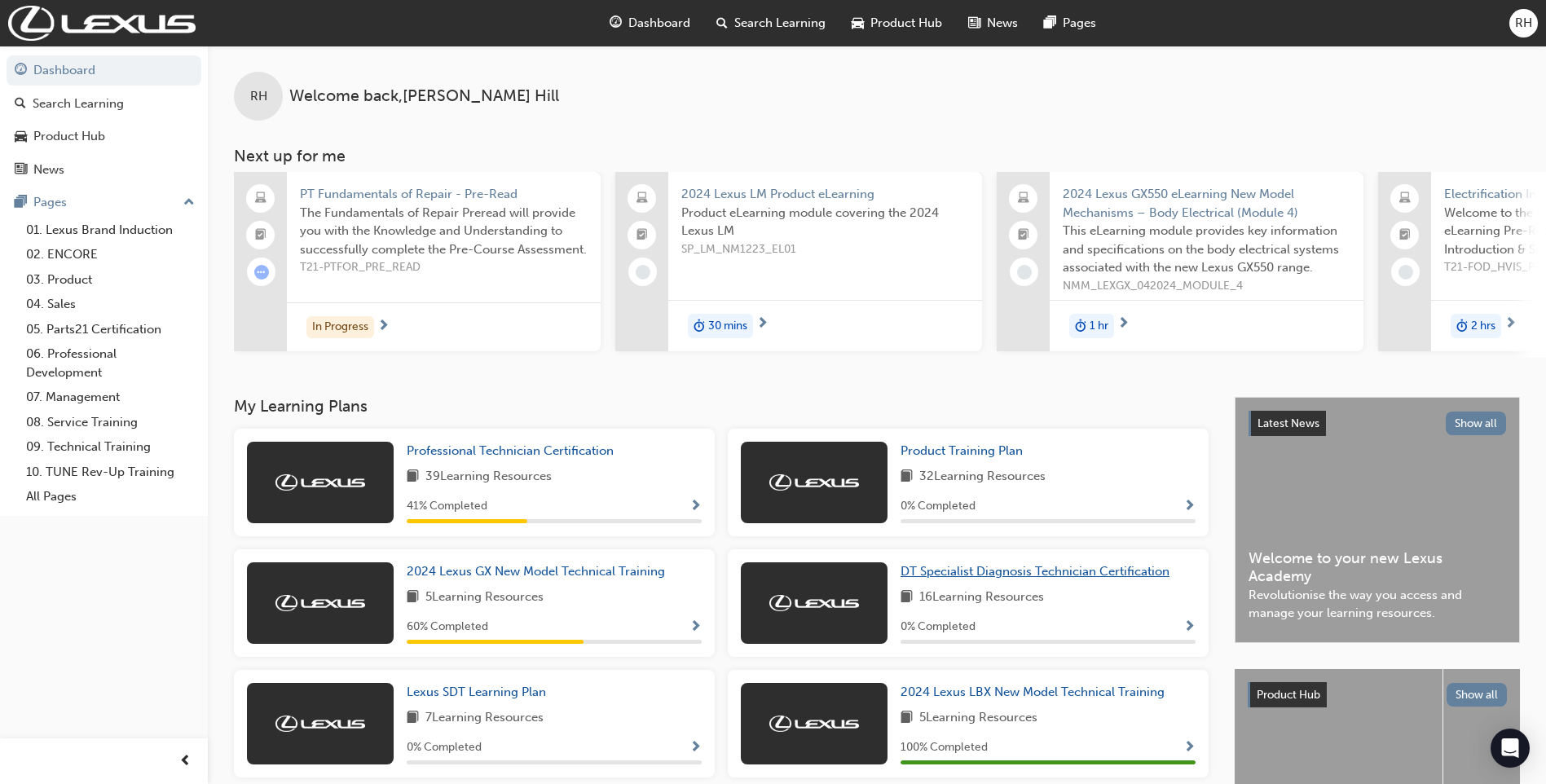
click at [1008, 577] on span "DT Specialist Diagnosis Technician Certification" at bounding box center [1035, 571] width 269 height 14
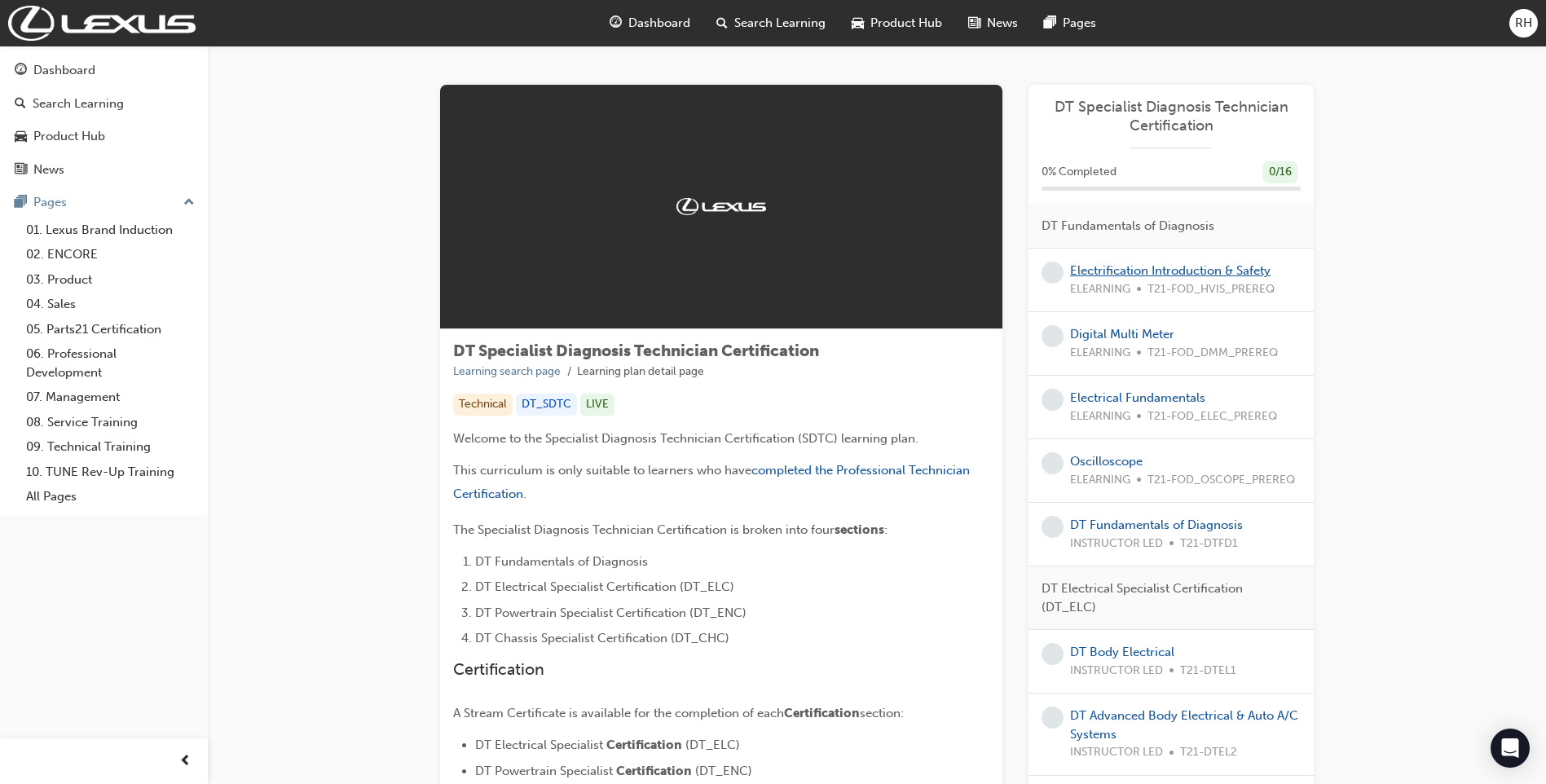
click at [1117, 268] on link "Electrification Introduction & Safety" at bounding box center [1170, 270] width 201 height 14
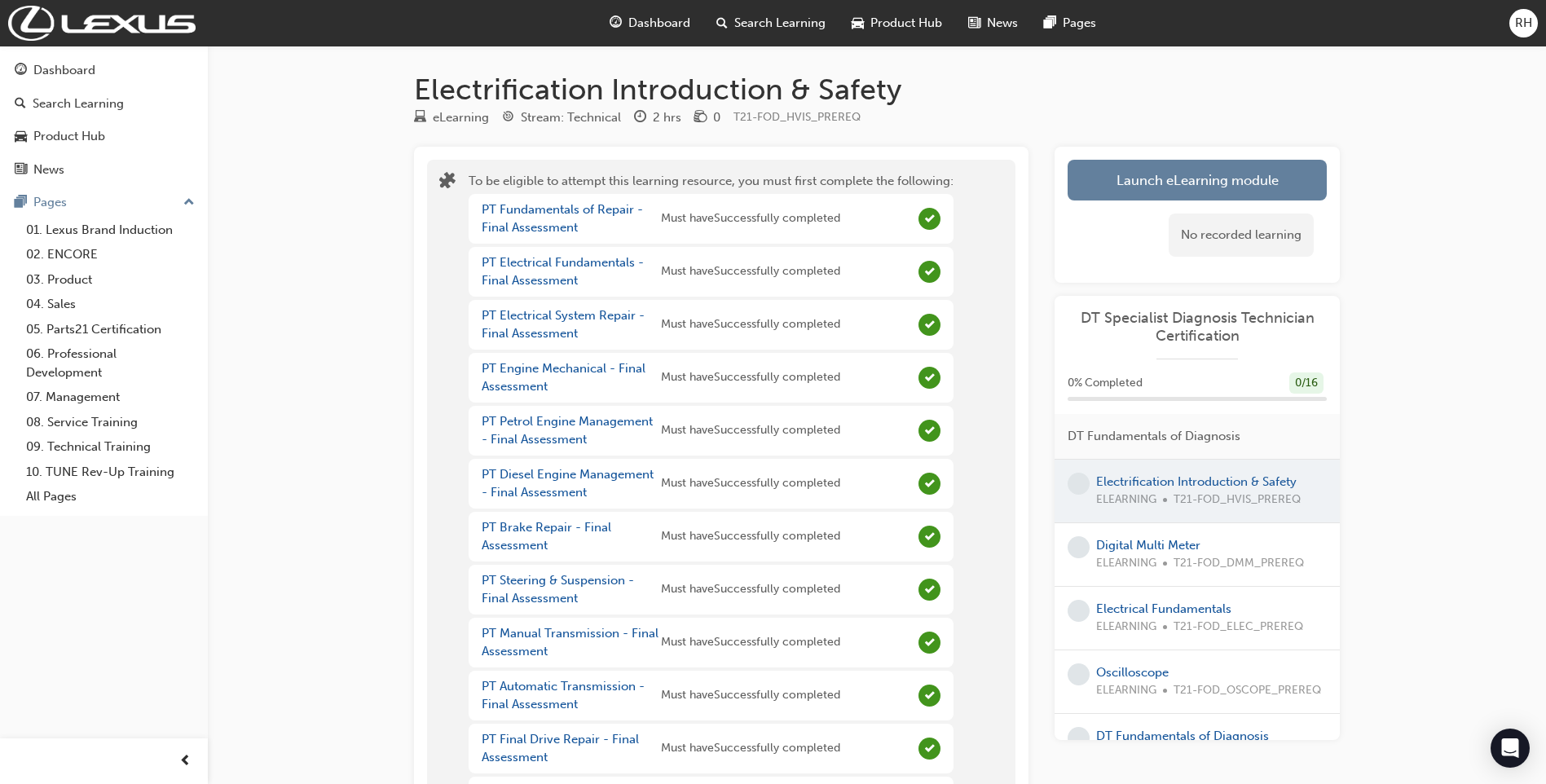
scroll to position [326, 0]
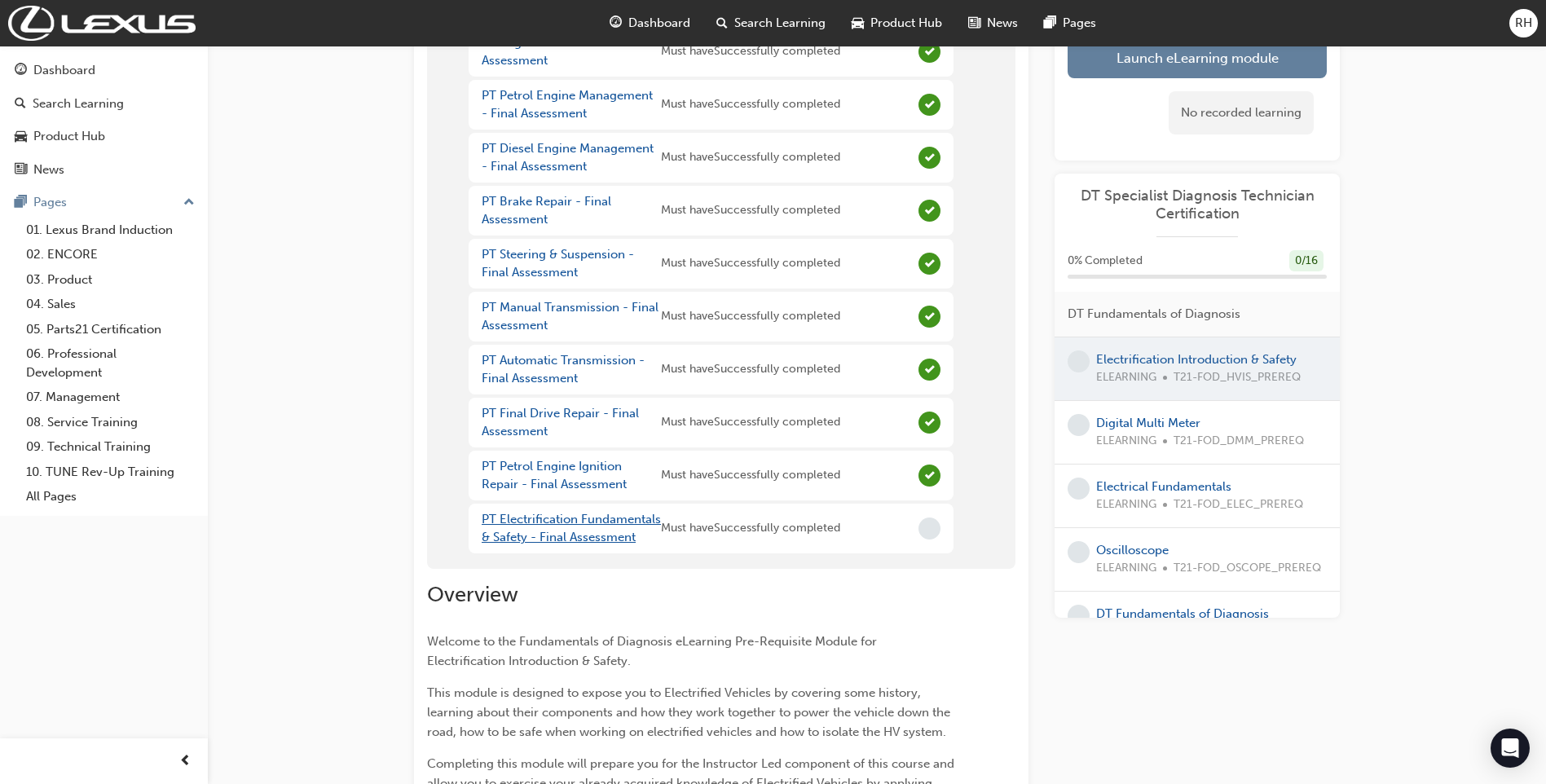
click at [598, 520] on link "PT Electrification Fundamentals & Safety - Final Assessment" at bounding box center [571, 527] width 179 height 33
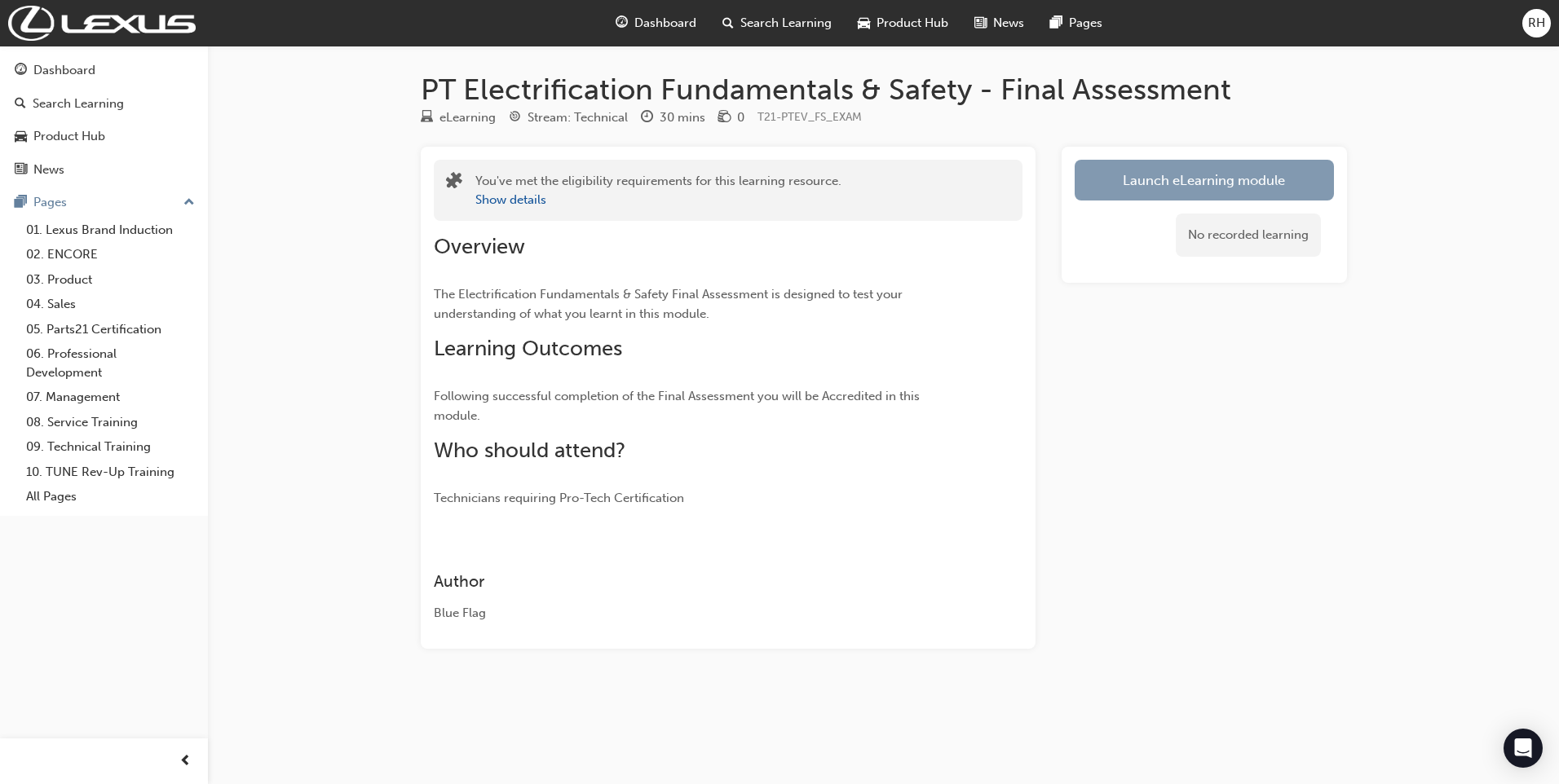
click at [1134, 182] on link "Launch eLearning module" at bounding box center [1204, 180] width 259 height 41
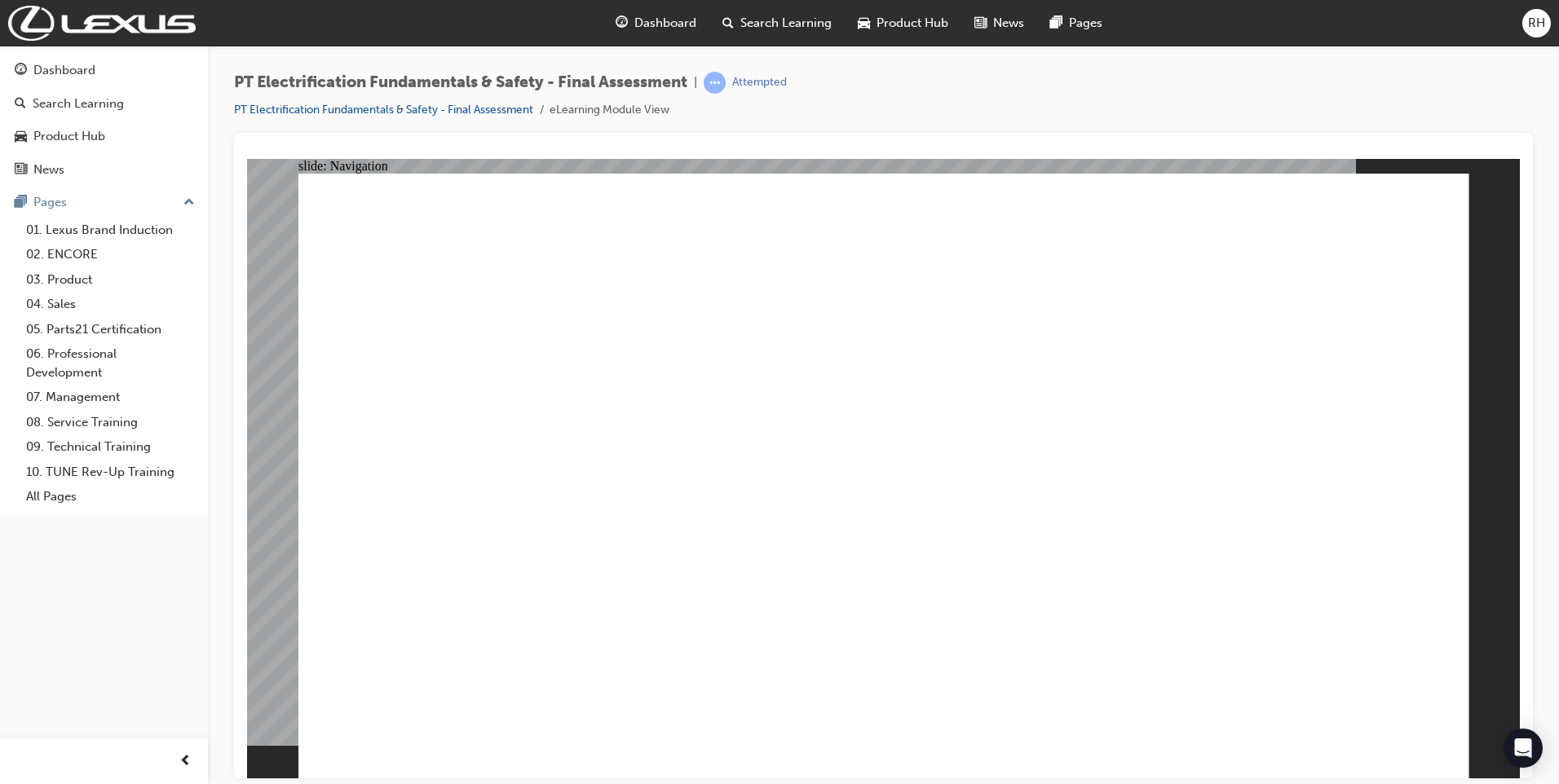
checkbox input "true"
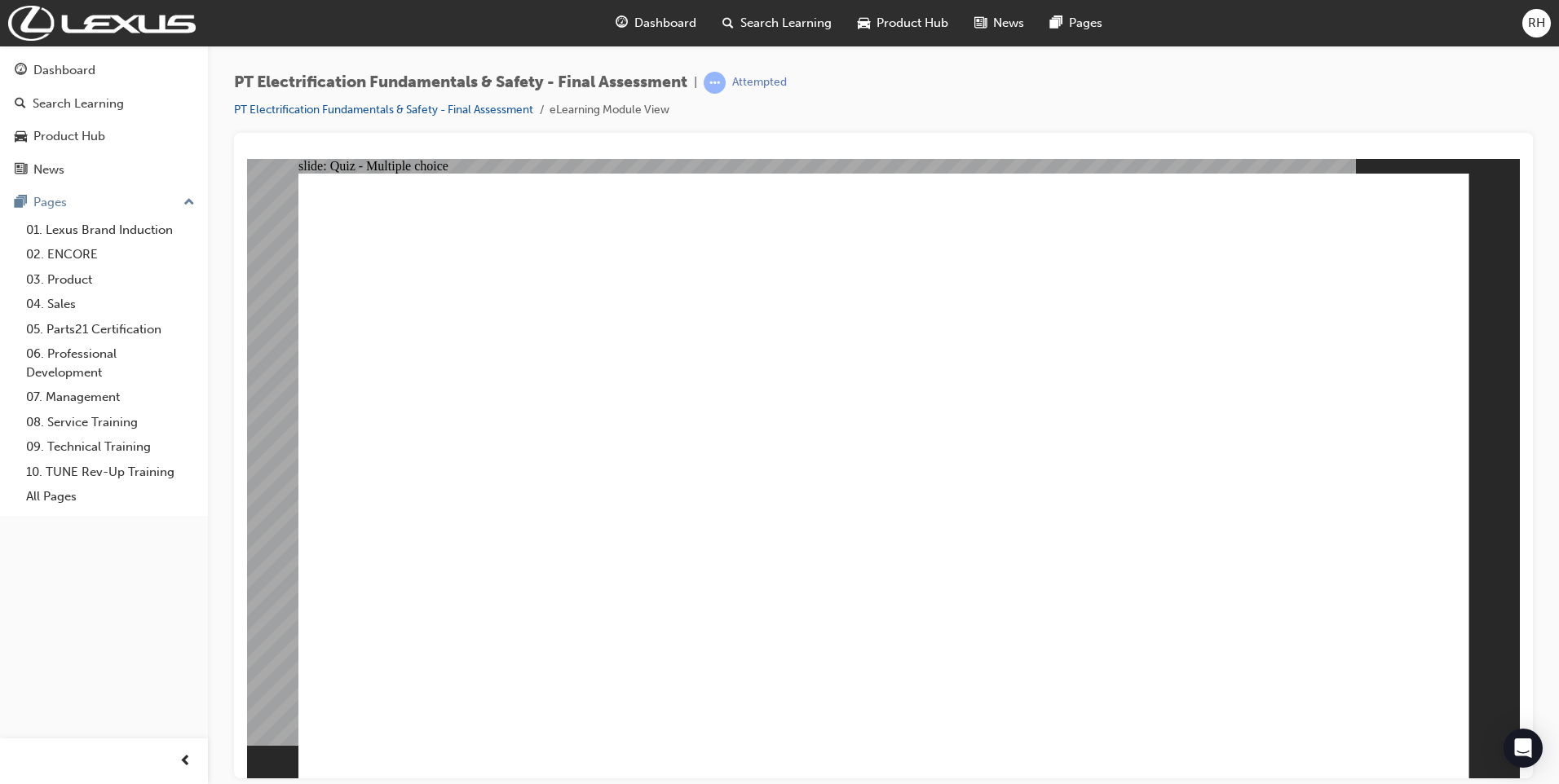
radio input "true"
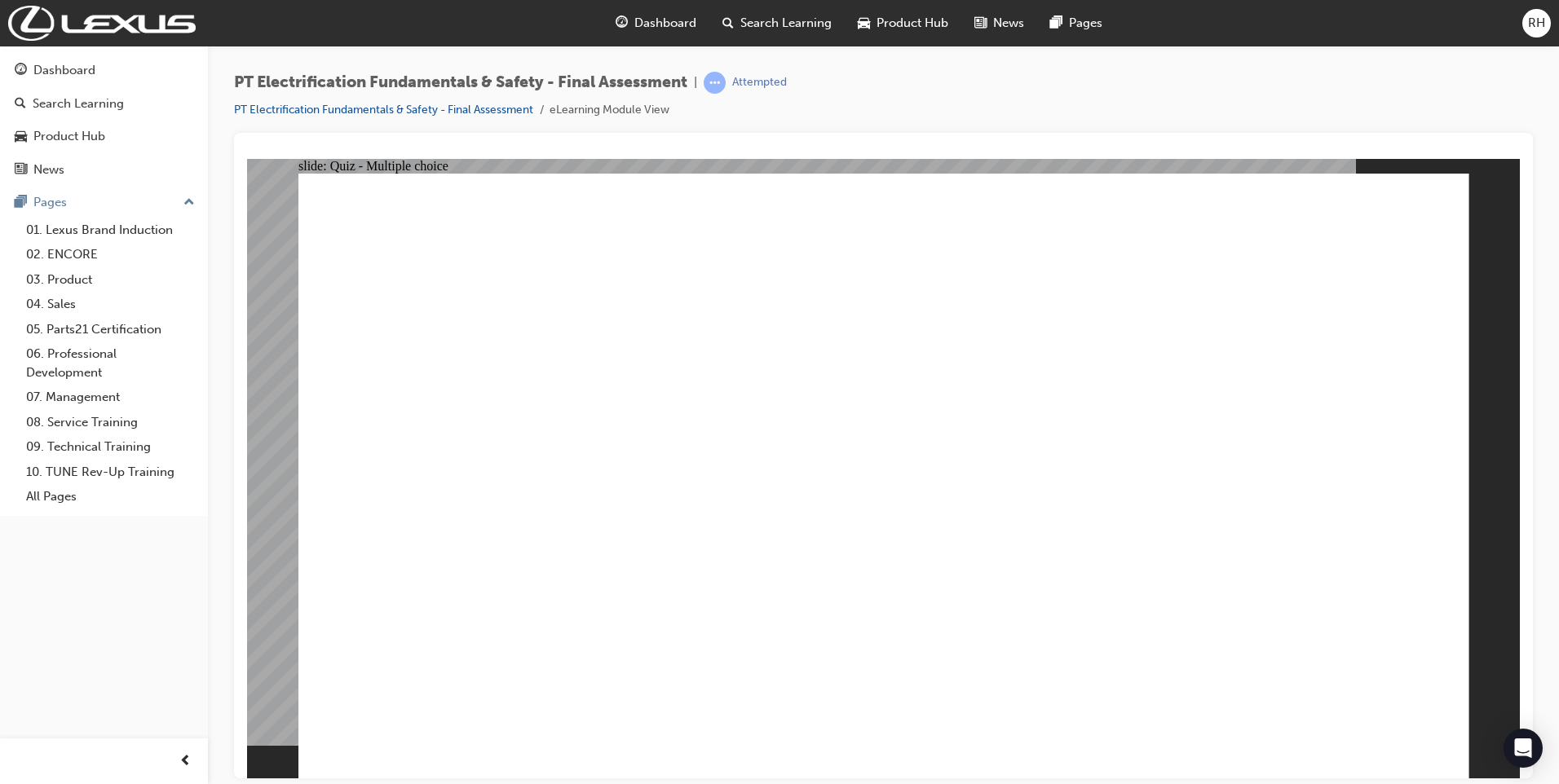
radio input "true"
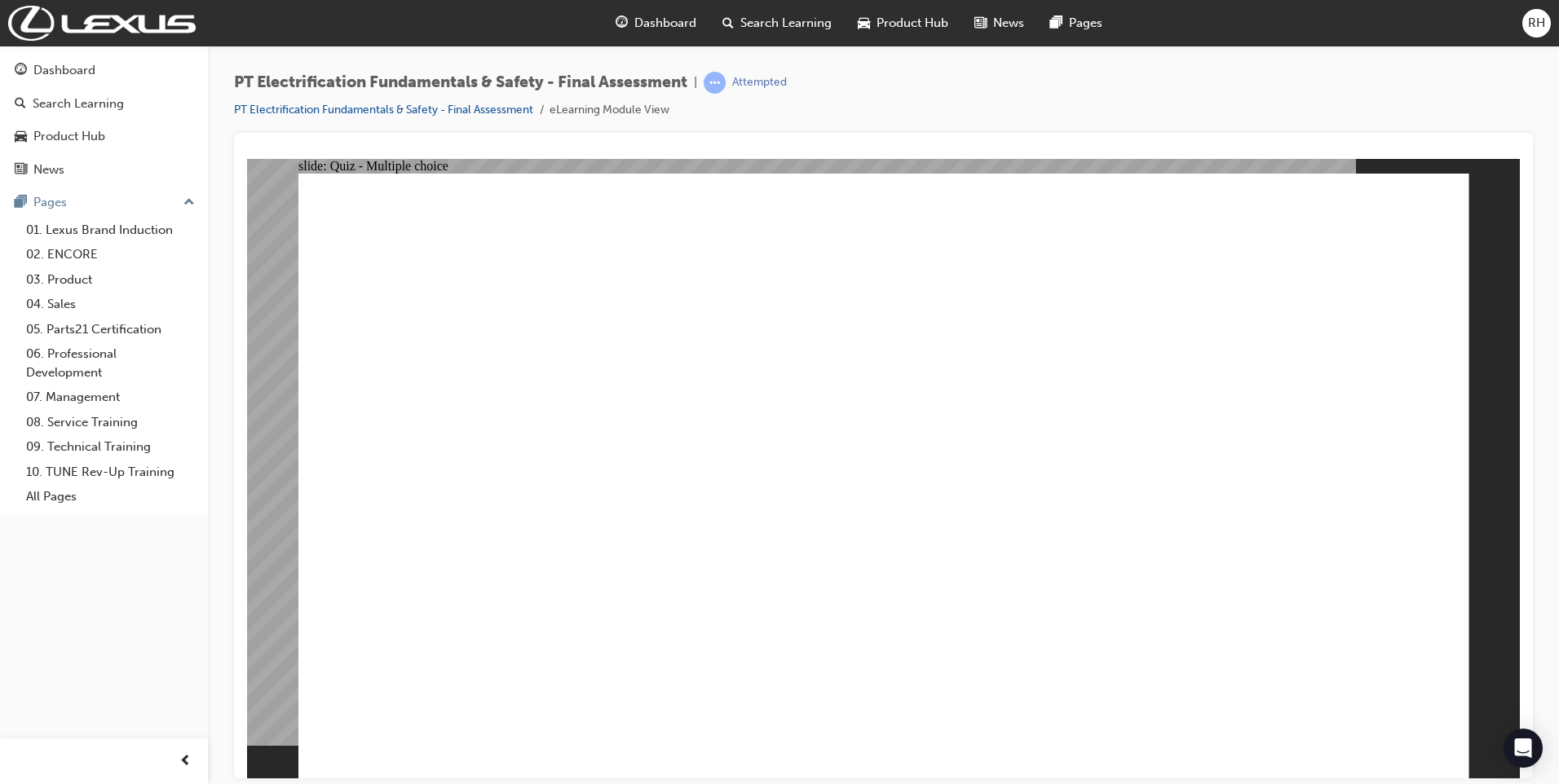
checkbox input "true"
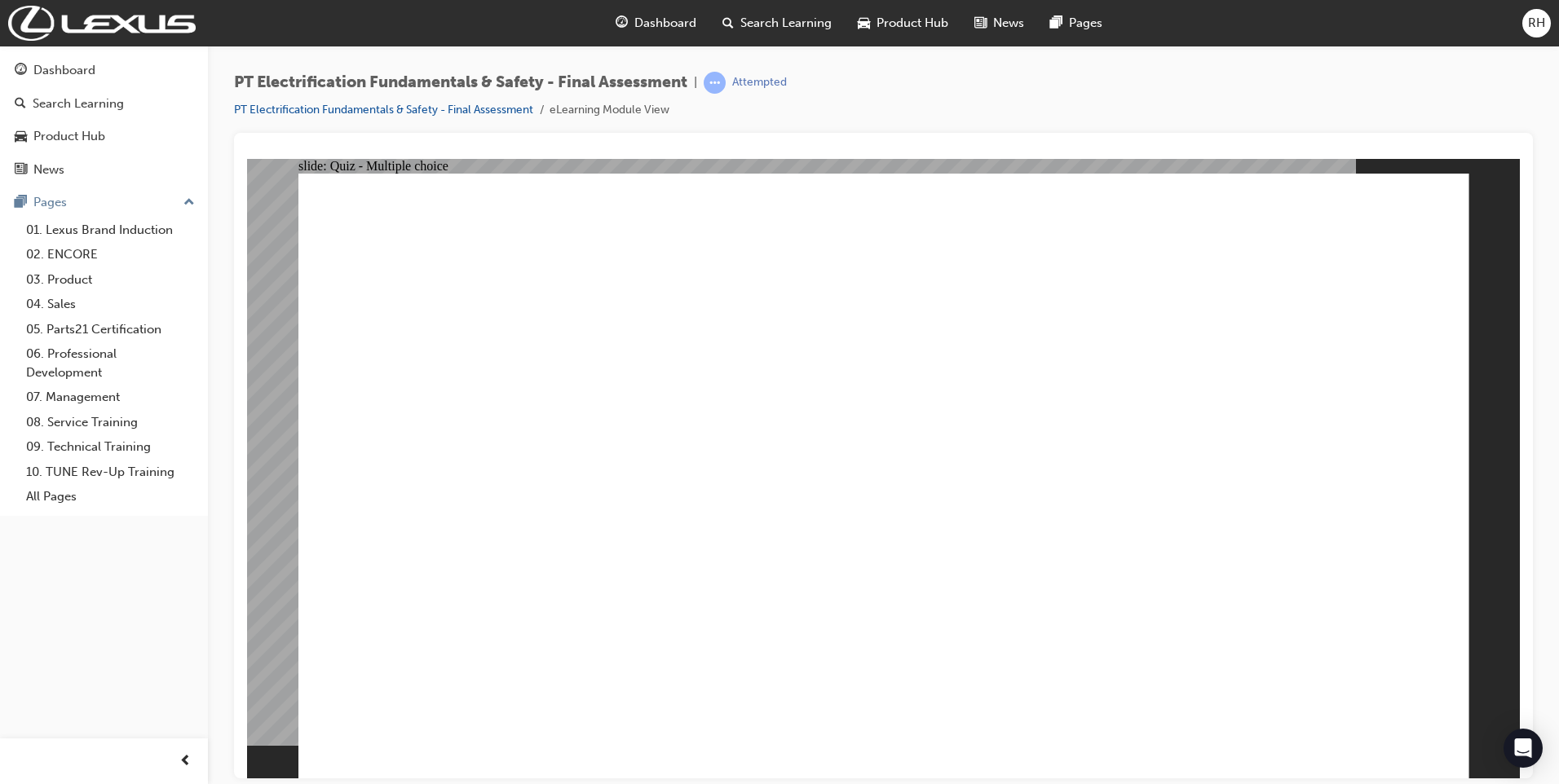
radio input "true"
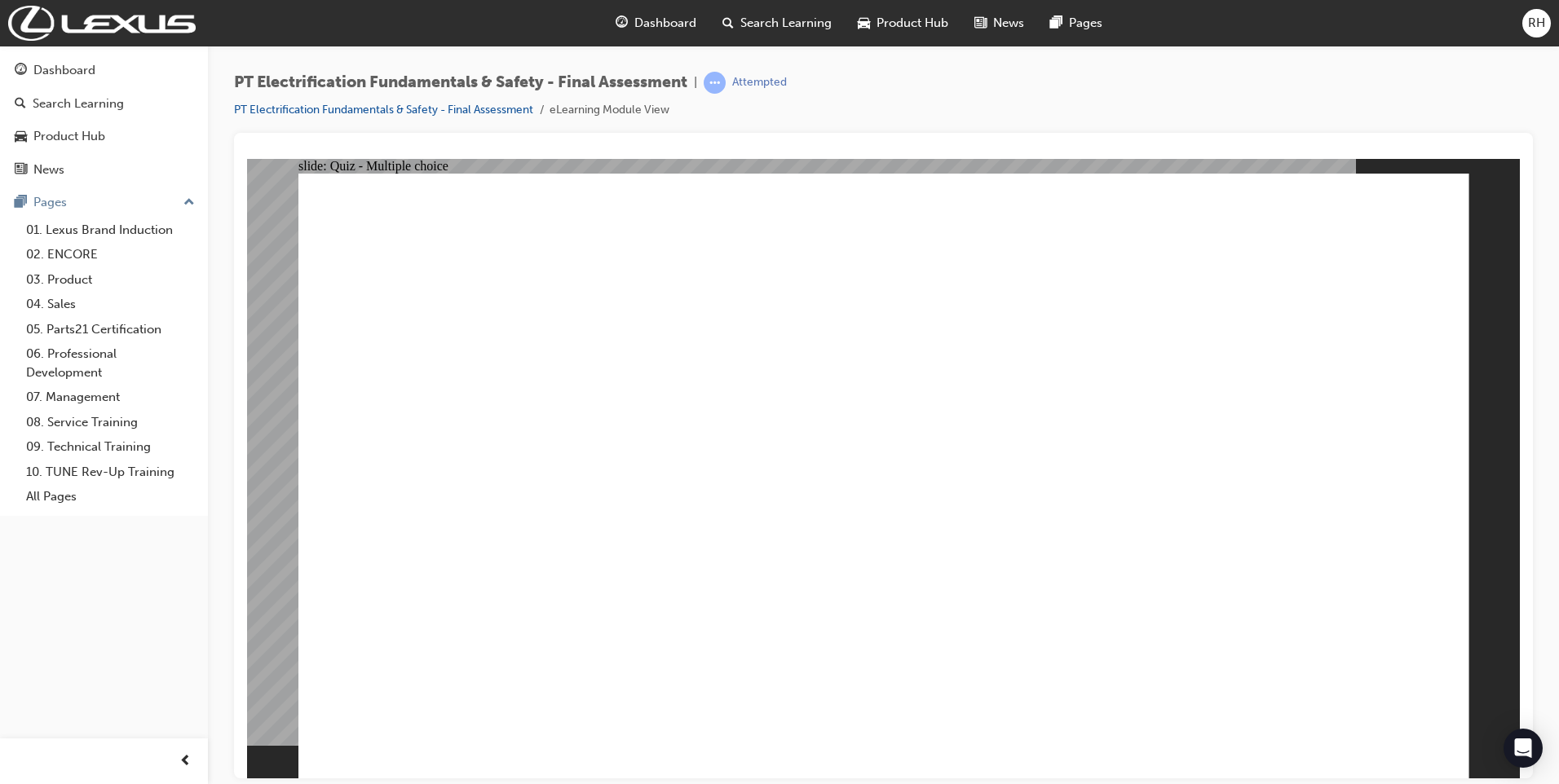
checkbox input "true"
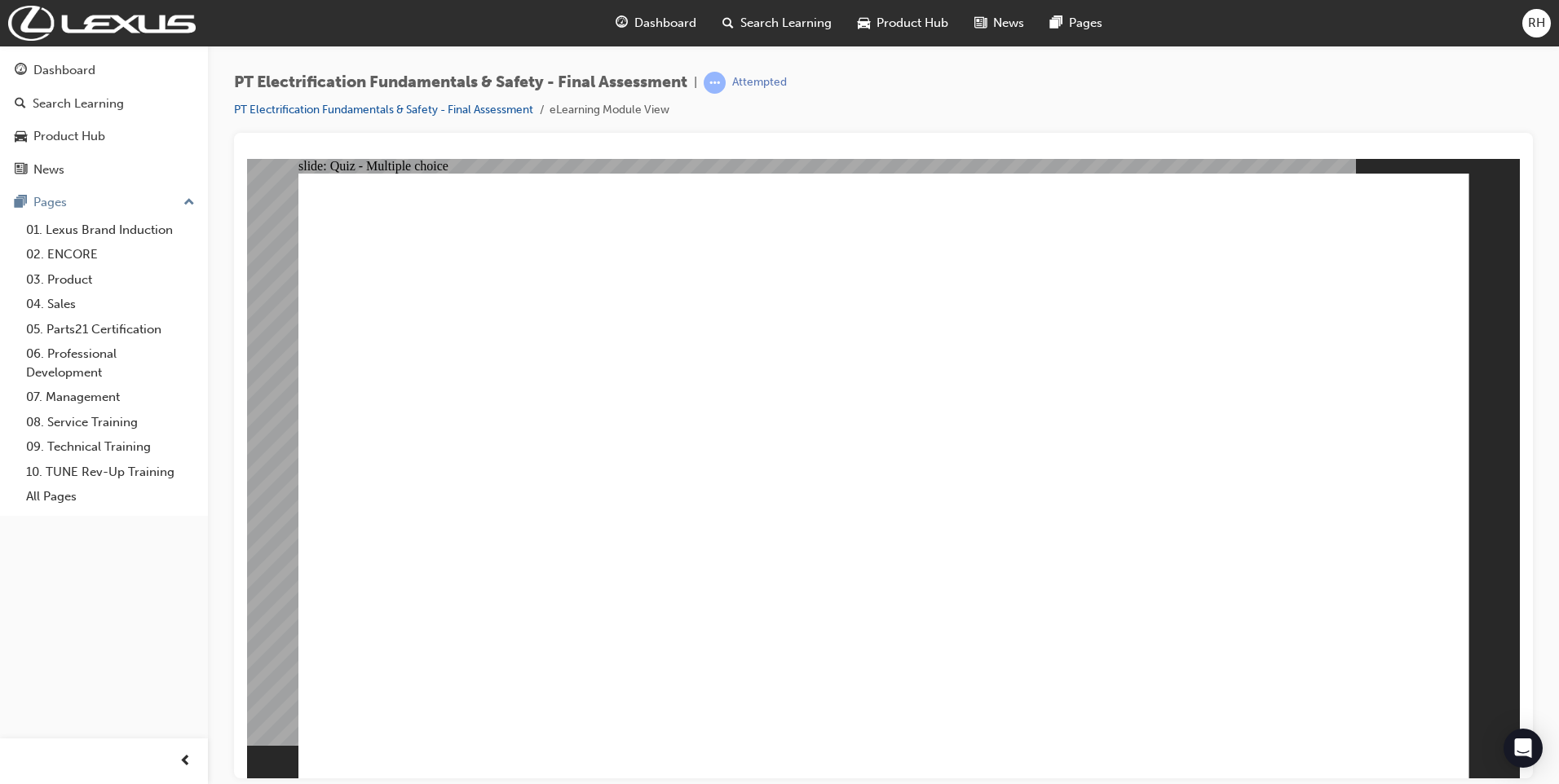
checkbox input "true"
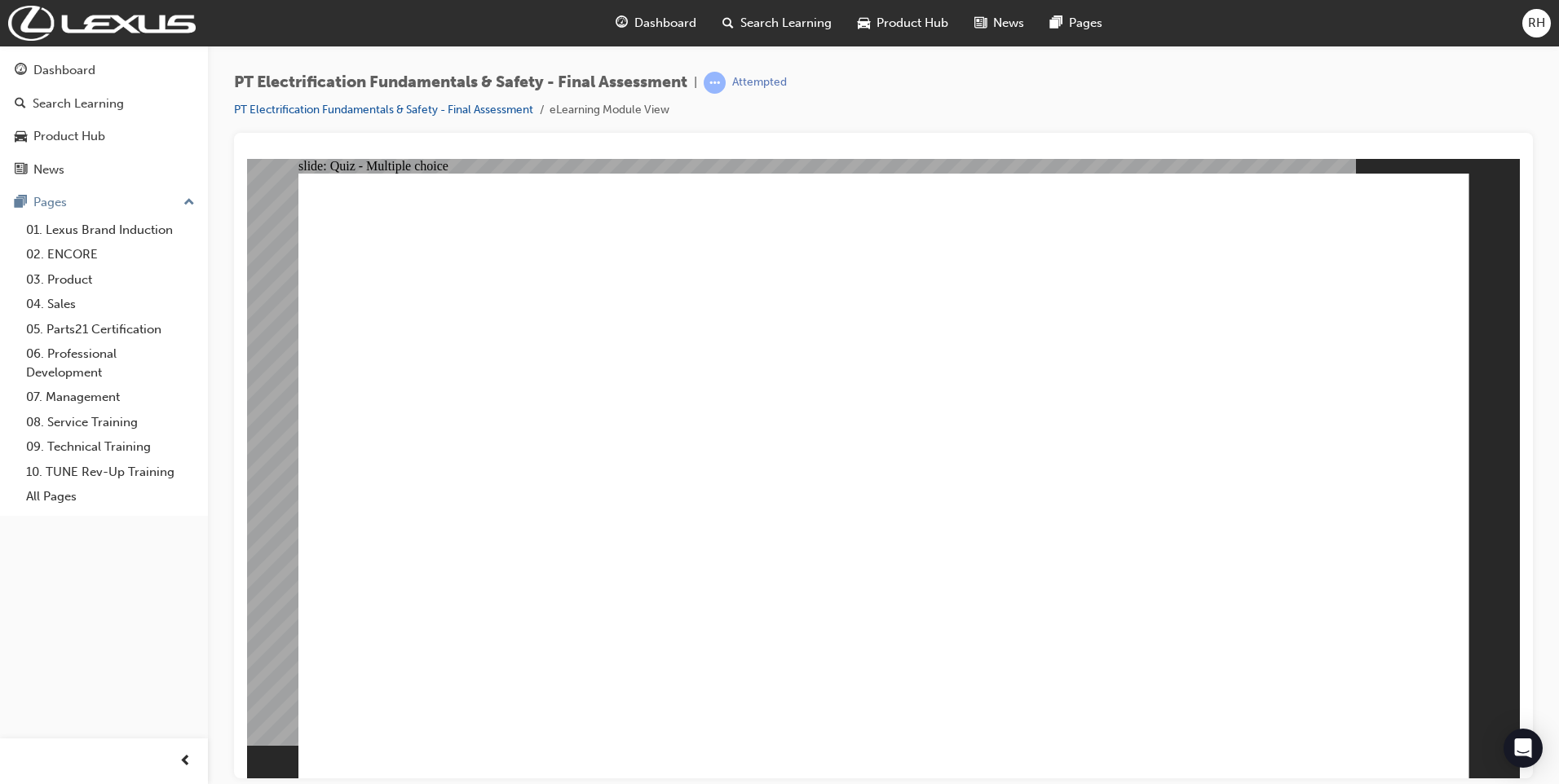
radio input "true"
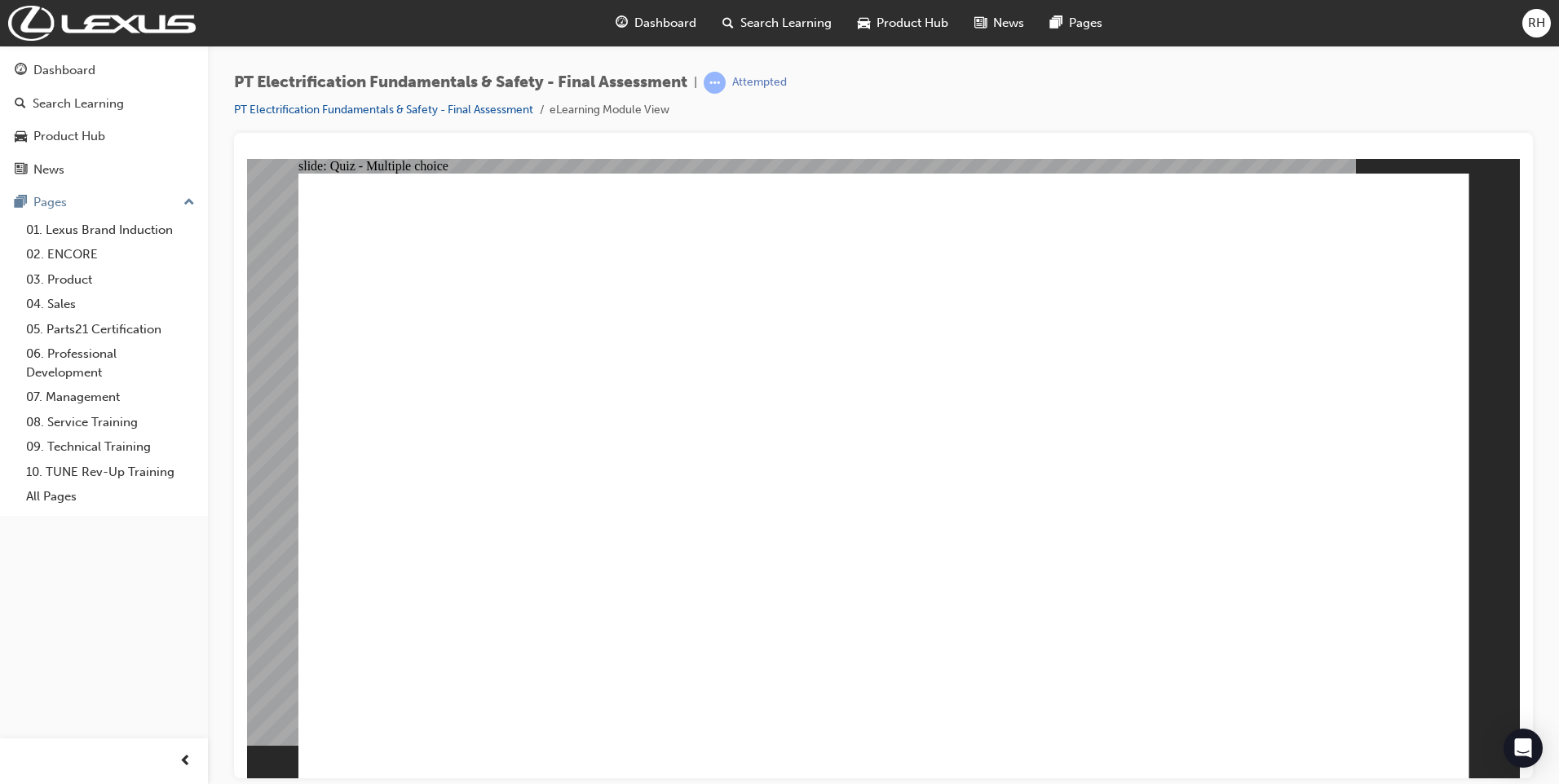
radio input "true"
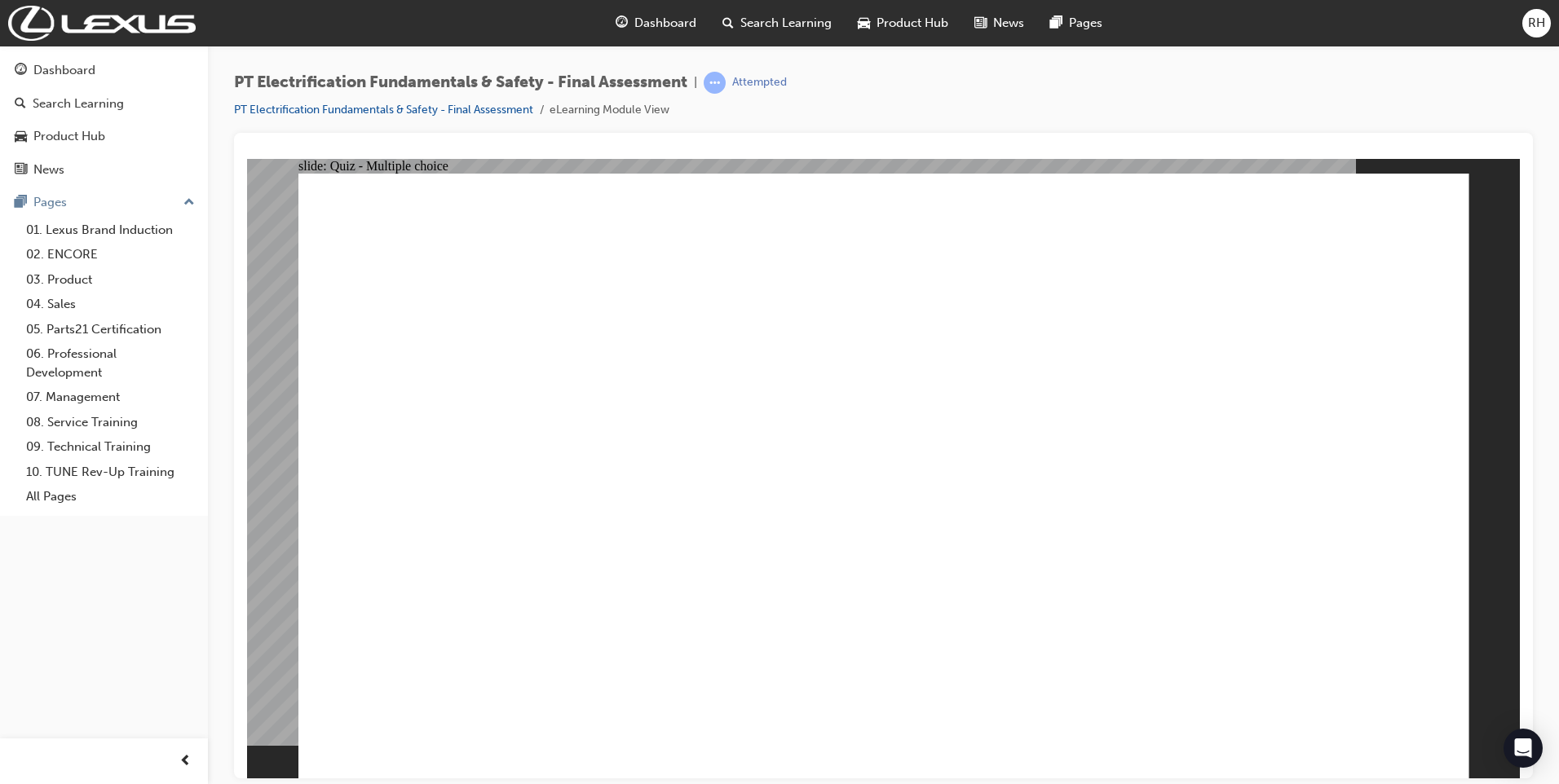
radio input "true"
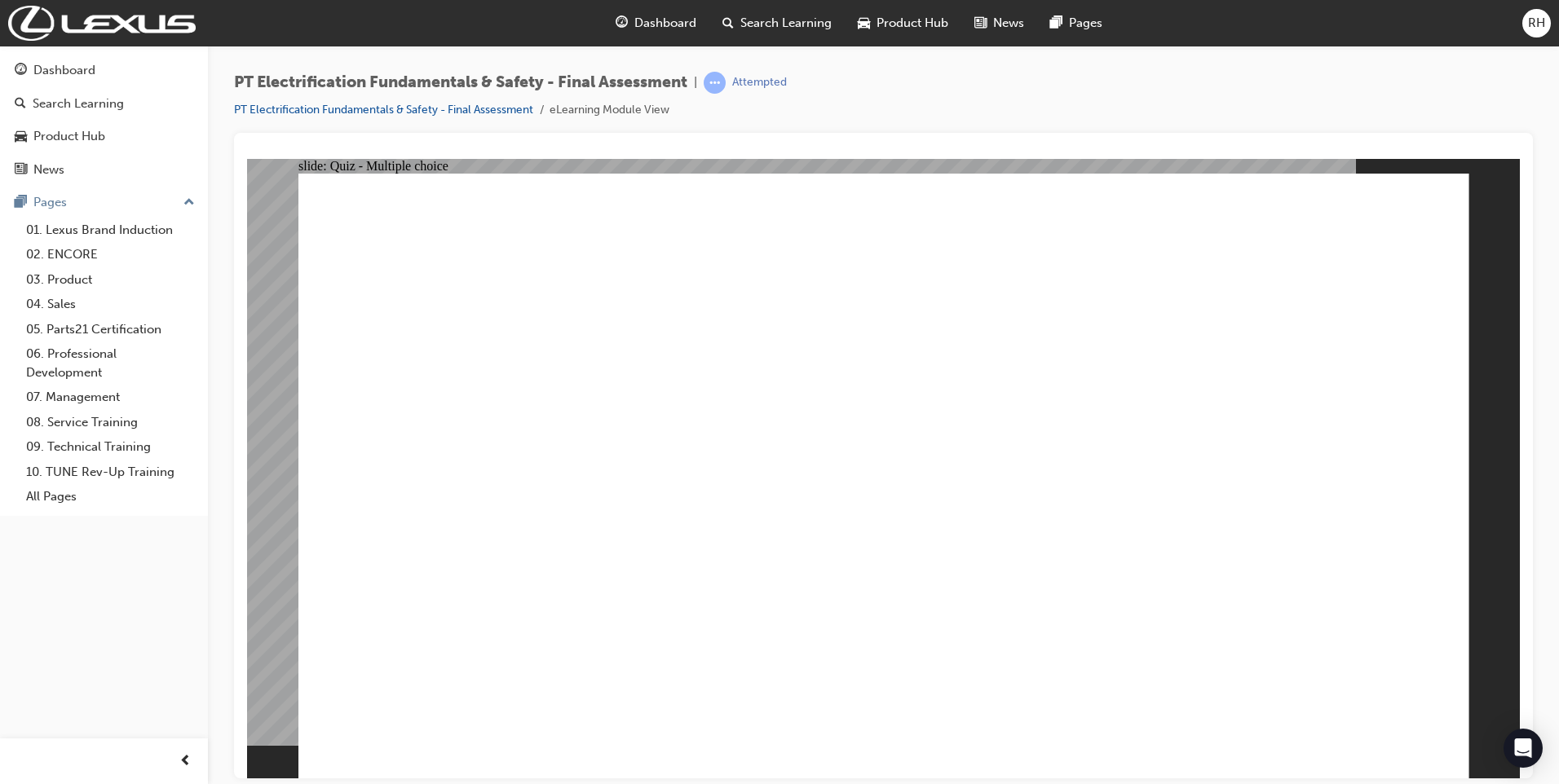
radio input "true"
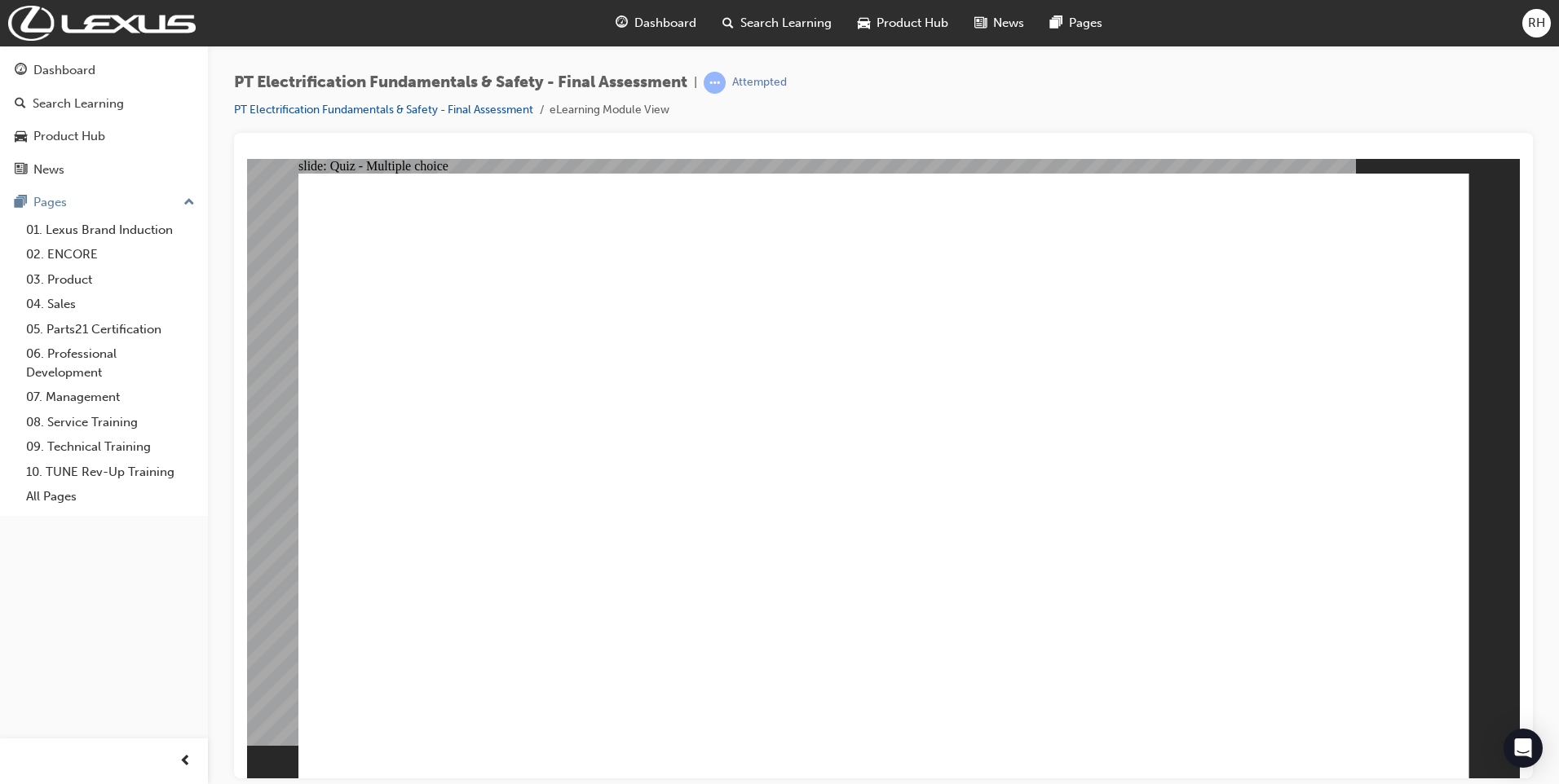
radio input "true"
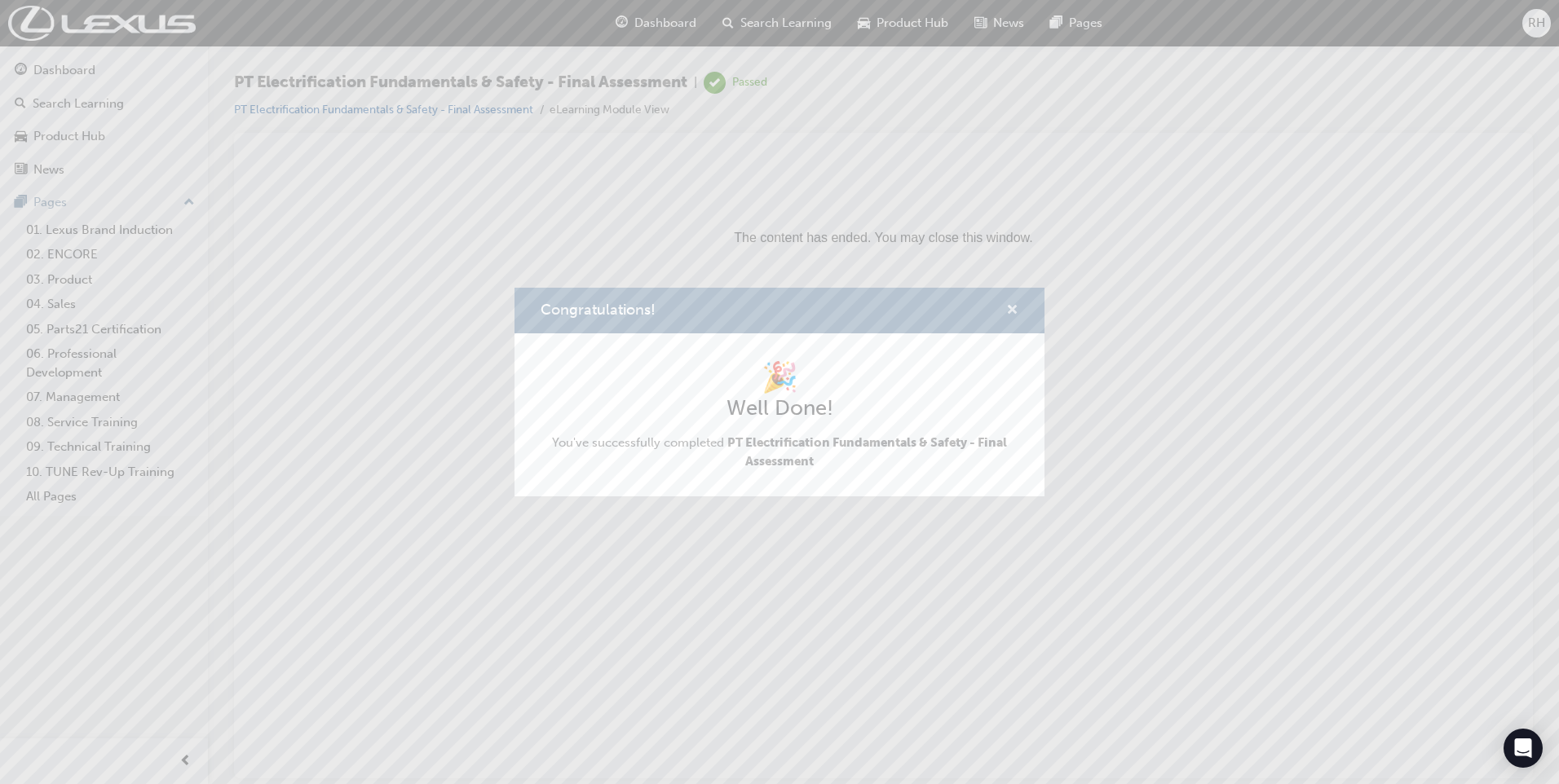
click at [1016, 311] on span "cross-icon" at bounding box center [1012, 311] width 13 height 14
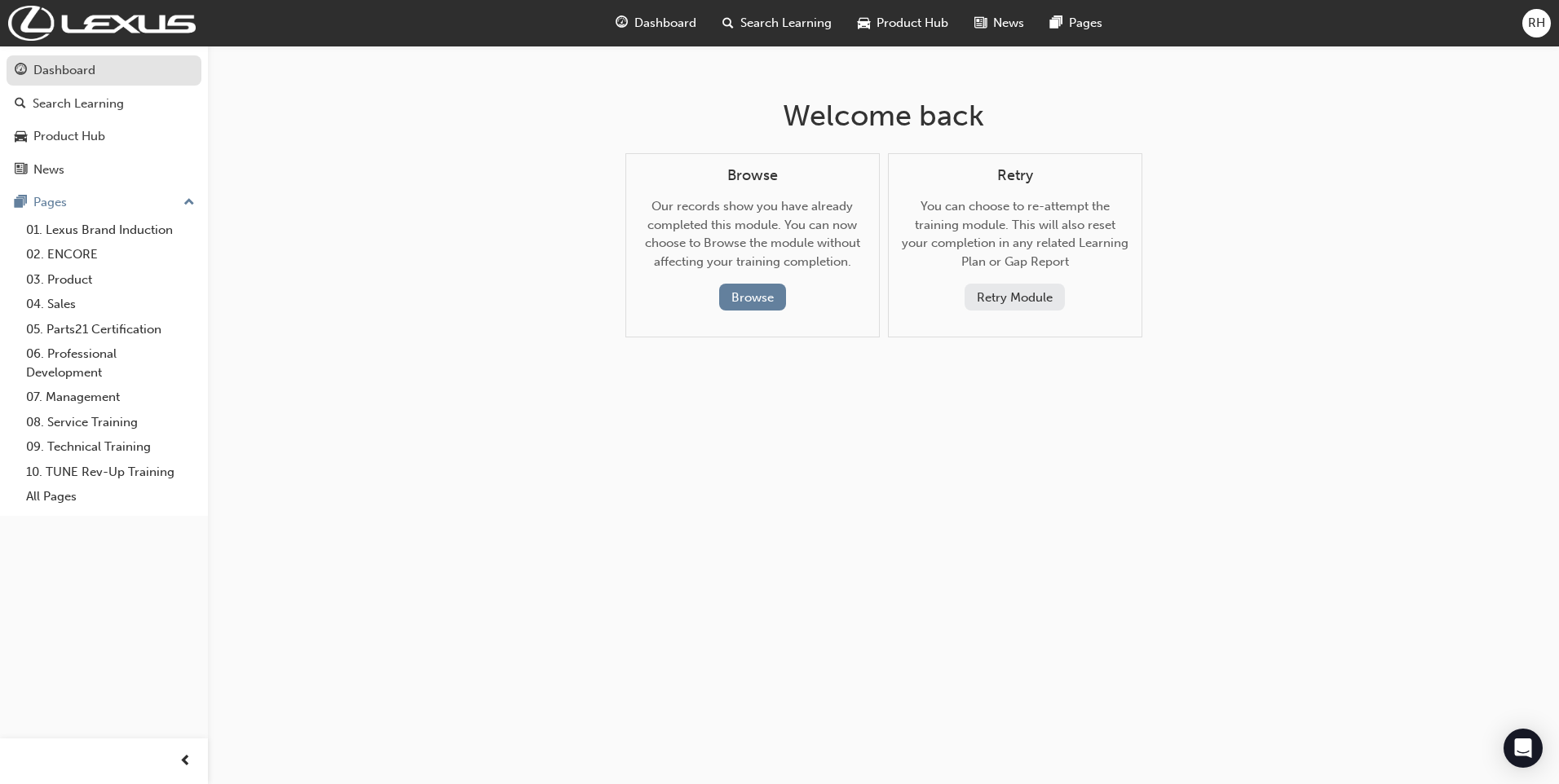
click at [50, 68] on div "Dashboard" at bounding box center [64, 70] width 62 height 19
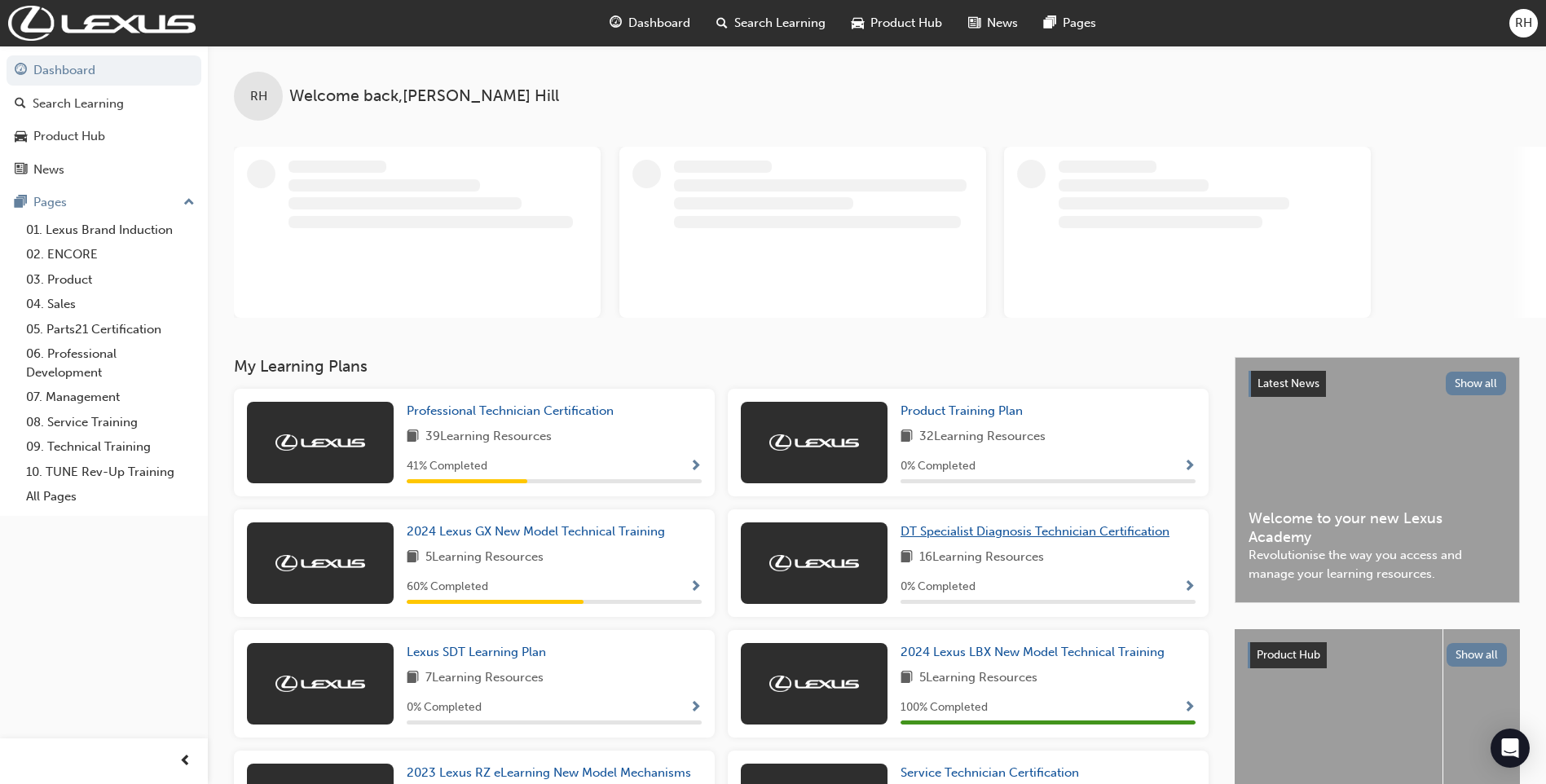
click at [1003, 496] on div "Product Training Plan 32 Learning Resources 0 % Completed" at bounding box center [968, 442] width 481 height 107
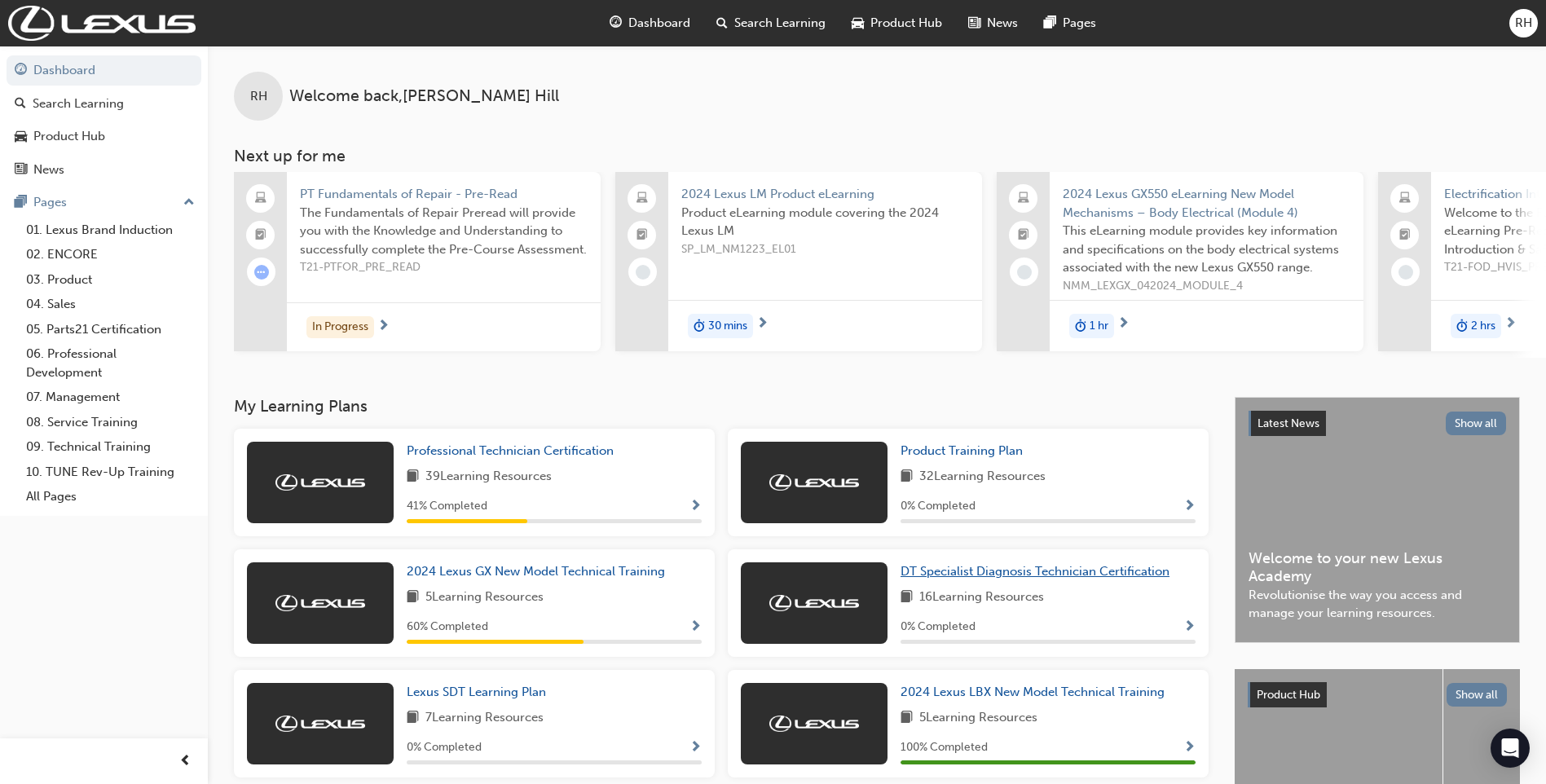
click at [984, 571] on span "DT Specialist Diagnosis Technician Certification" at bounding box center [1035, 571] width 269 height 14
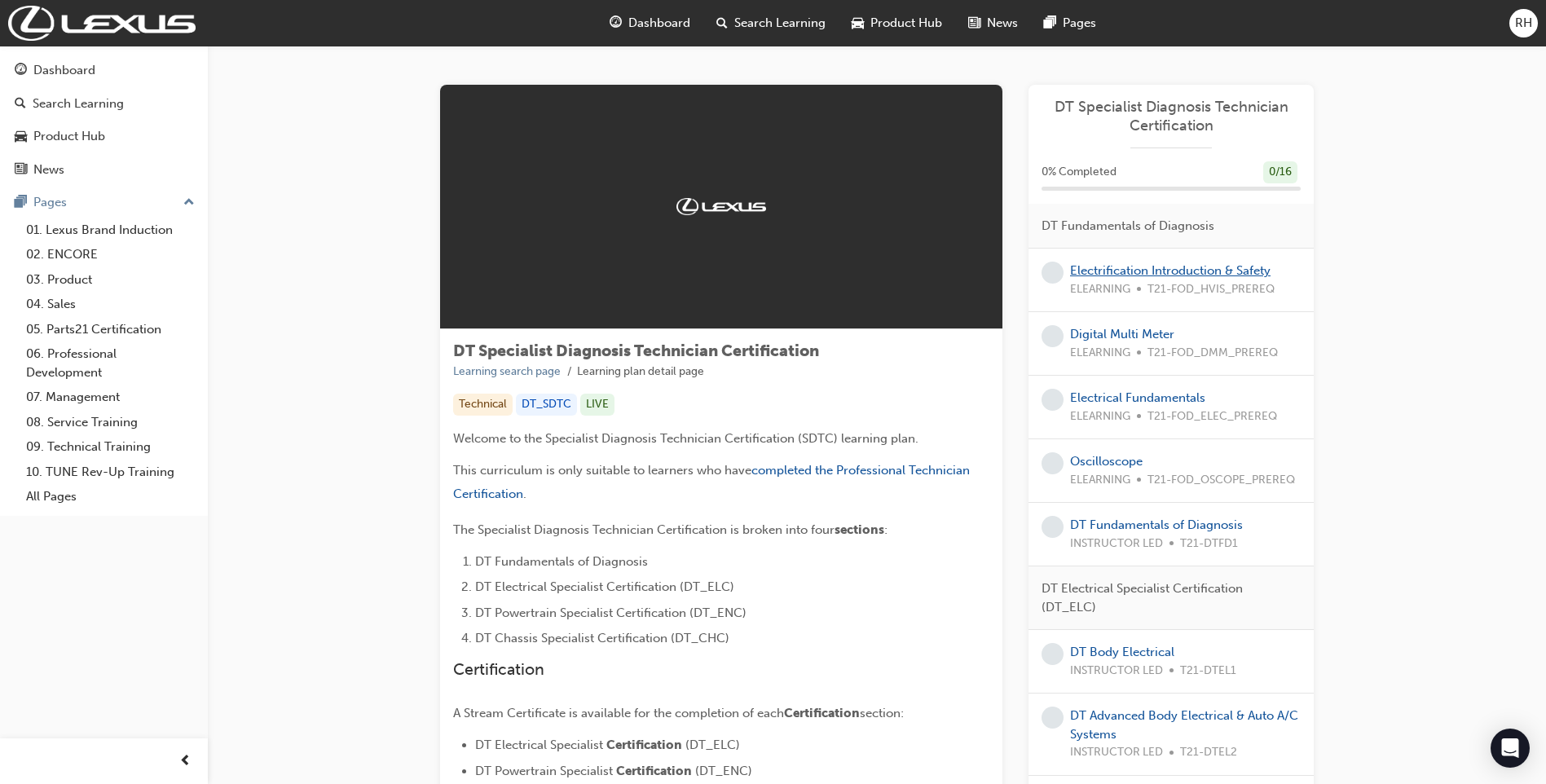
click at [1152, 267] on link "Electrification Introduction & Safety" at bounding box center [1170, 270] width 201 height 14
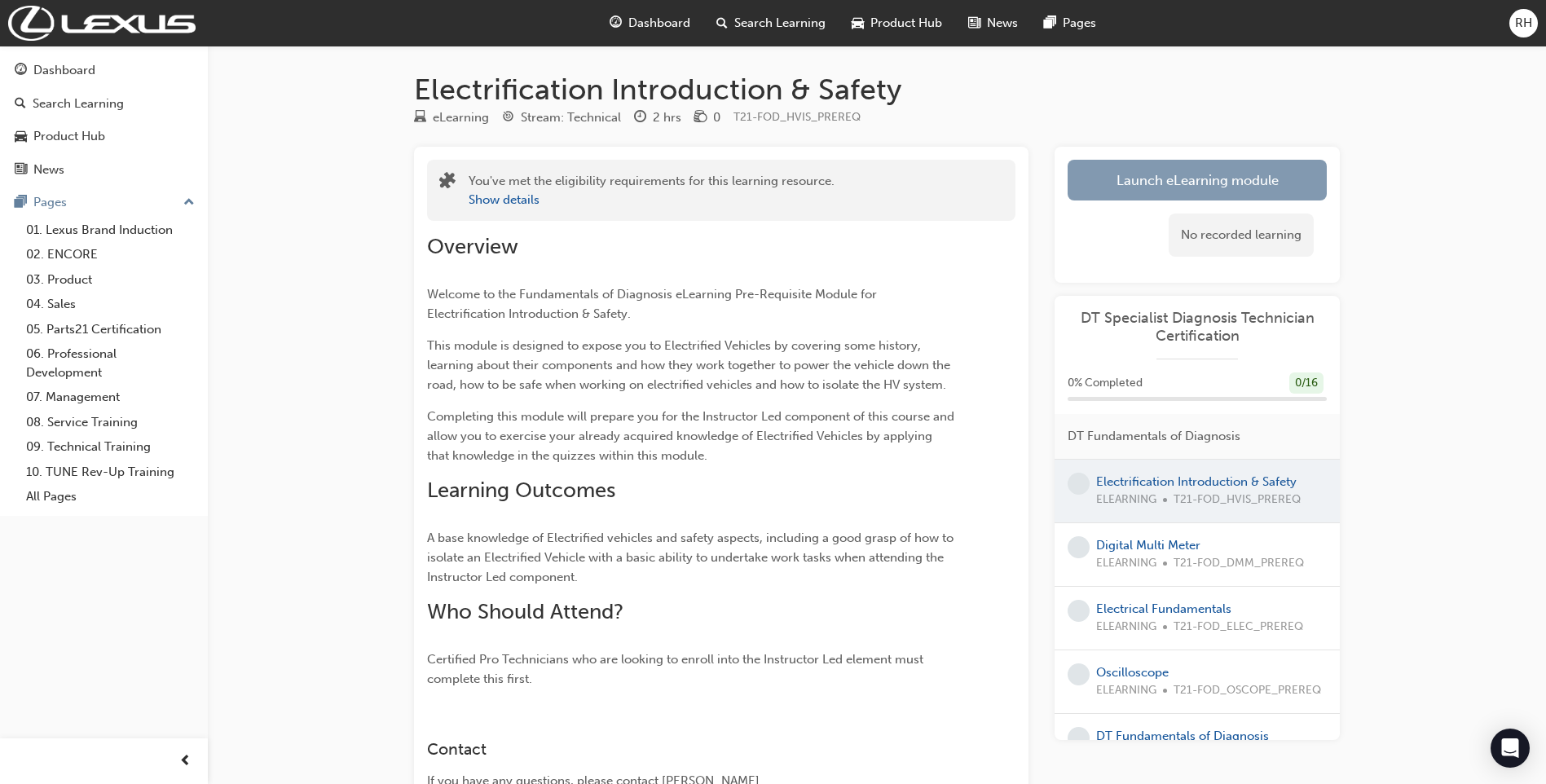
click at [1139, 187] on link "Launch eLearning module" at bounding box center [1197, 180] width 259 height 41
